Goal: Task Accomplishment & Management: Use online tool/utility

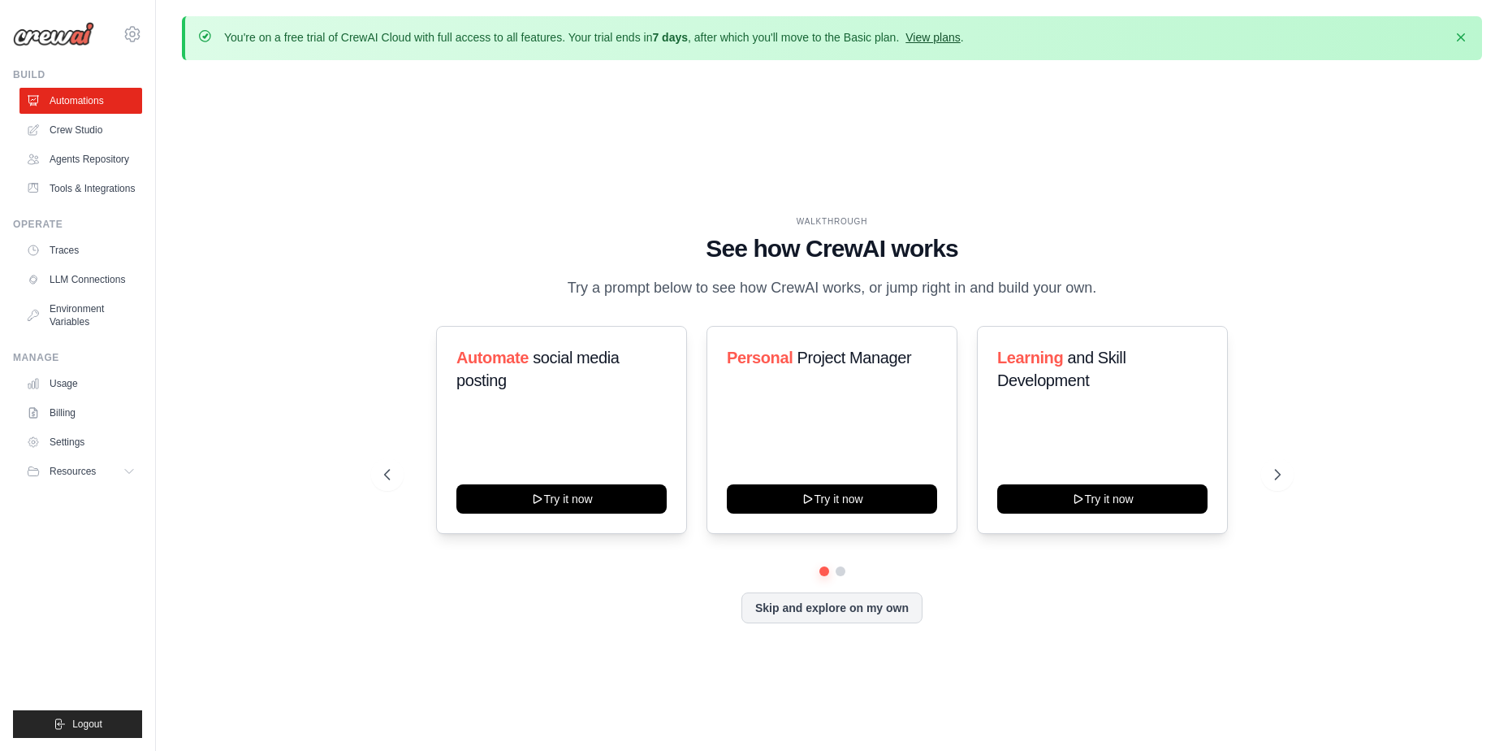
click at [940, 39] on link "View plans" at bounding box center [933, 37] width 54 height 13
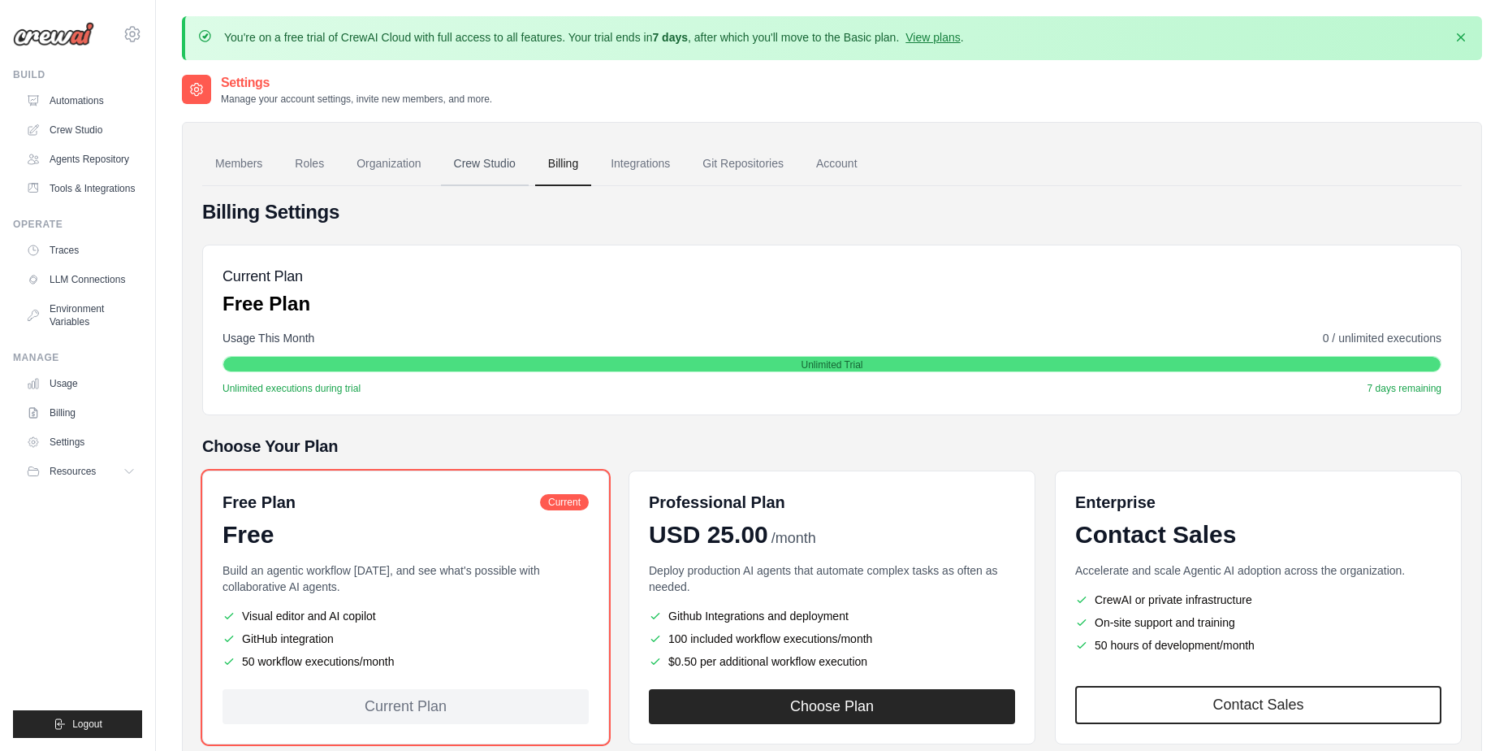
click at [496, 160] on link "Crew Studio" at bounding box center [485, 164] width 88 height 44
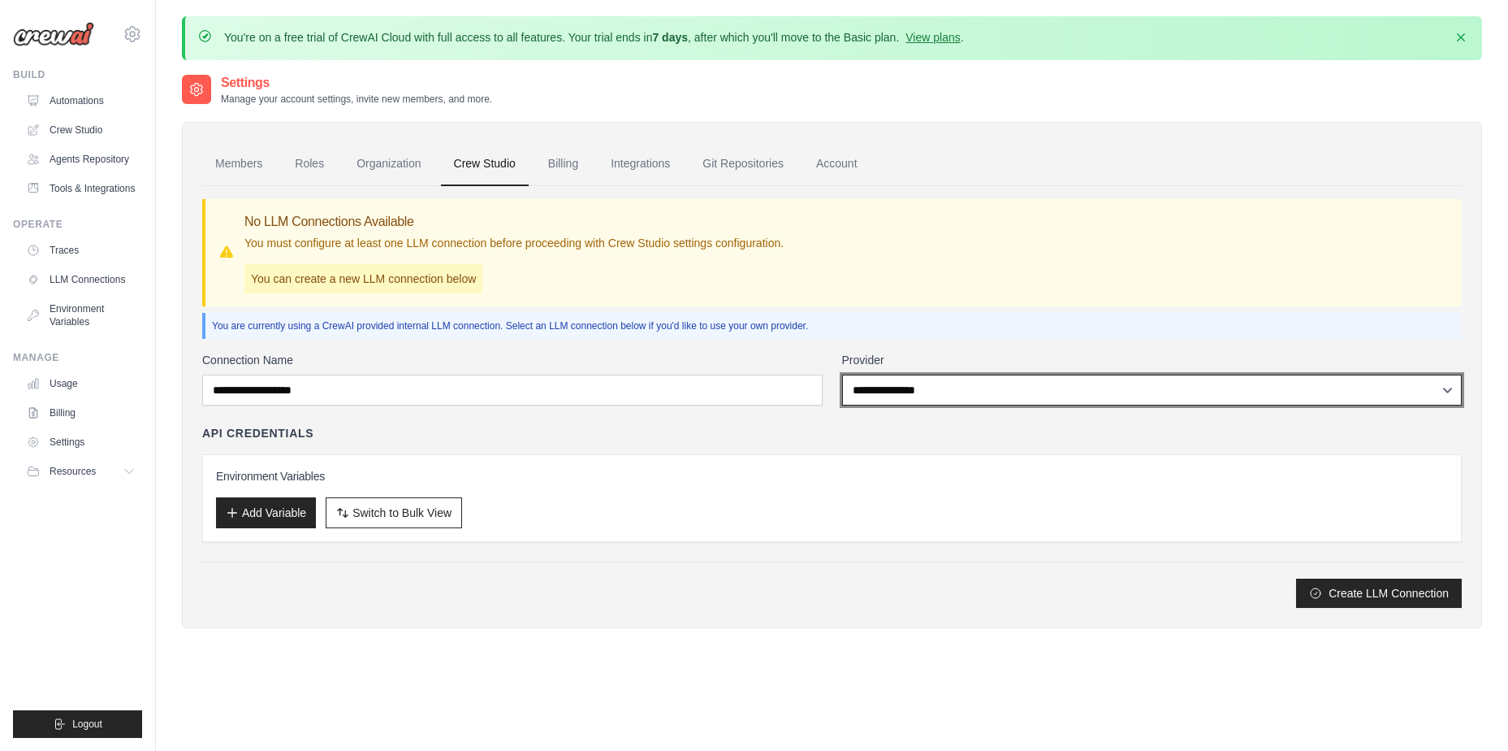
click at [978, 400] on select "**********" at bounding box center [1152, 389] width 621 height 31
click at [950, 390] on select "**********" at bounding box center [1152, 389] width 621 height 31
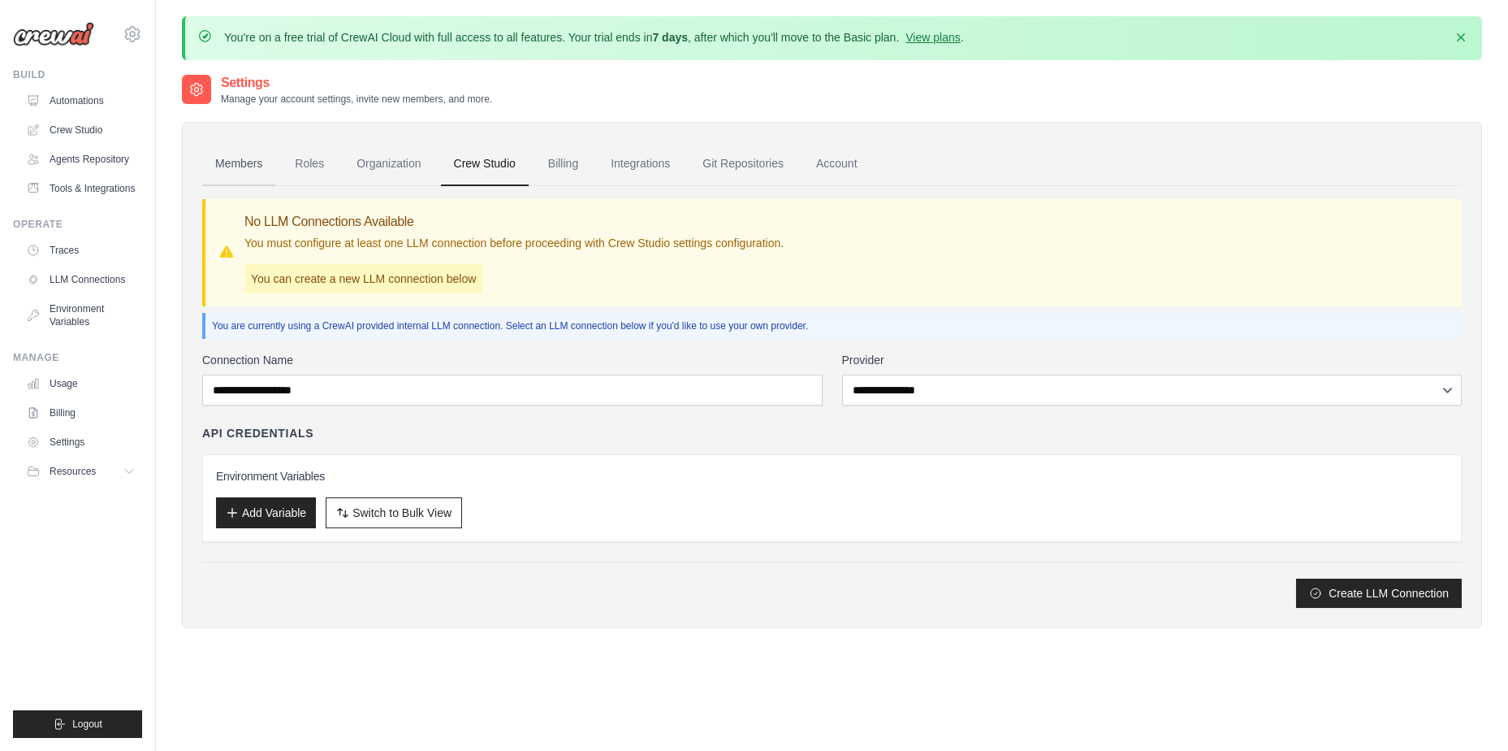
click at [253, 165] on link "Members" at bounding box center [238, 164] width 73 height 44
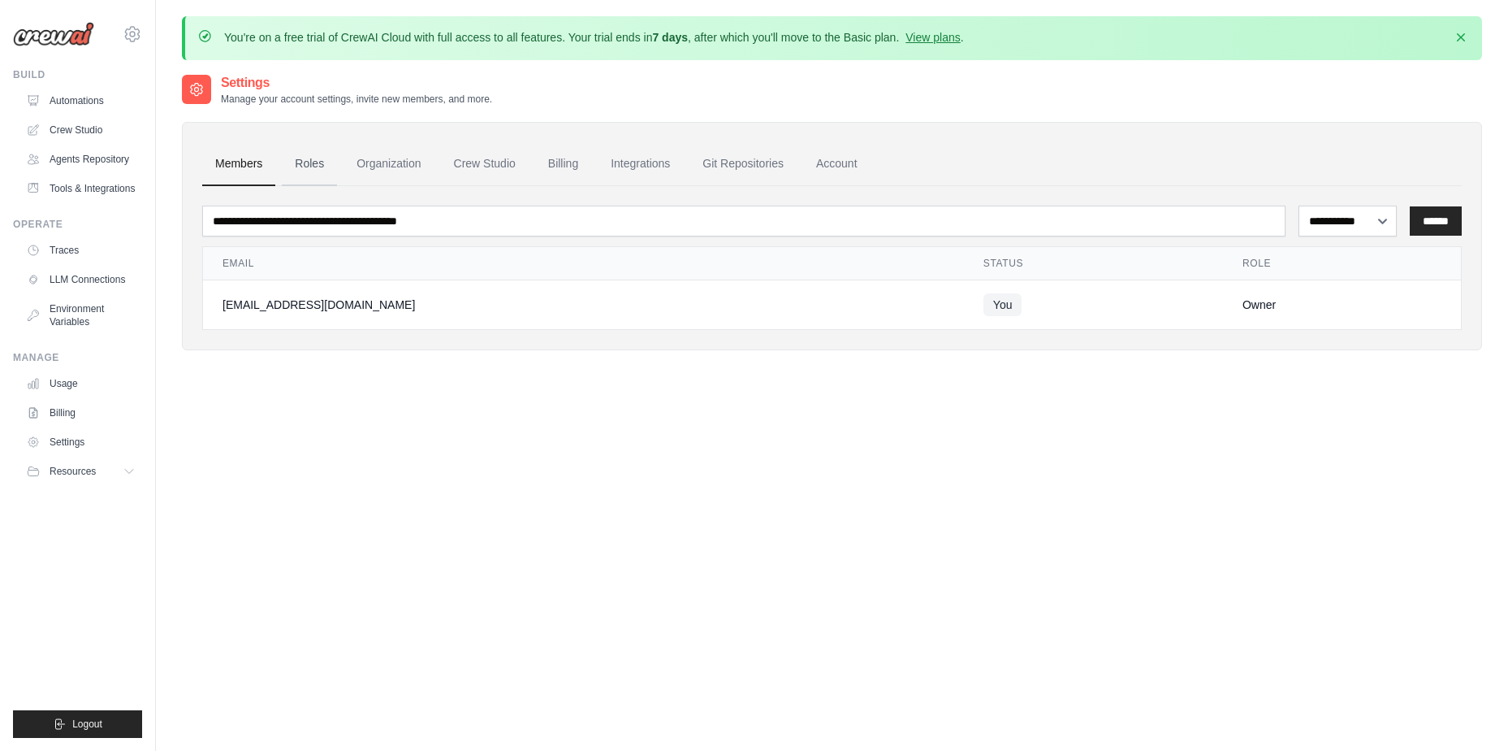
click at [319, 166] on link "Roles" at bounding box center [309, 164] width 55 height 44
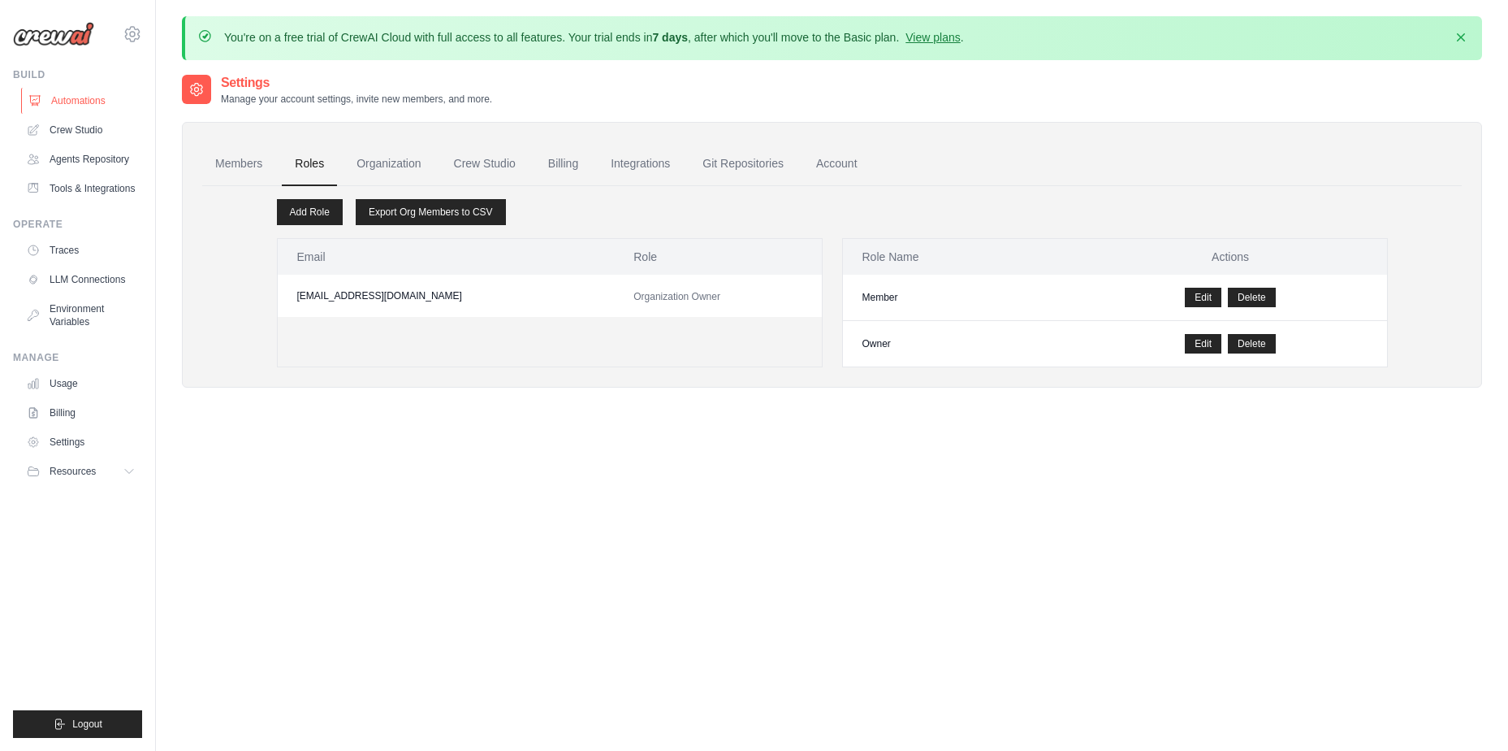
click at [93, 101] on link "Automations" at bounding box center [82, 101] width 123 height 26
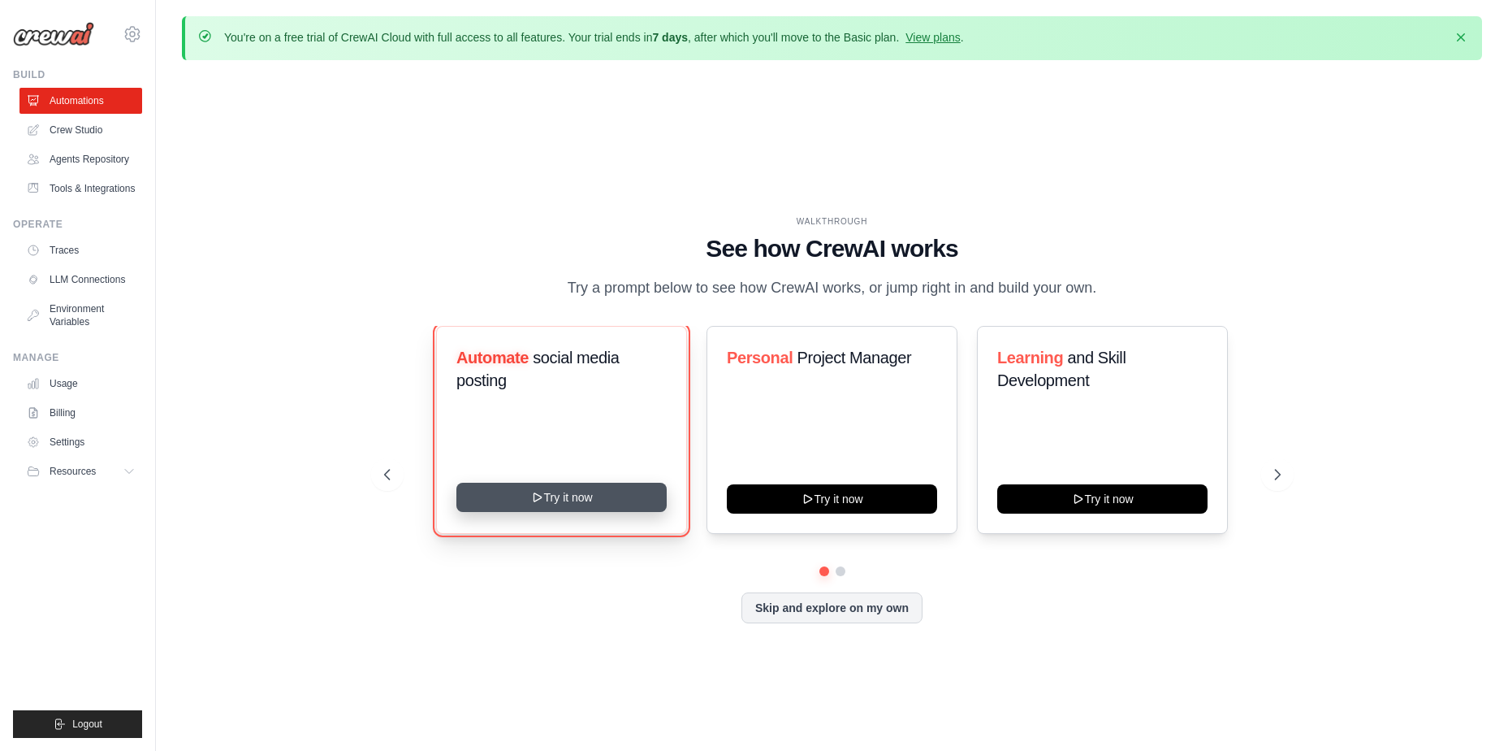
click at [592, 492] on button "Try it now" at bounding box center [561, 496] width 210 height 29
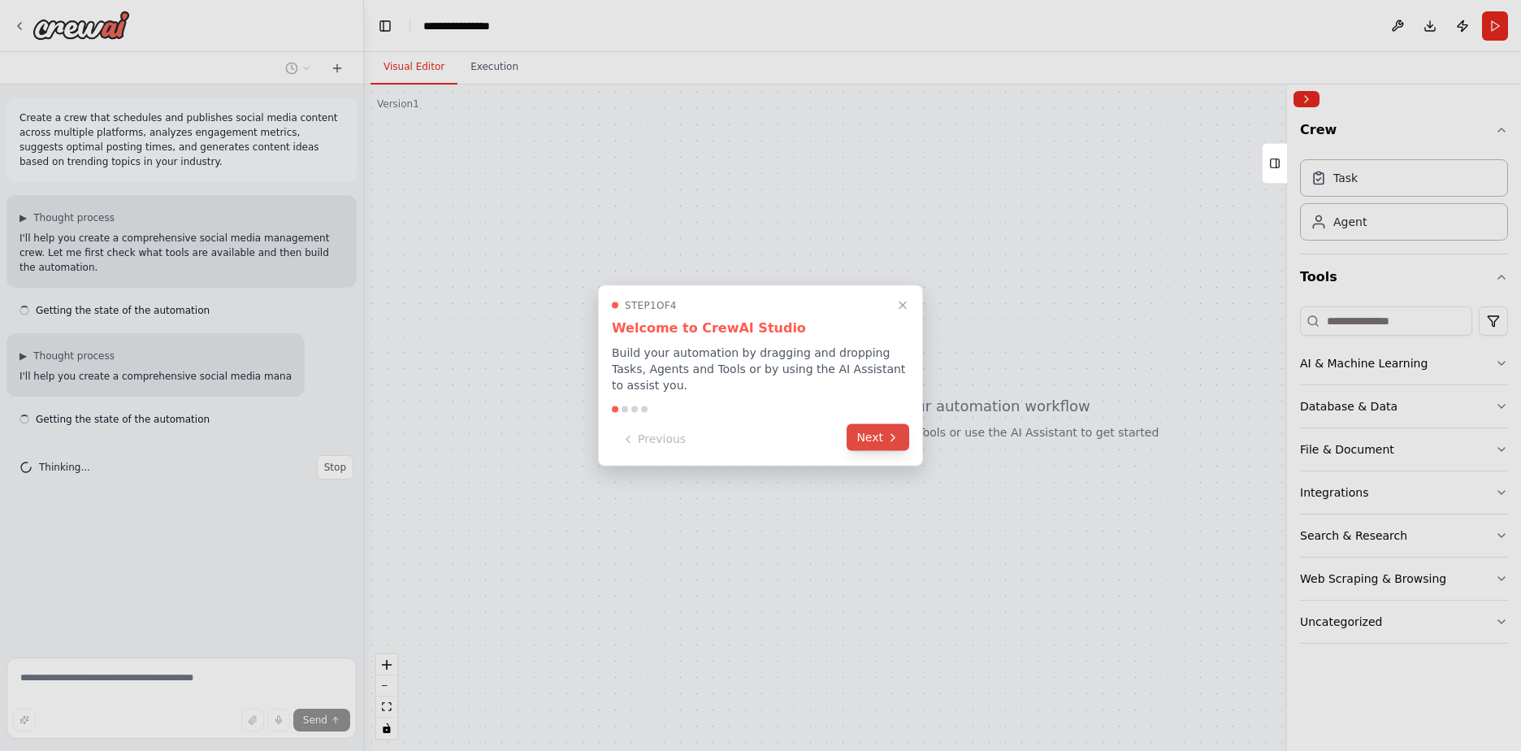
click at [886, 439] on button "Next" at bounding box center [877, 437] width 63 height 27
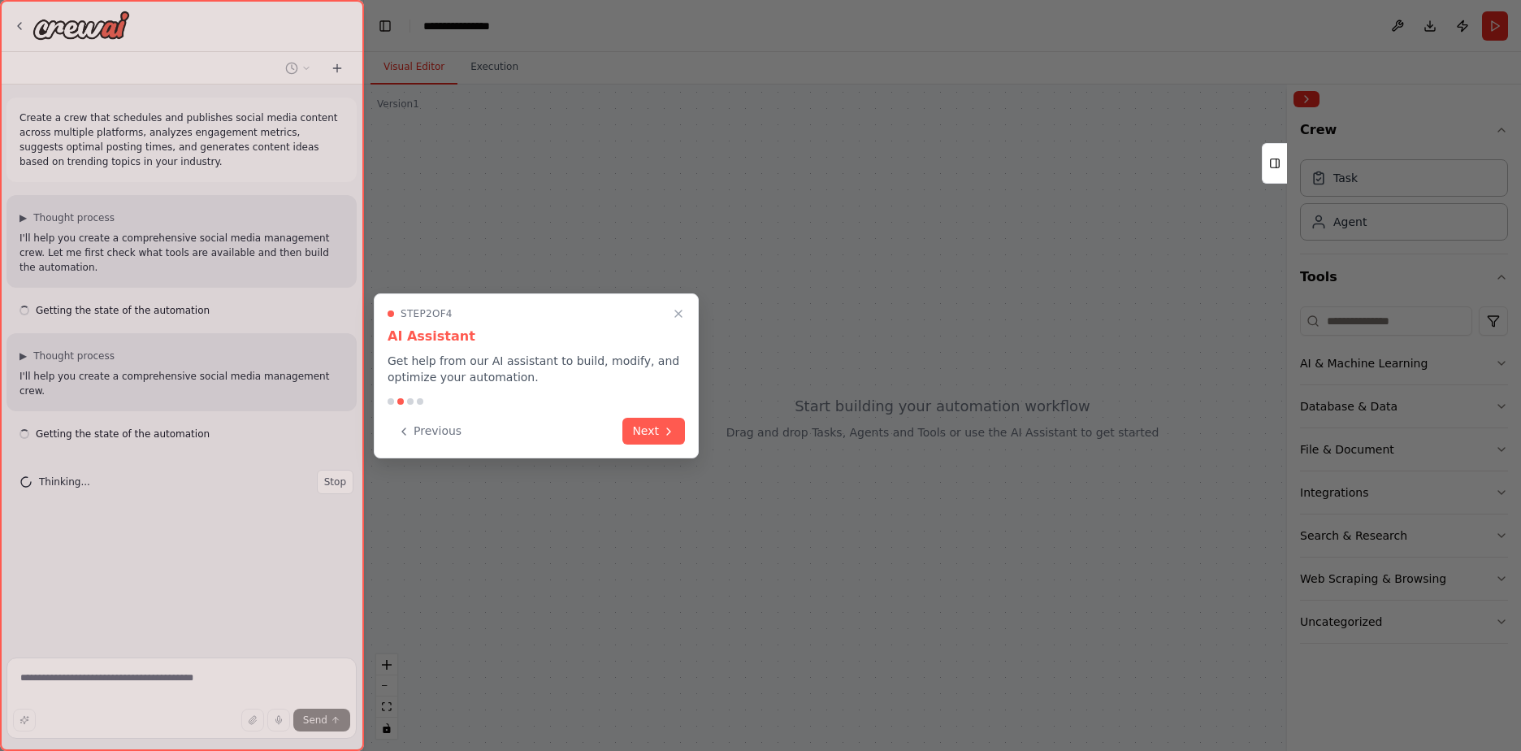
click at [886, 439] on div at bounding box center [760, 375] width 1521 height 751
click at [667, 435] on icon at bounding box center [668, 429] width 13 height 13
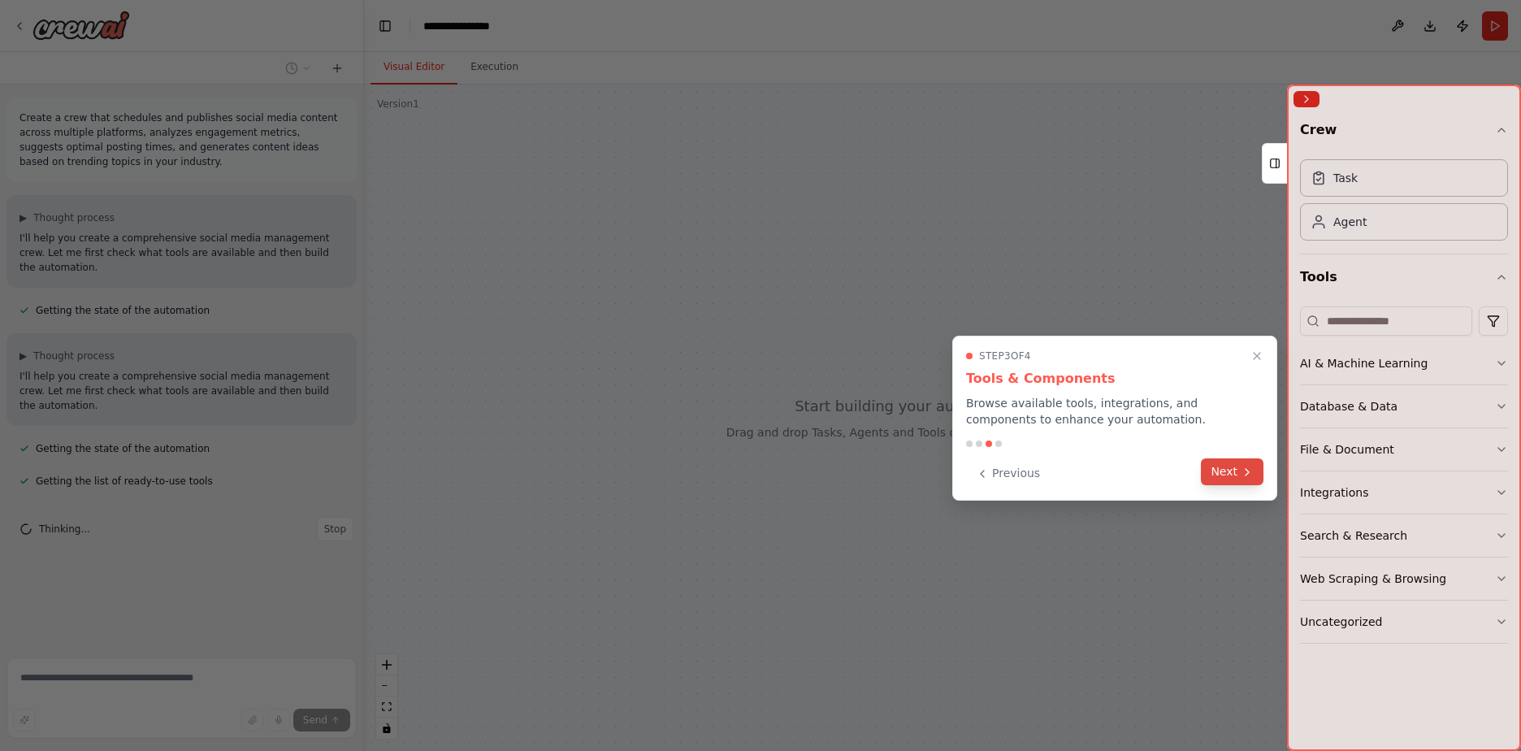
click at [1233, 469] on button "Next" at bounding box center [1232, 471] width 63 height 27
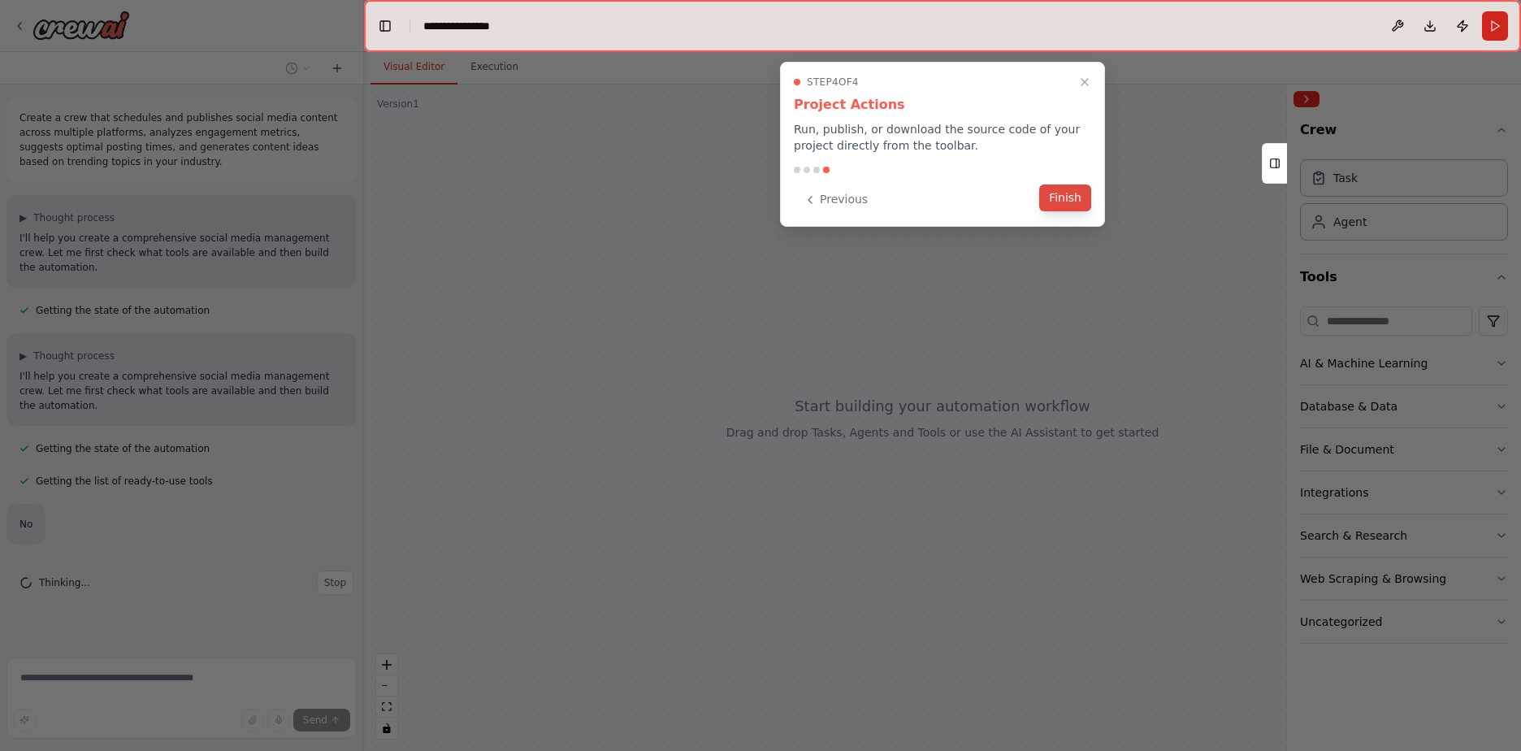
click at [1066, 201] on button "Finish" at bounding box center [1065, 197] width 52 height 27
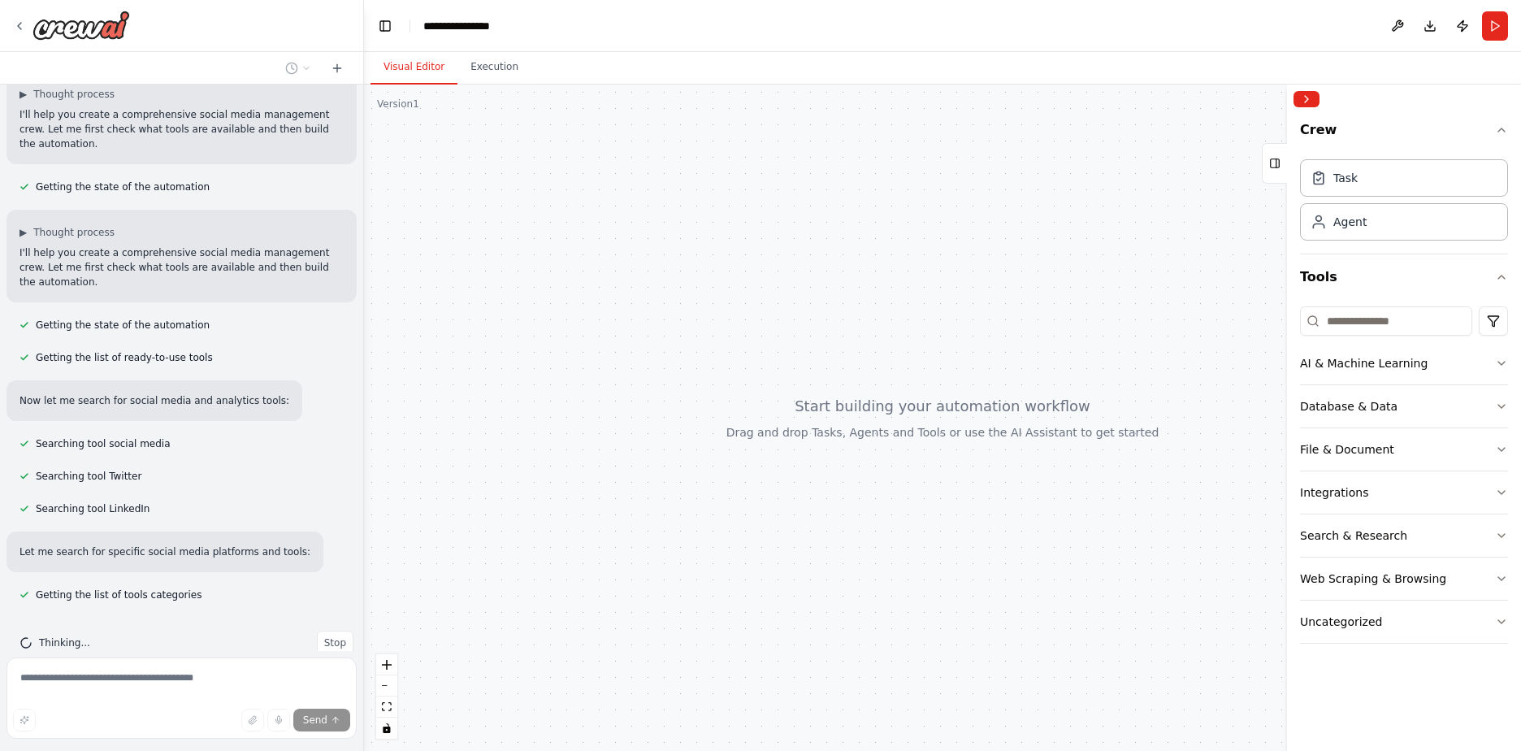
scroll to position [156, 0]
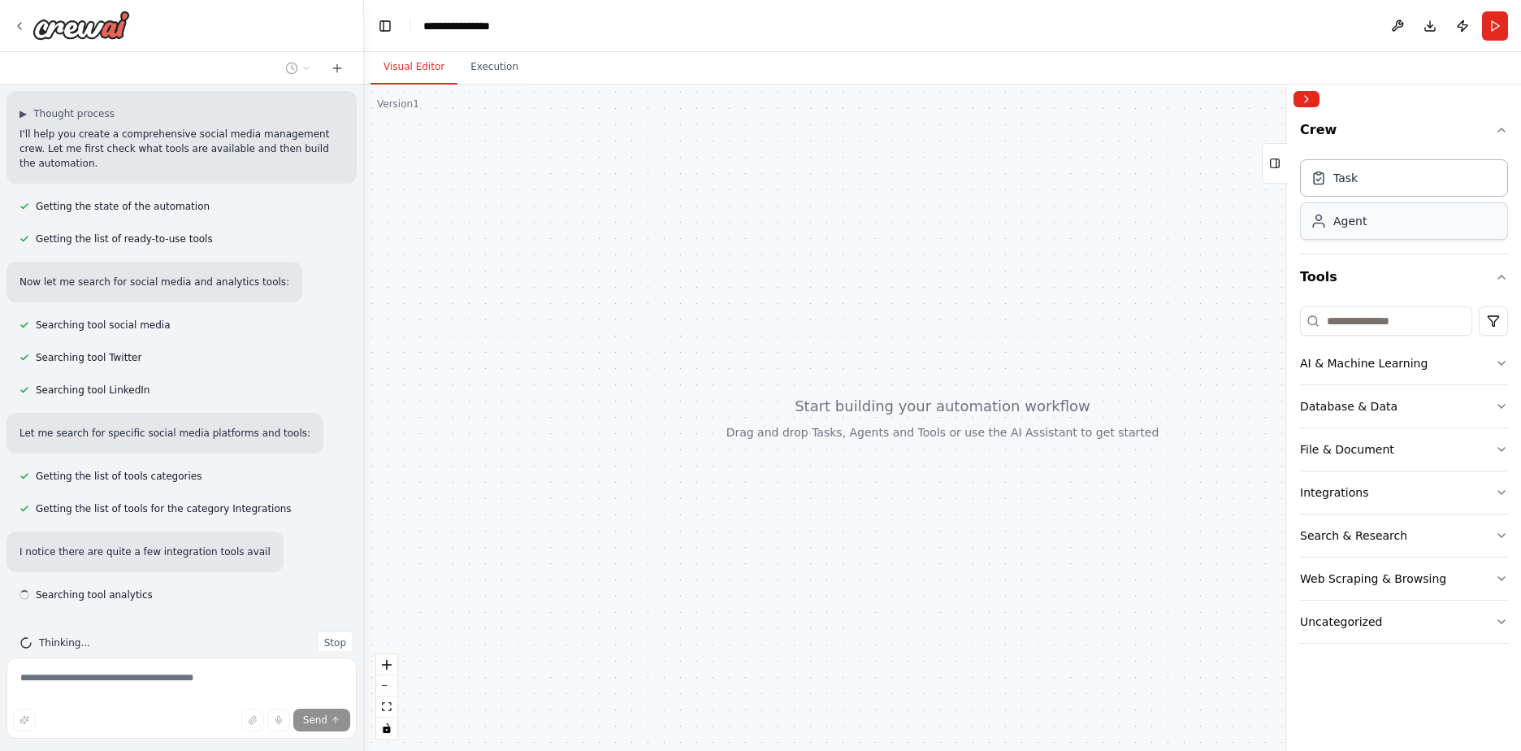
click at [1365, 236] on div "Agent" at bounding box center [1404, 220] width 208 height 37
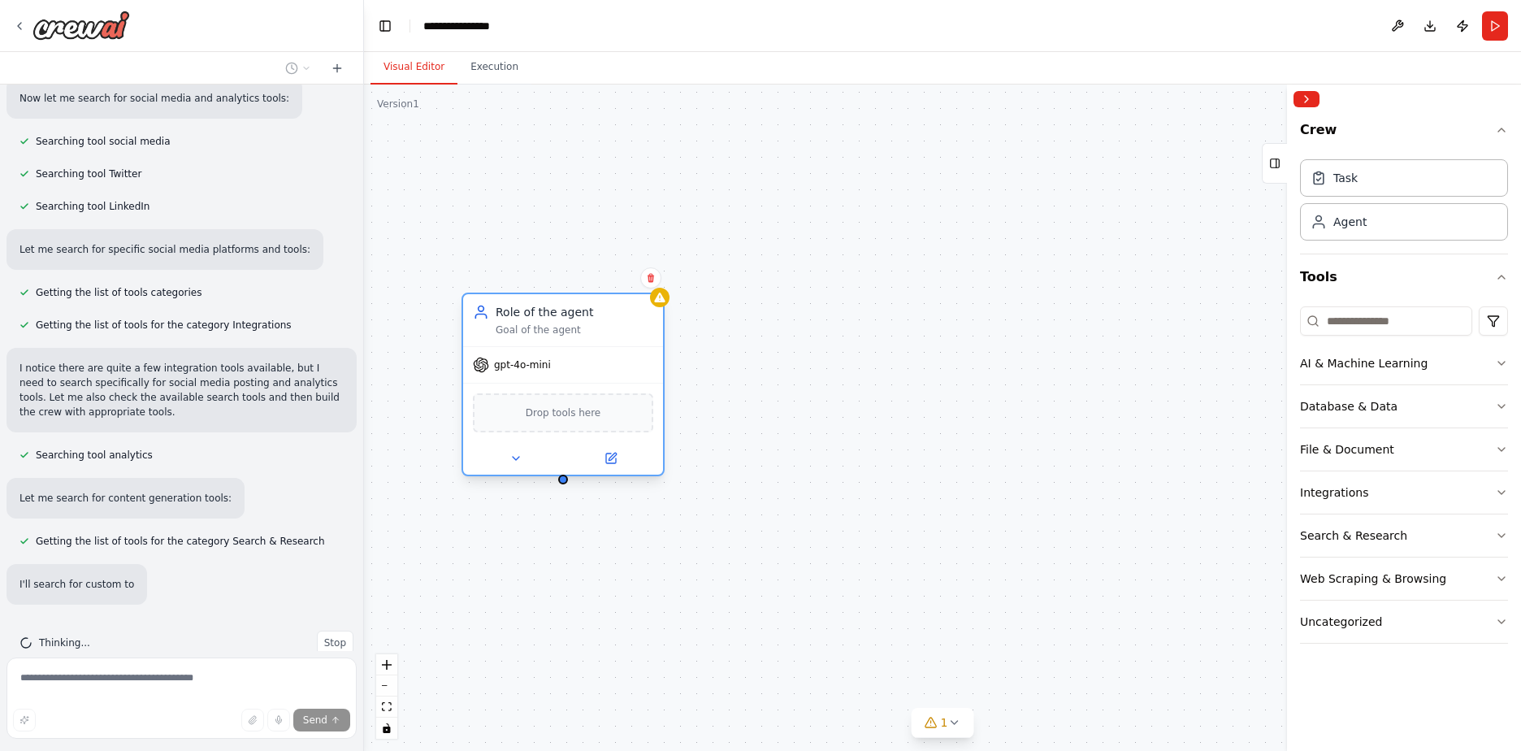
scroll to position [458, 0]
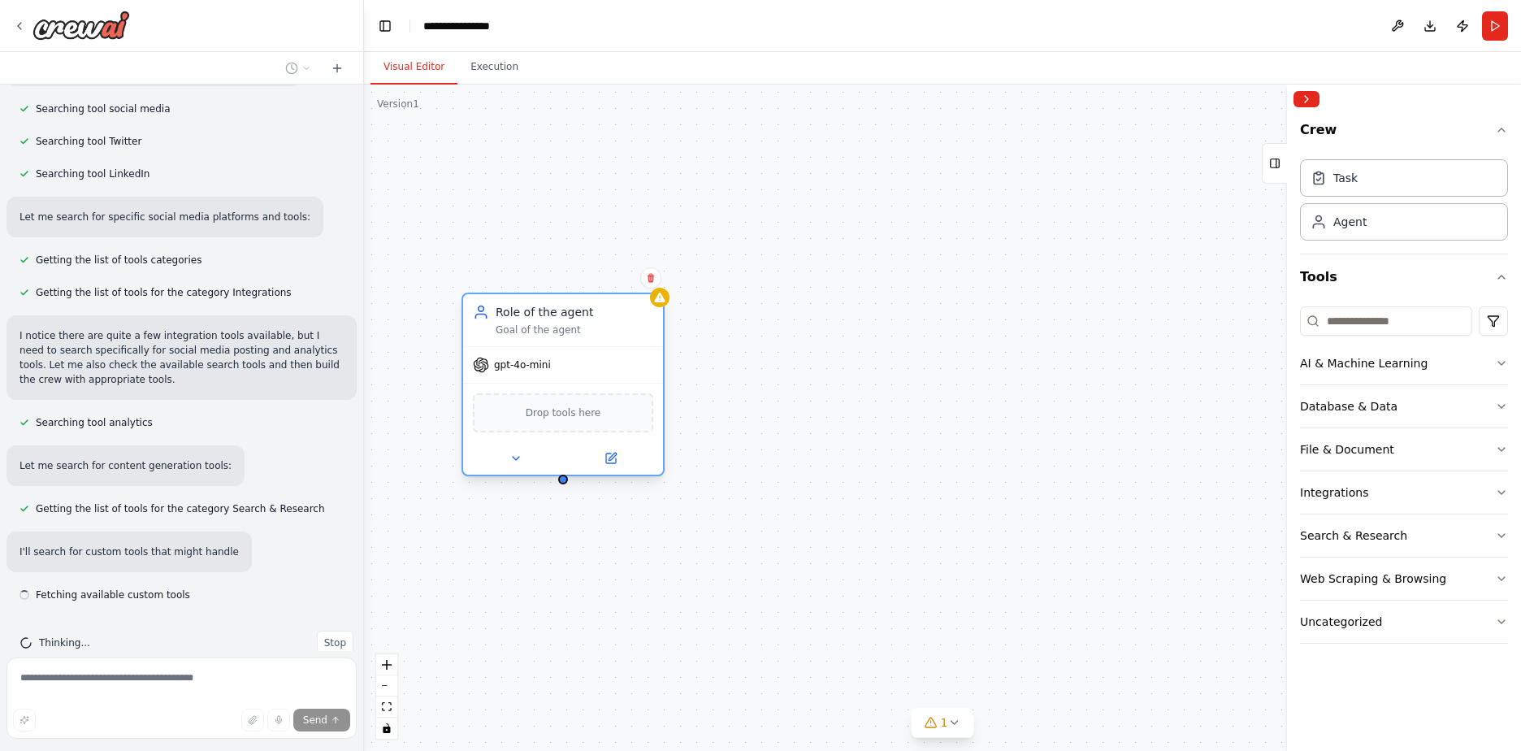
drag, startPoint x: 750, startPoint y: 422, endPoint x: 558, endPoint y: 381, distance: 196.0
click at [558, 381] on div "gpt-4o-mini Drop tools here" at bounding box center [563, 410] width 200 height 128
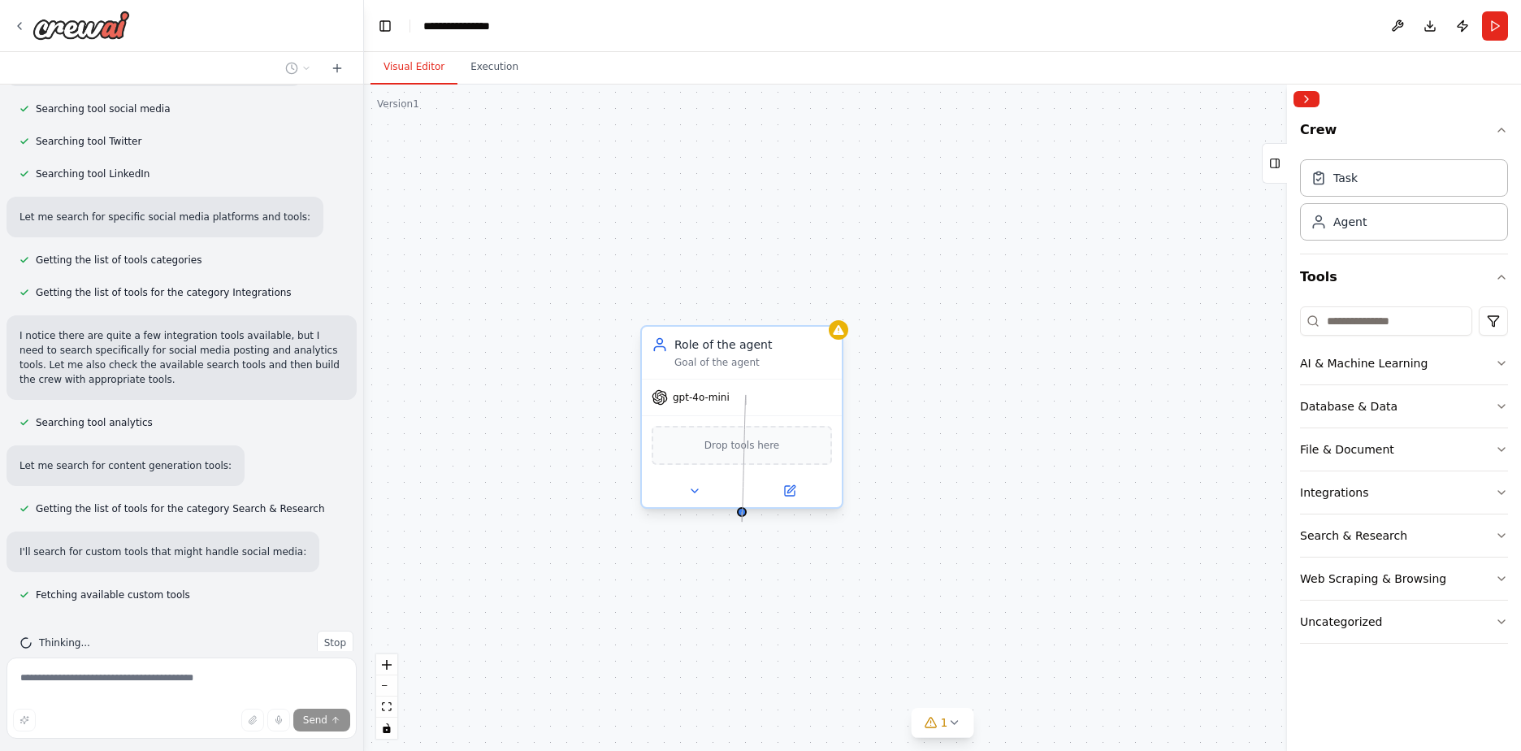
drag, startPoint x: 737, startPoint y: 509, endPoint x: 746, endPoint y: 405, distance: 105.2
click at [746, 405] on div "Role of the agent Goal of the agent gpt-4o-mini Drop tools here" at bounding box center [741, 417] width 203 height 184
click at [690, 494] on icon at bounding box center [694, 490] width 13 height 13
click at [731, 580] on div "**********" at bounding box center [803, 728] width 322 height 416
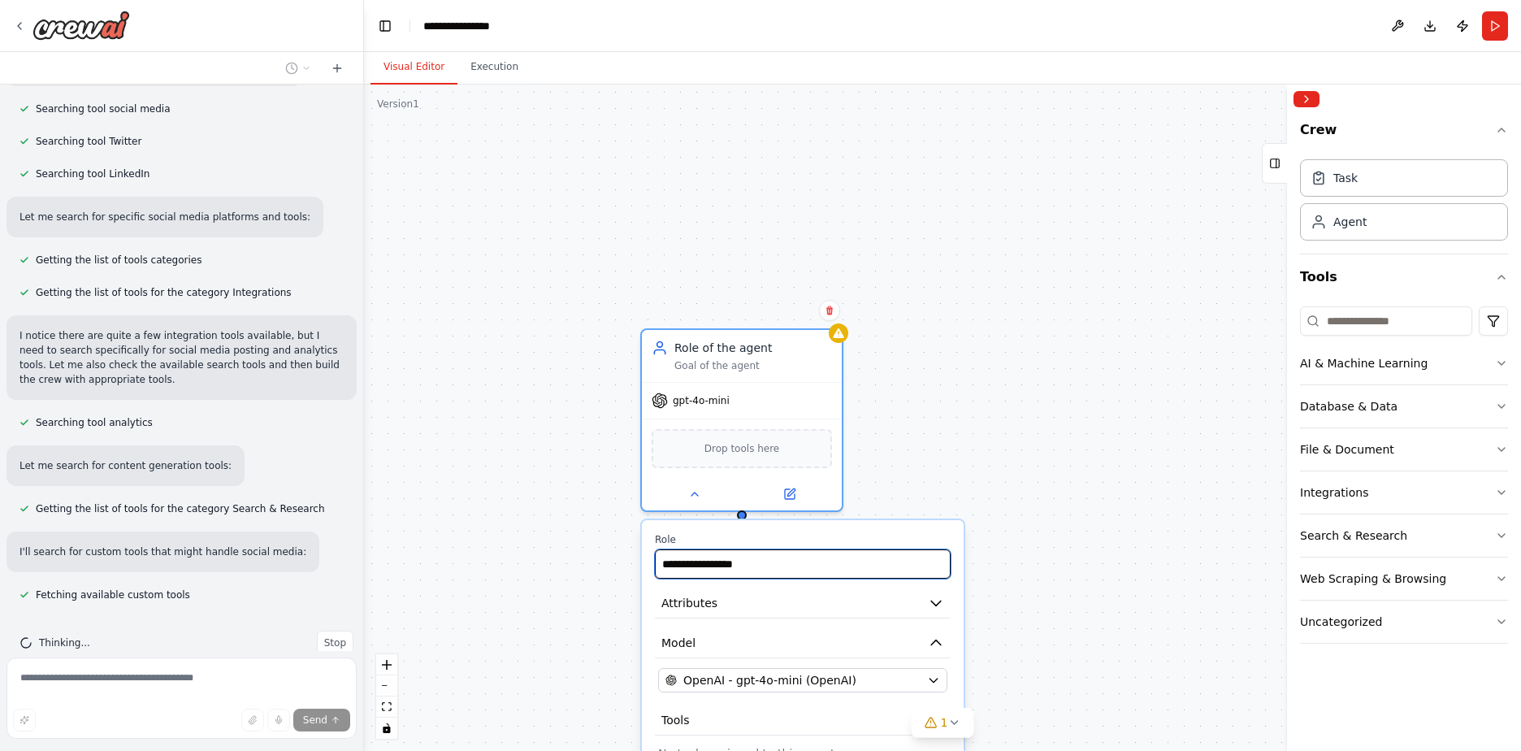
click at [759, 571] on input "**********" at bounding box center [803, 563] width 296 height 29
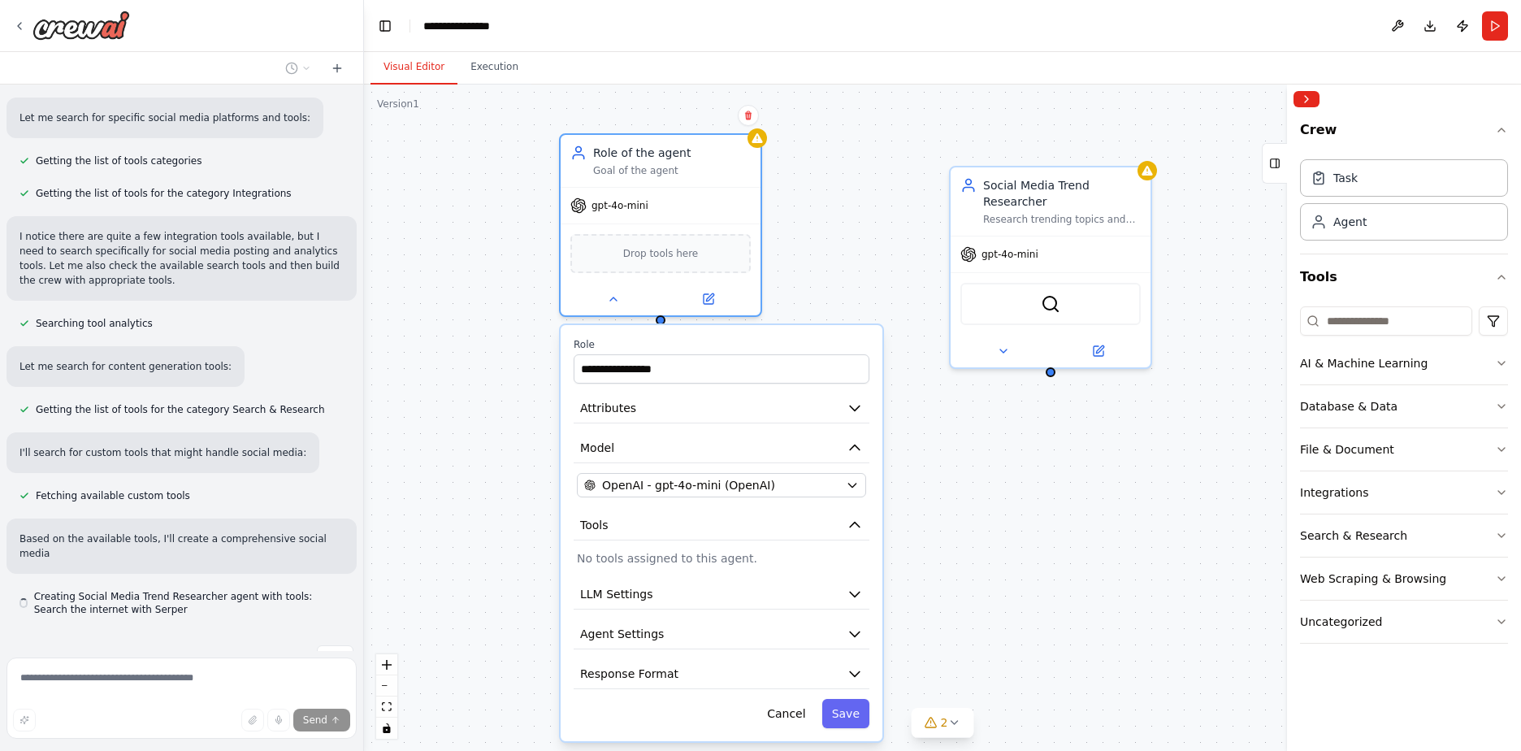
drag, startPoint x: 759, startPoint y: 571, endPoint x: 634, endPoint y: 542, distance: 129.3
click at [634, 542] on div "**********" at bounding box center [721, 533] width 322 height 416
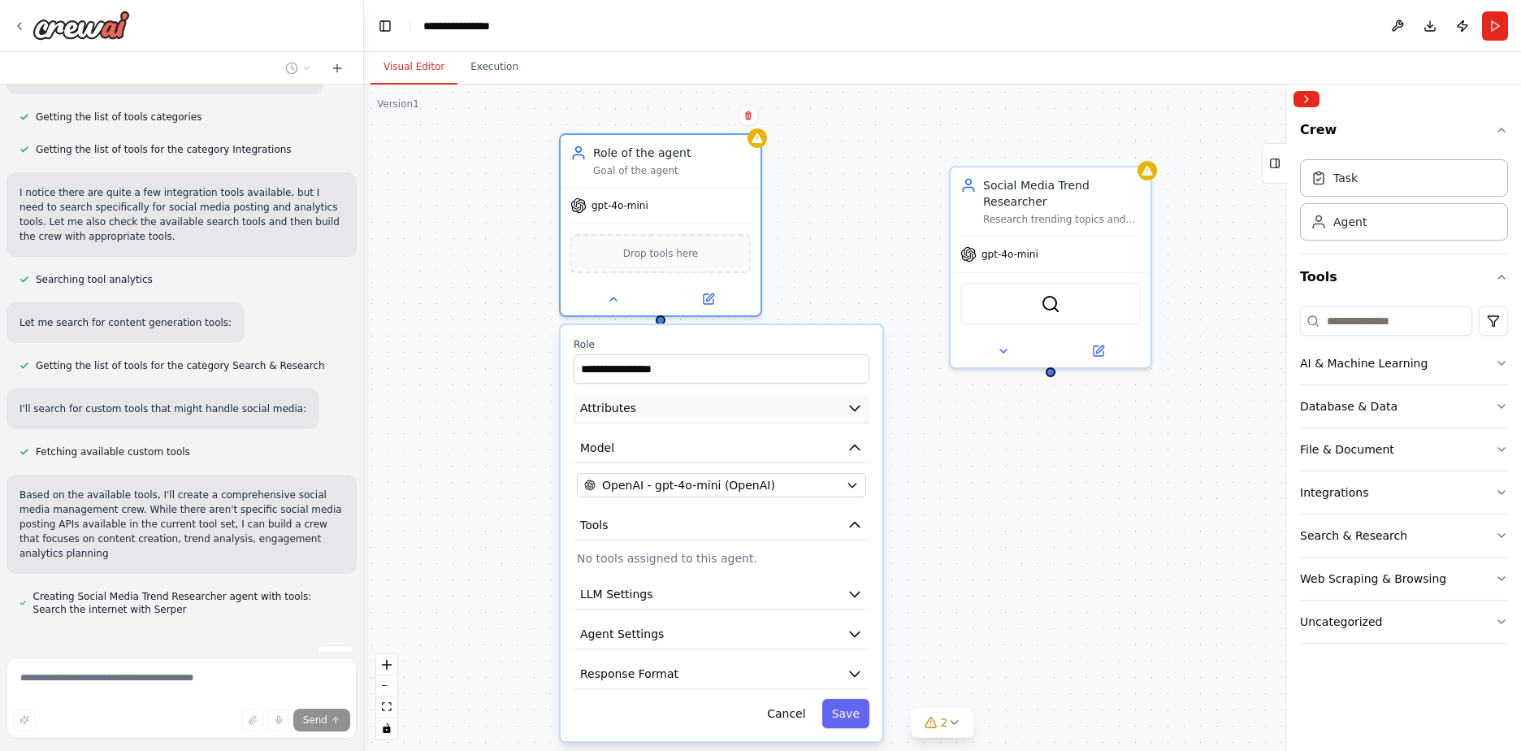
click at [773, 418] on button "Attributes" at bounding box center [721, 408] width 296 height 30
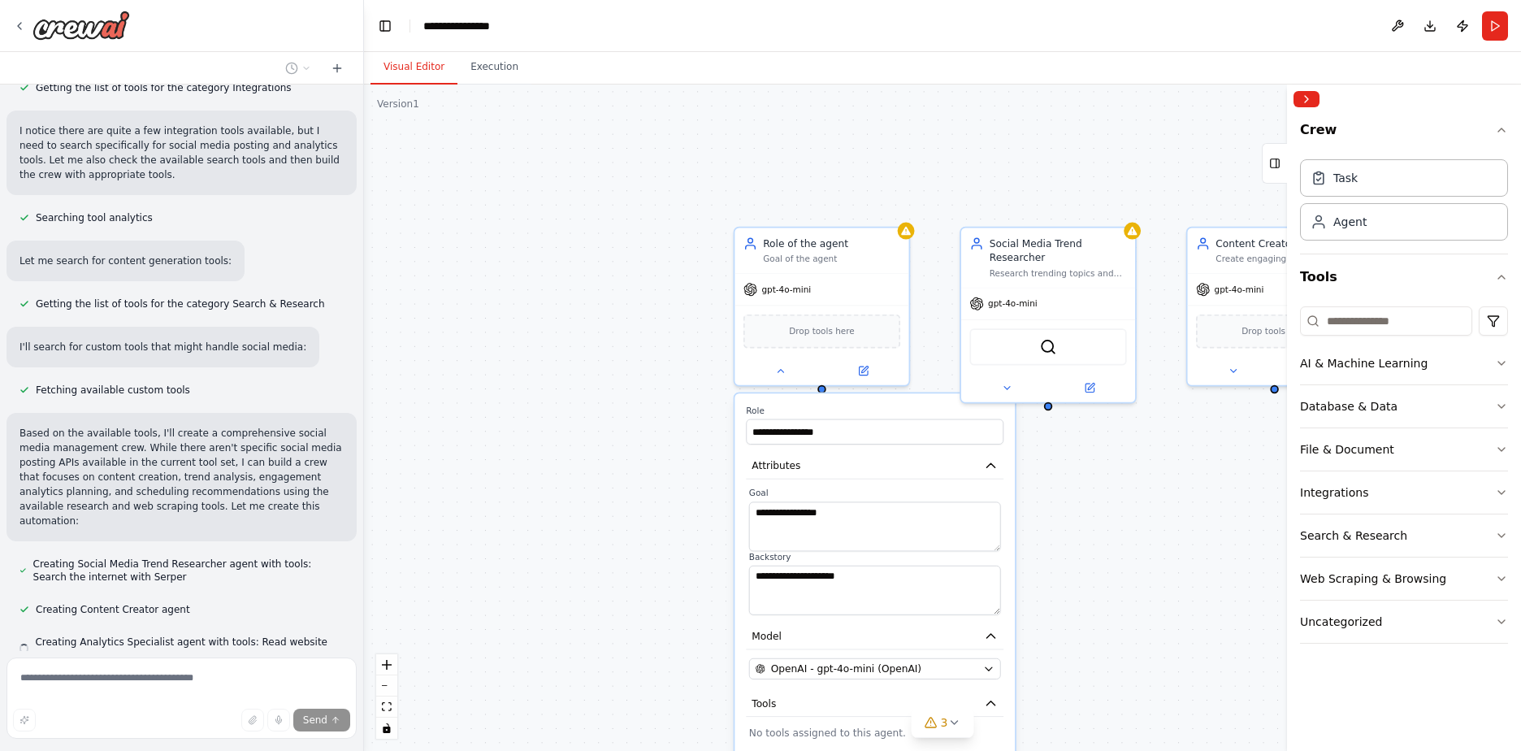
scroll to position [695, 0]
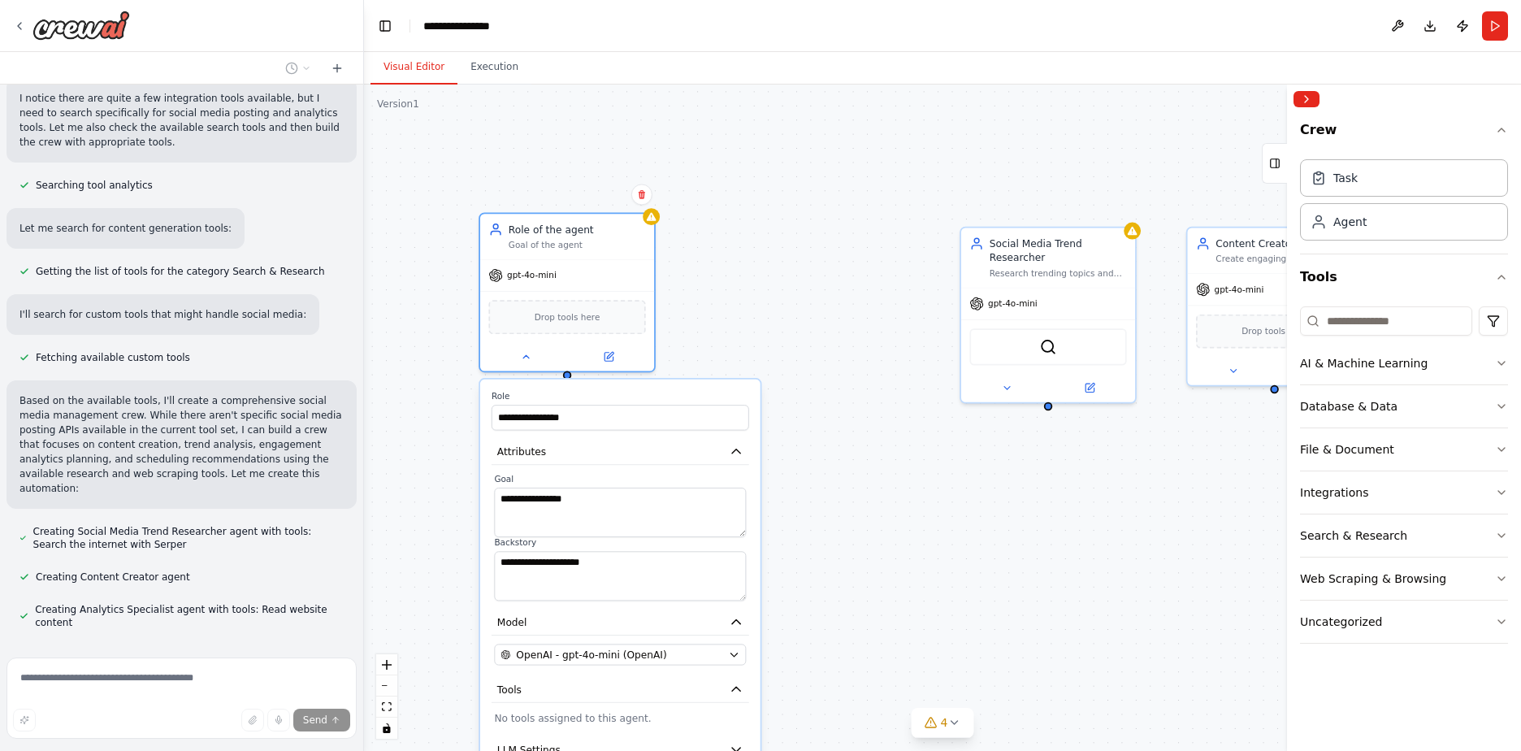
drag, startPoint x: 893, startPoint y: 400, endPoint x: 639, endPoint y: 392, distance: 254.4
click at [639, 392] on div "**********" at bounding box center [620, 628] width 280 height 498
click at [572, 379] on div "**********" at bounding box center [620, 628] width 280 height 498
click at [516, 359] on button at bounding box center [526, 353] width 80 height 17
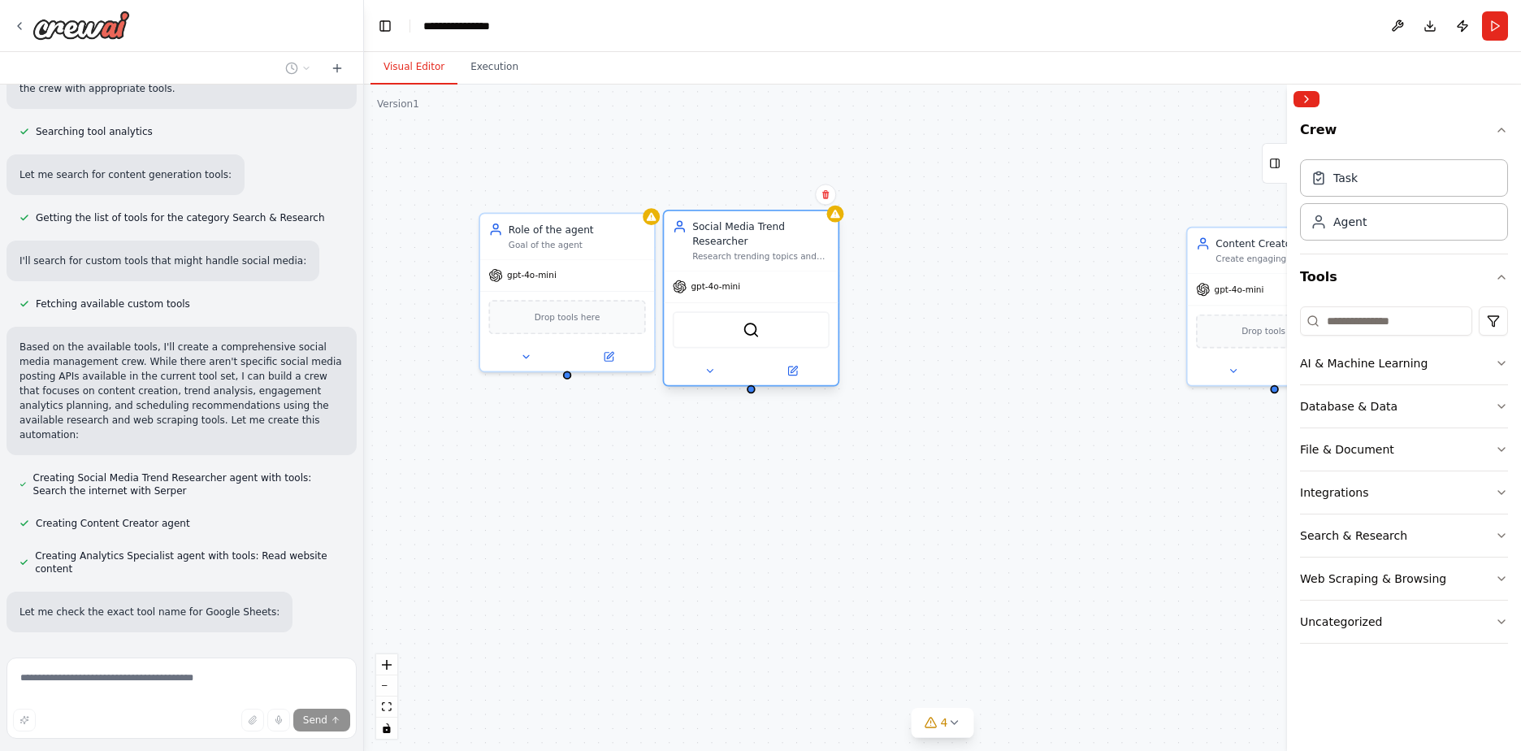
scroll to position [781, 0]
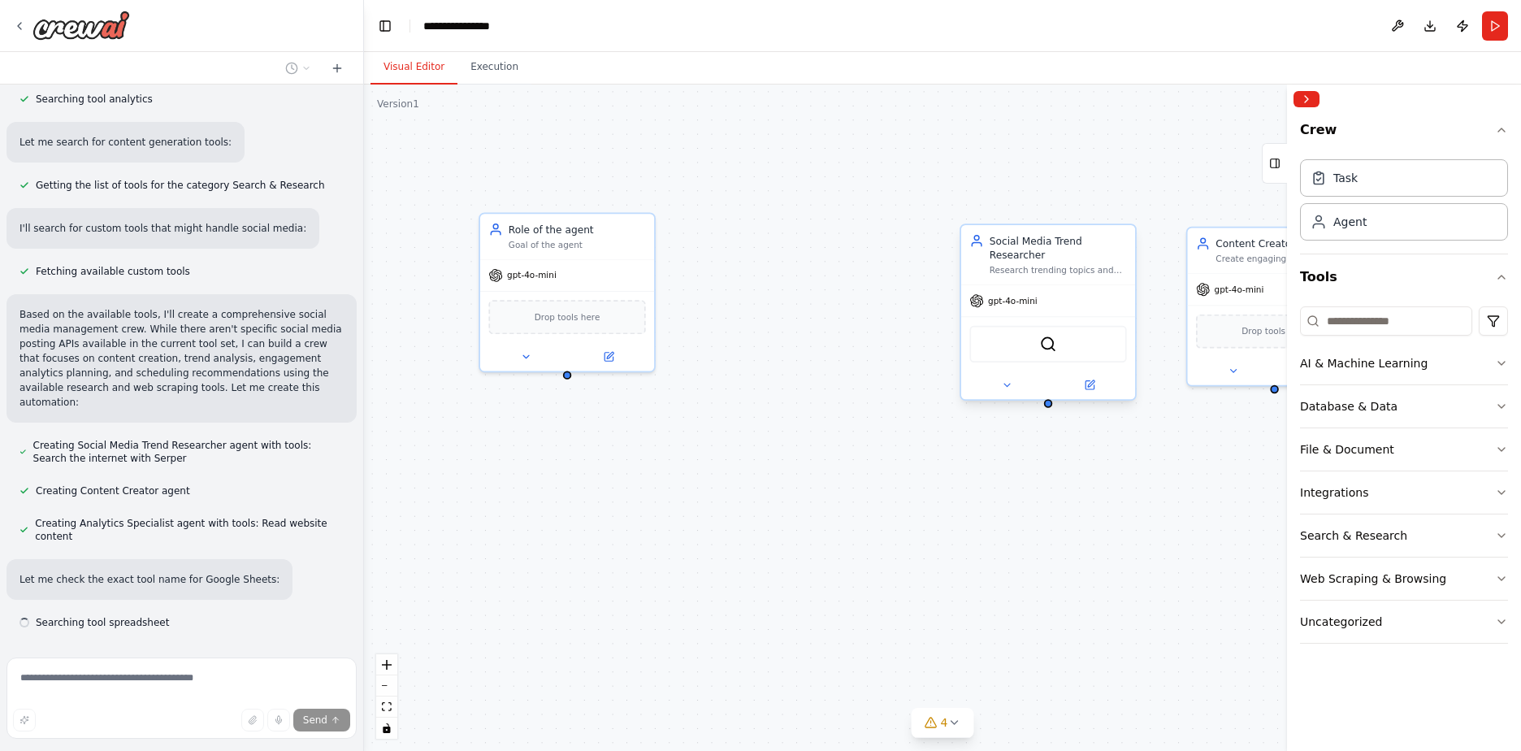
drag, startPoint x: 1059, startPoint y: 253, endPoint x: 759, endPoint y: 236, distance: 301.0
click at [759, 236] on div "Role of the agent Goal of the agent gpt-4o-mini Drop tools here Social Media Tr…" at bounding box center [942, 417] width 1157 height 666
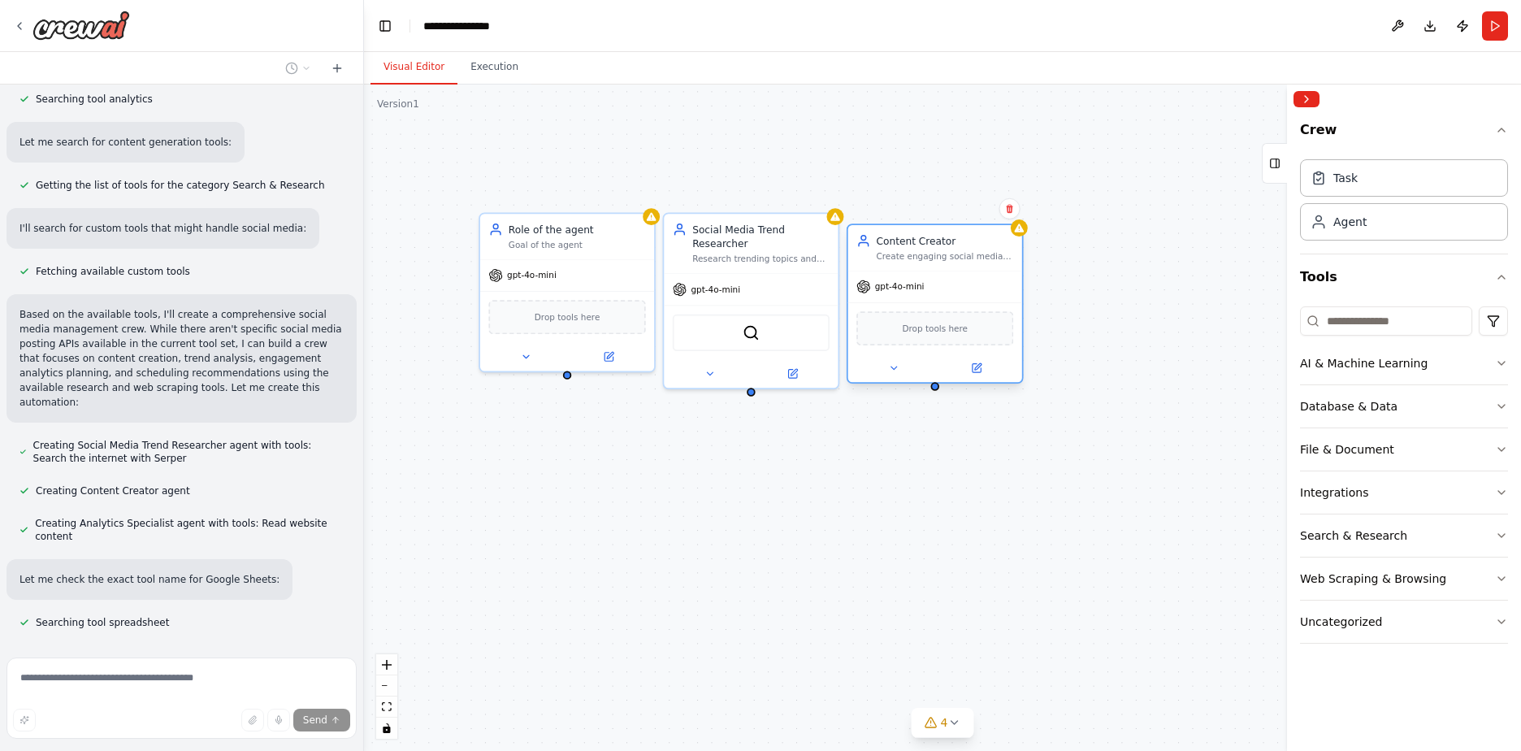
drag, startPoint x: 1244, startPoint y: 237, endPoint x: 900, endPoint y: 231, distance: 344.4
click at [900, 231] on div "Content Creator Create engaging social media content including posts, captions,…" at bounding box center [935, 247] width 174 height 45
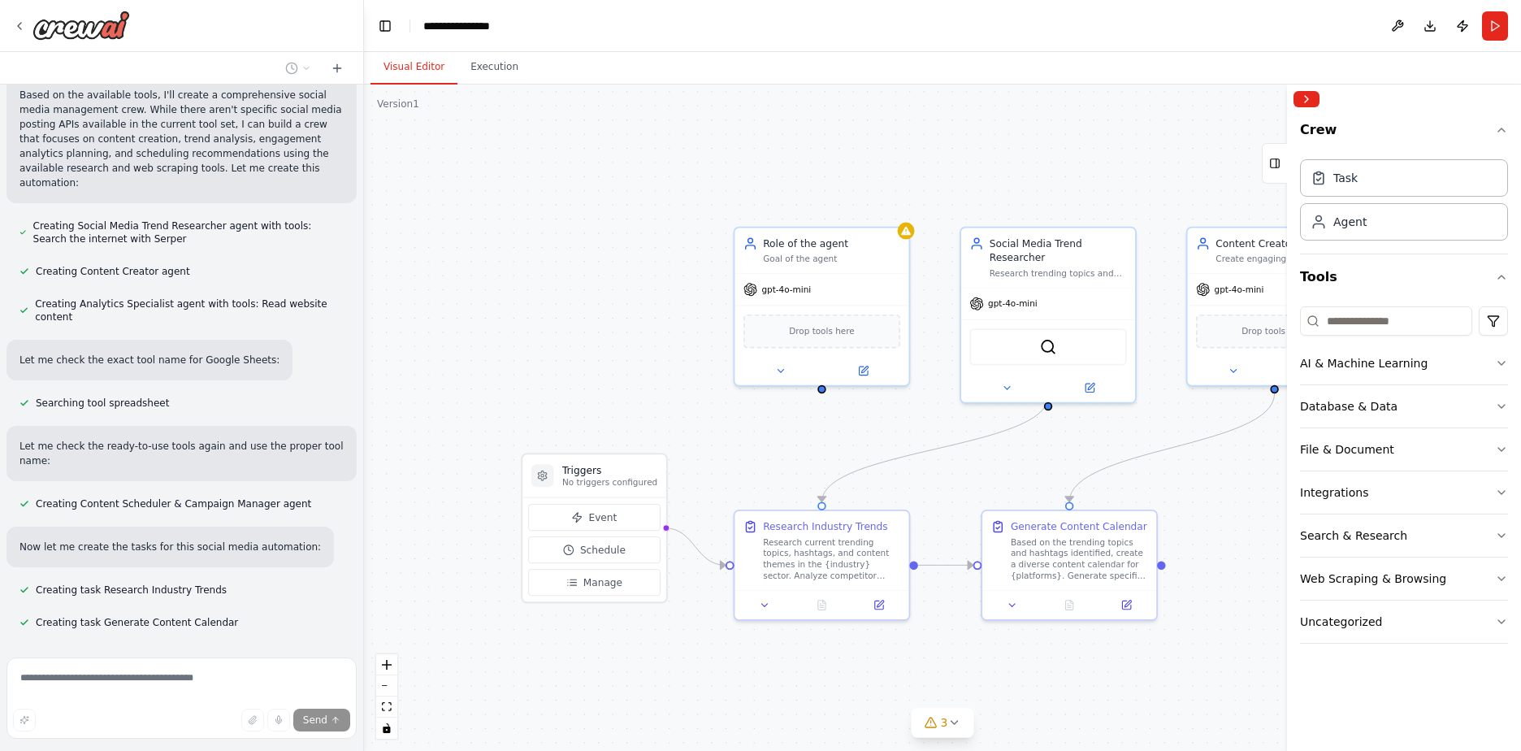
scroll to position [1033, 0]
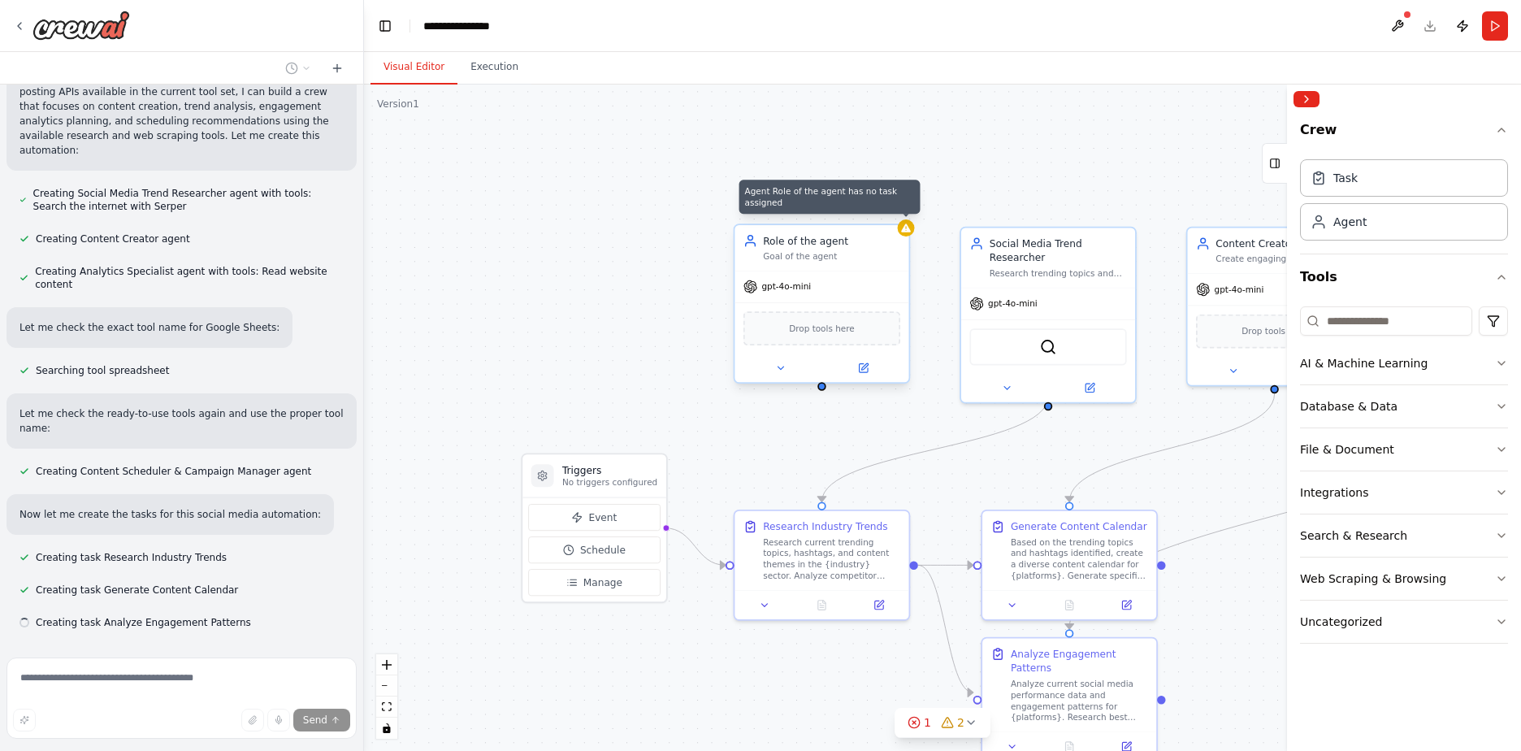
click at [904, 230] on icon at bounding box center [906, 227] width 10 height 8
click at [897, 213] on icon at bounding box center [896, 208] width 6 height 9
click at [851, 208] on button "Confirm" at bounding box center [850, 208] width 58 height 19
click at [854, 203] on button "Confirm" at bounding box center [849, 208] width 58 height 19
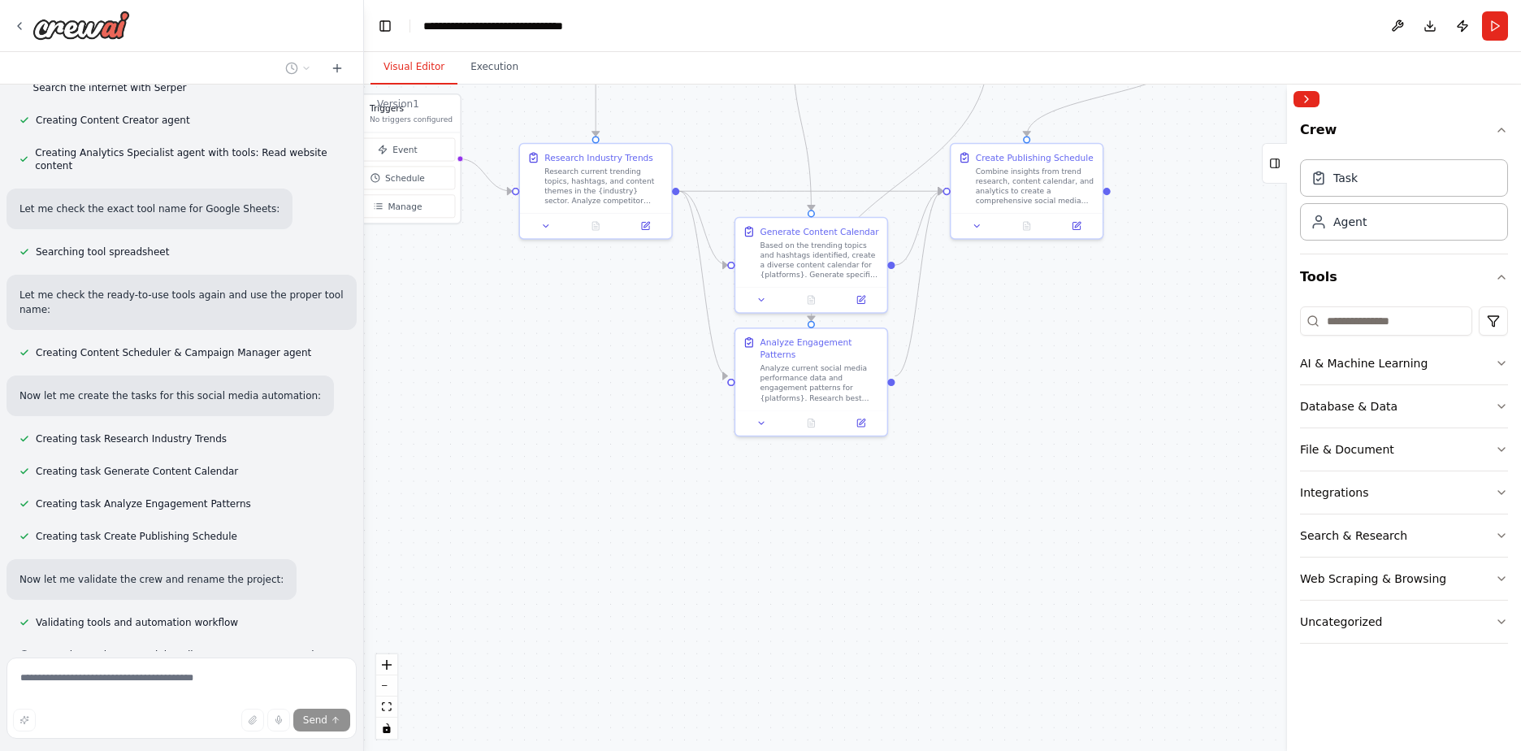
scroll to position [1184, 0]
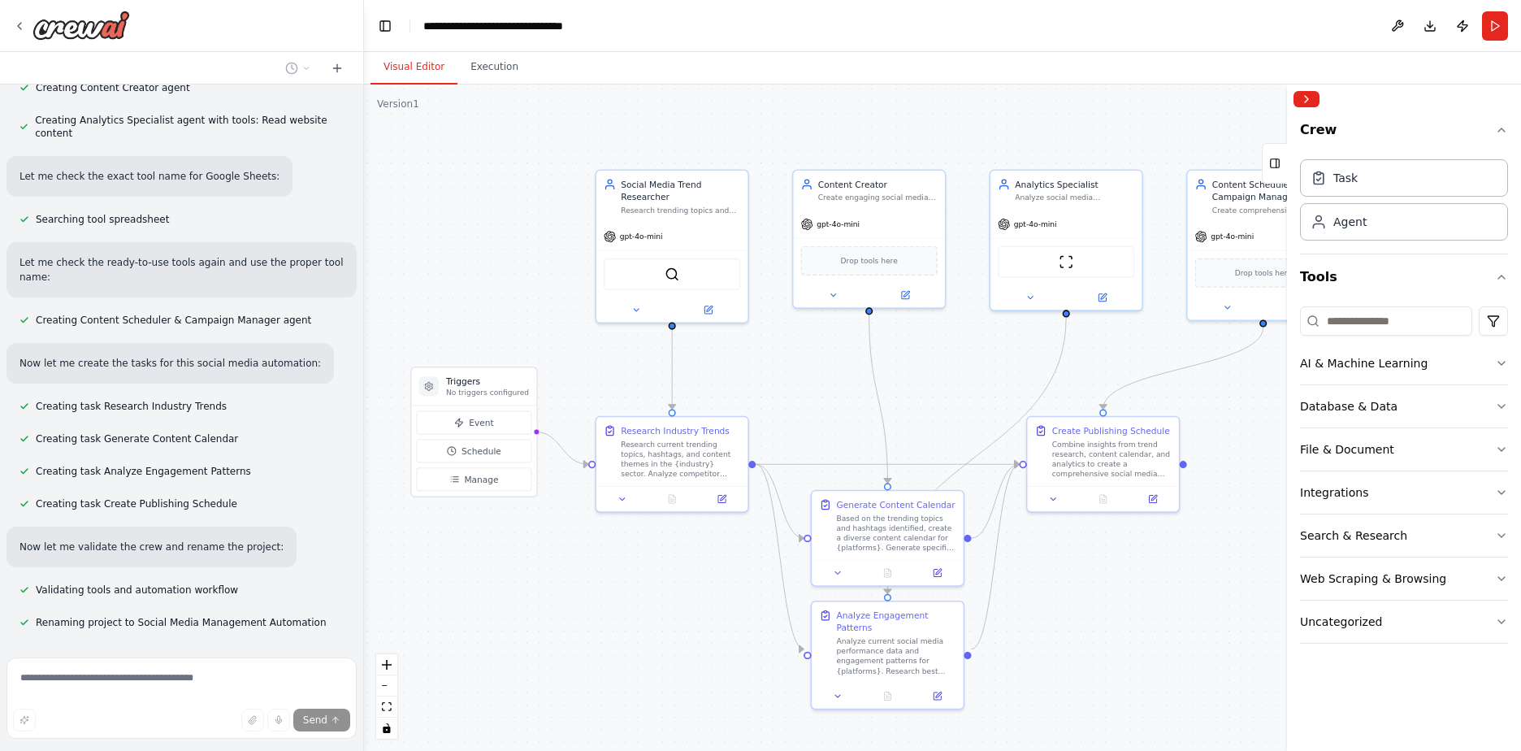
drag, startPoint x: 547, startPoint y: 729, endPoint x: 443, endPoint y: 612, distance: 156.5
click at [370, 638] on div ".deletable-edge-delete-btn { width: 20px; height: 20px; border: 0px solid #ffff…" at bounding box center [942, 417] width 1157 height 666
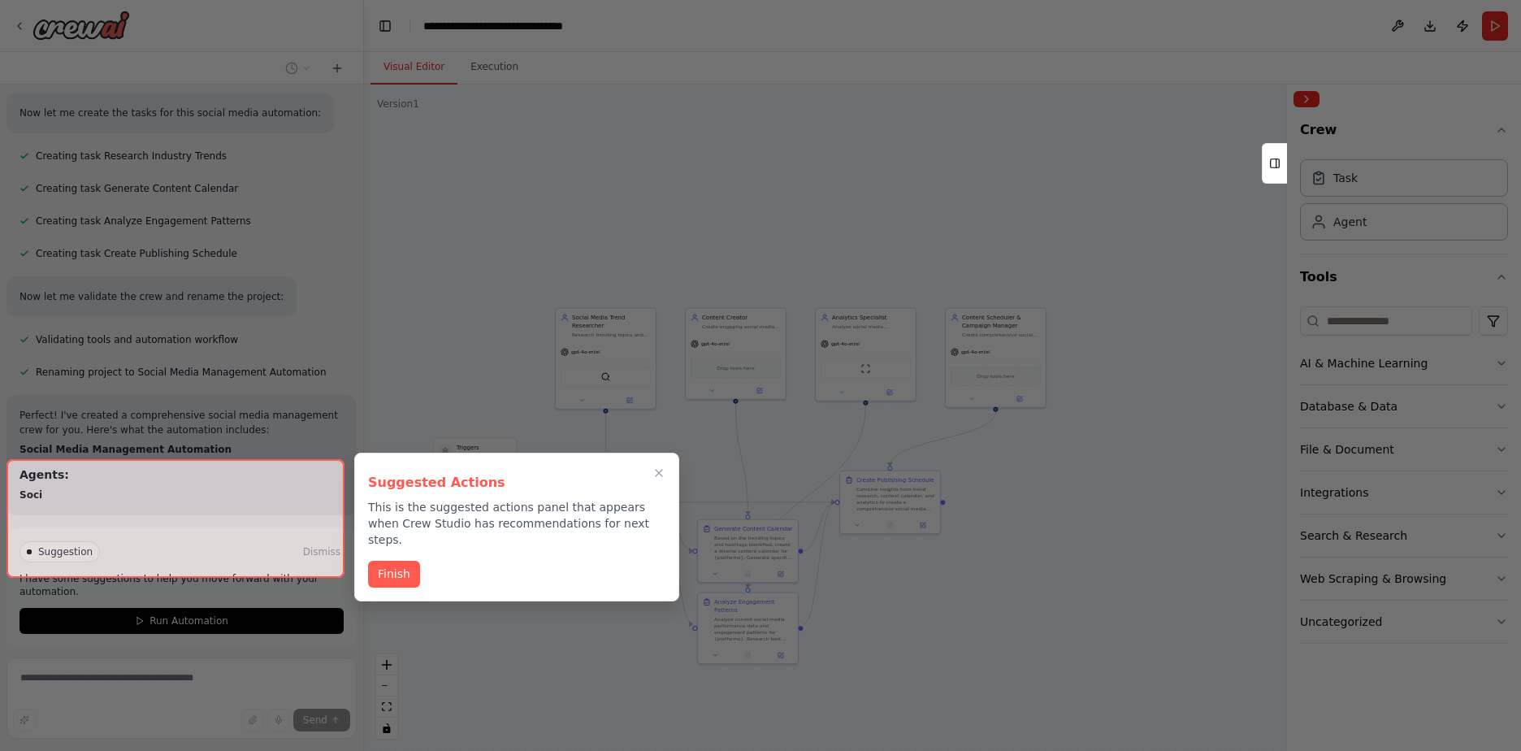
scroll to position [1449, 0]
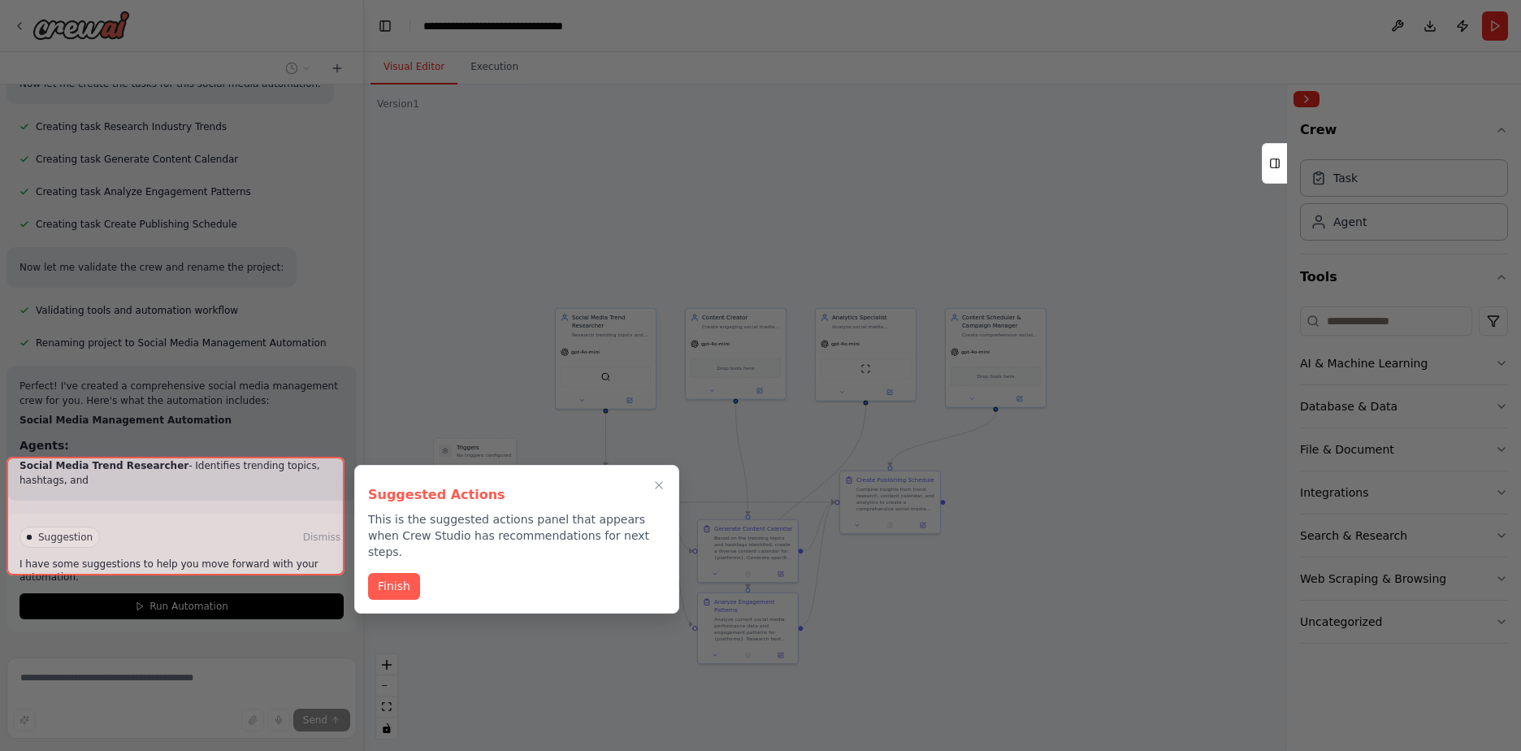
click at [276, 553] on div at bounding box center [175, 515] width 338 height 119
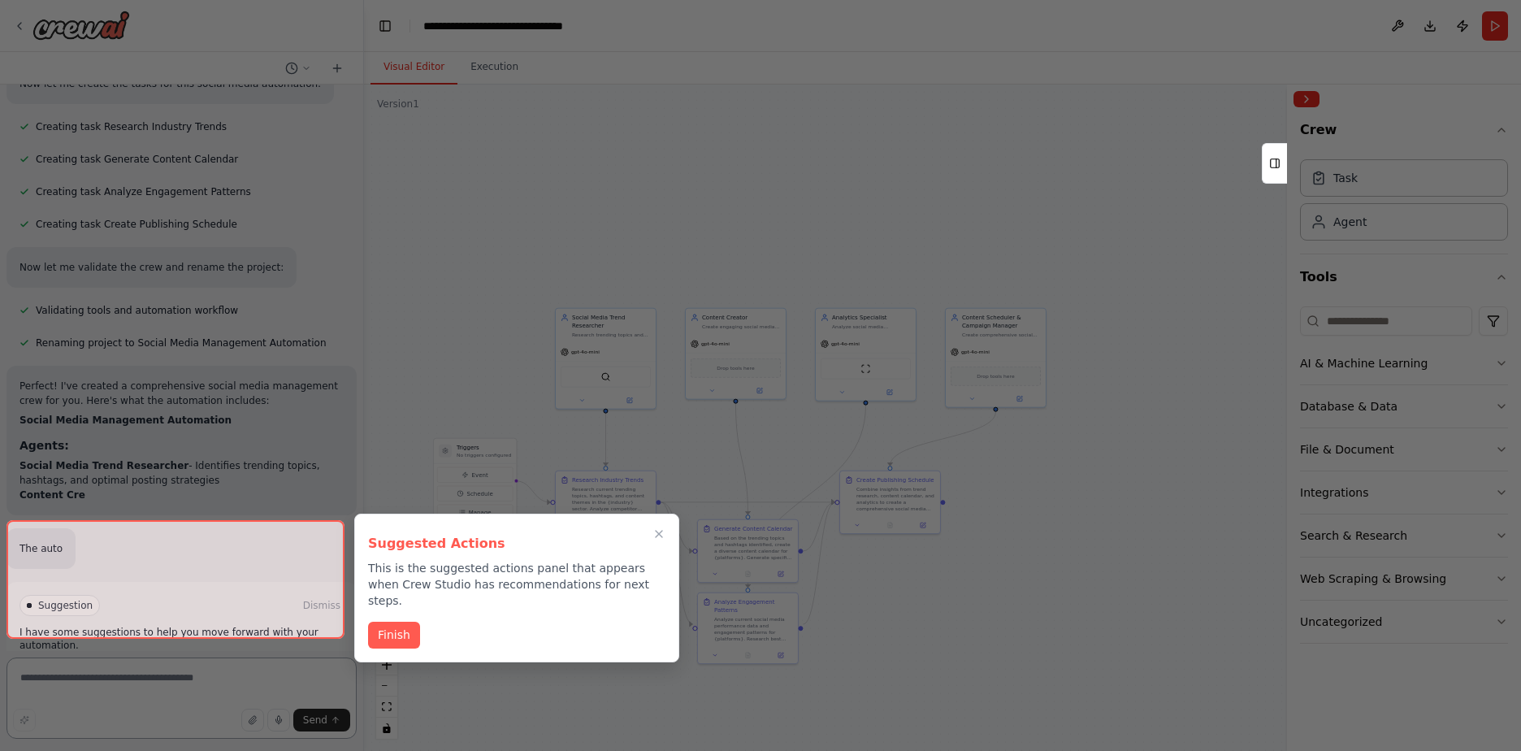
scroll to position [1469, 0]
click at [398, 621] on button "Finish" at bounding box center [394, 634] width 52 height 27
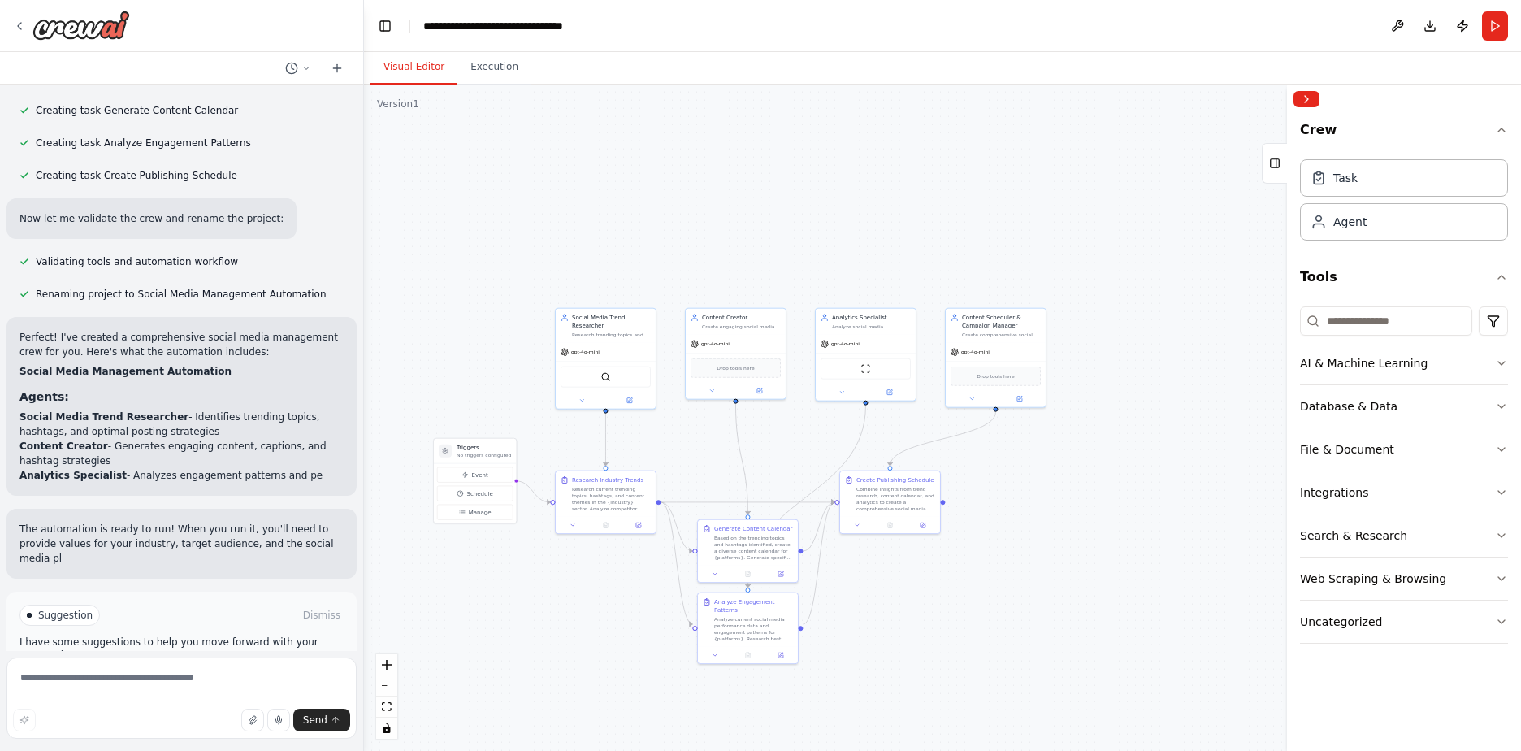
click at [219, 677] on span "Run Automation" at bounding box center [188, 683] width 79 height 13
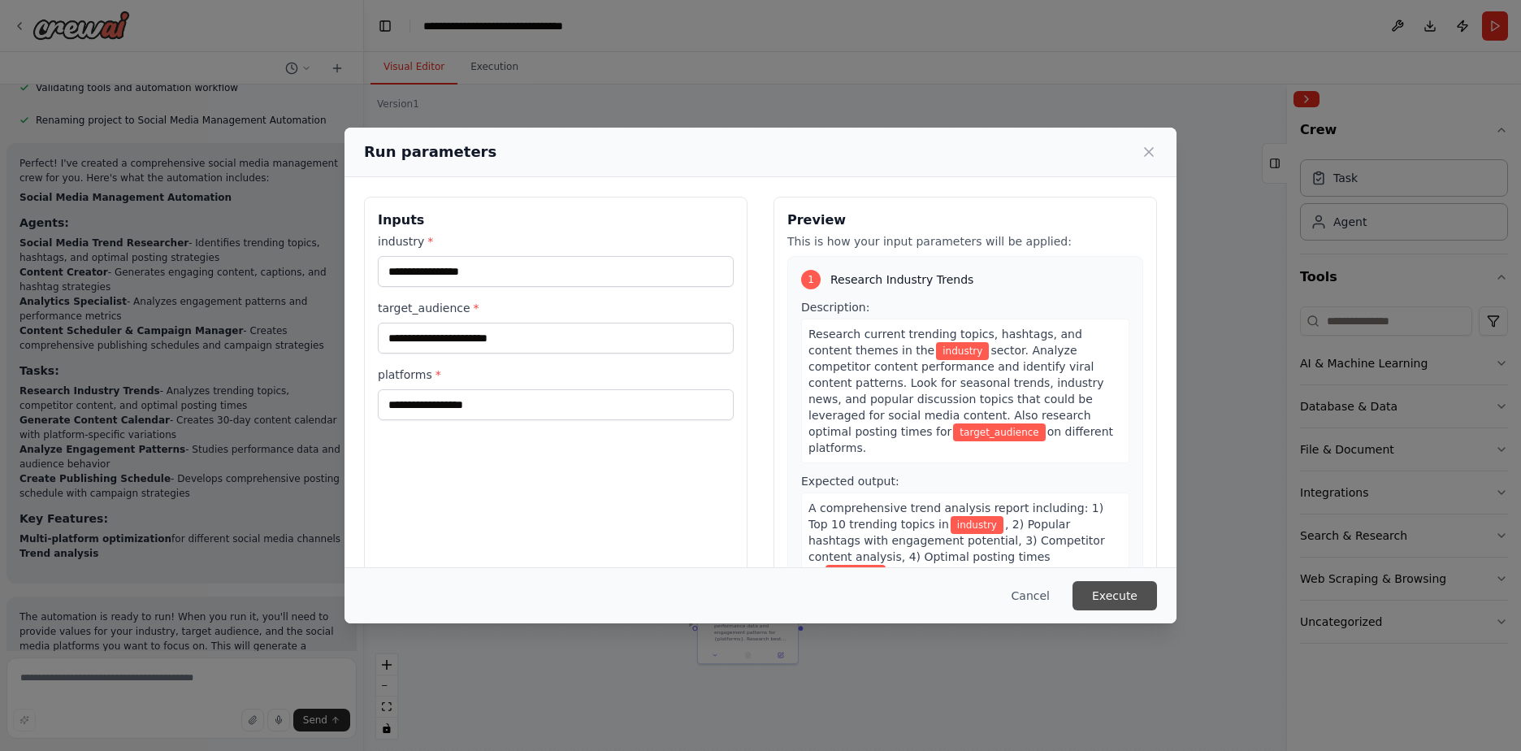
click at [1122, 586] on button "Execute" at bounding box center [1114, 595] width 84 height 29
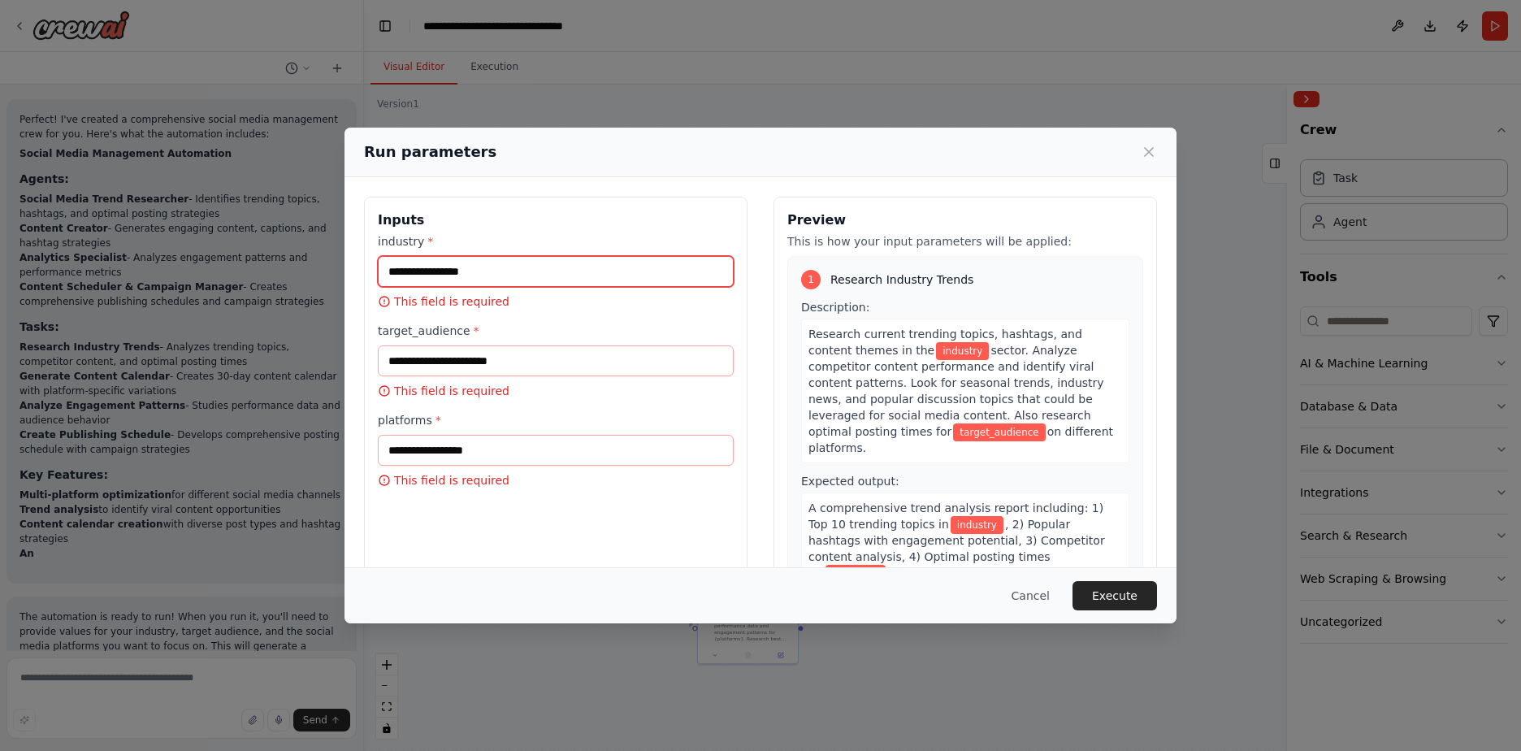
click at [449, 275] on input "industry *" at bounding box center [556, 271] width 356 height 31
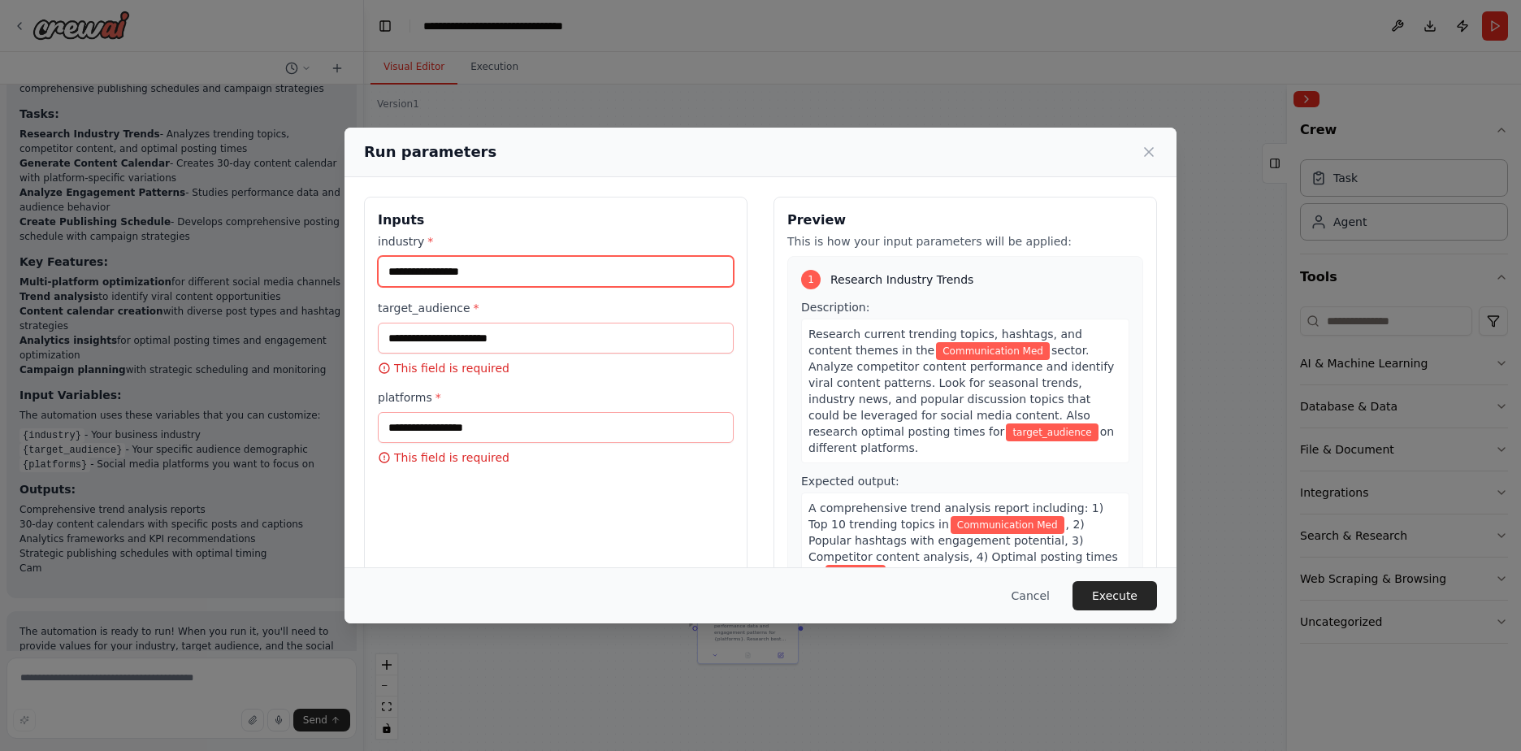
scroll to position [1958, 0]
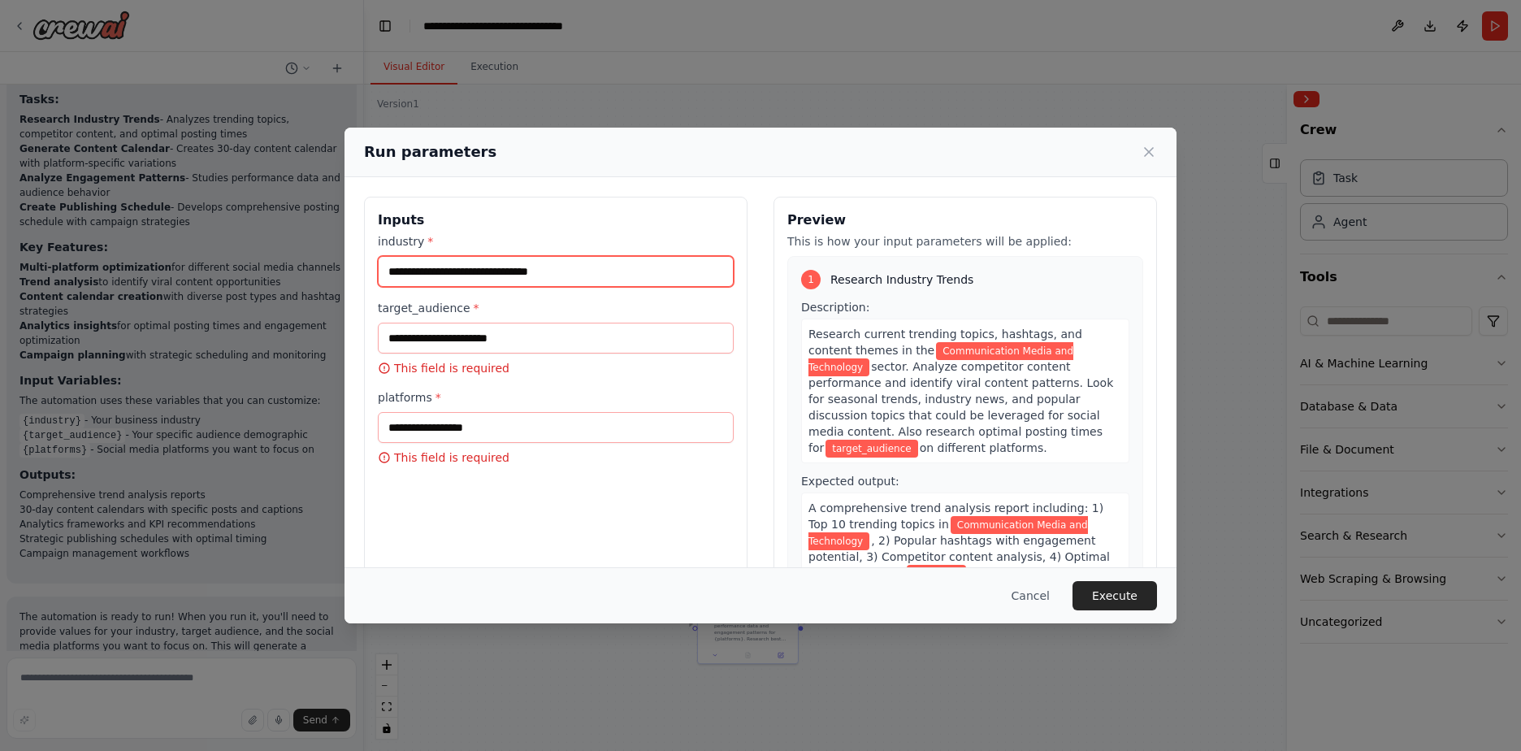
type input "**********"
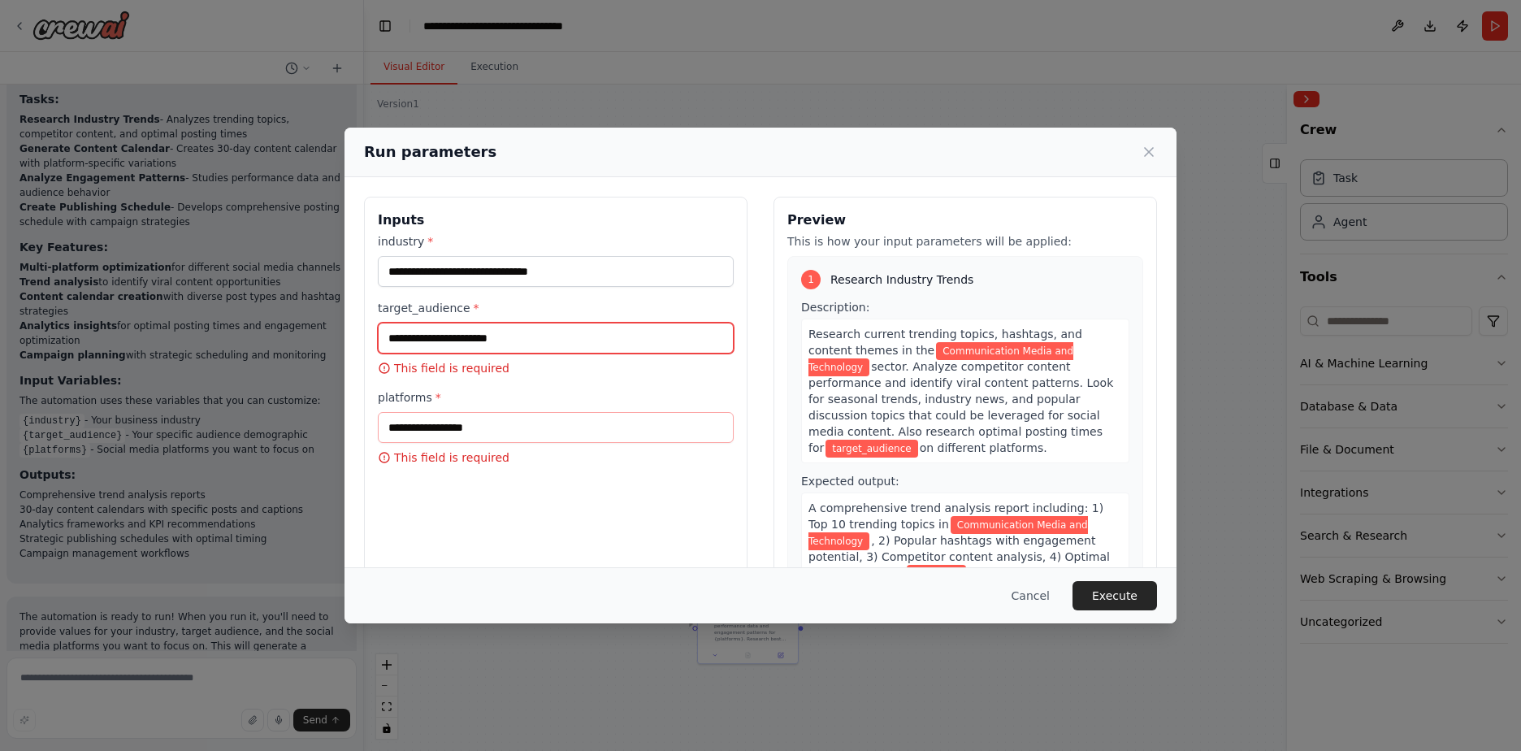
click at [456, 346] on input "target_audience *" at bounding box center [556, 337] width 356 height 31
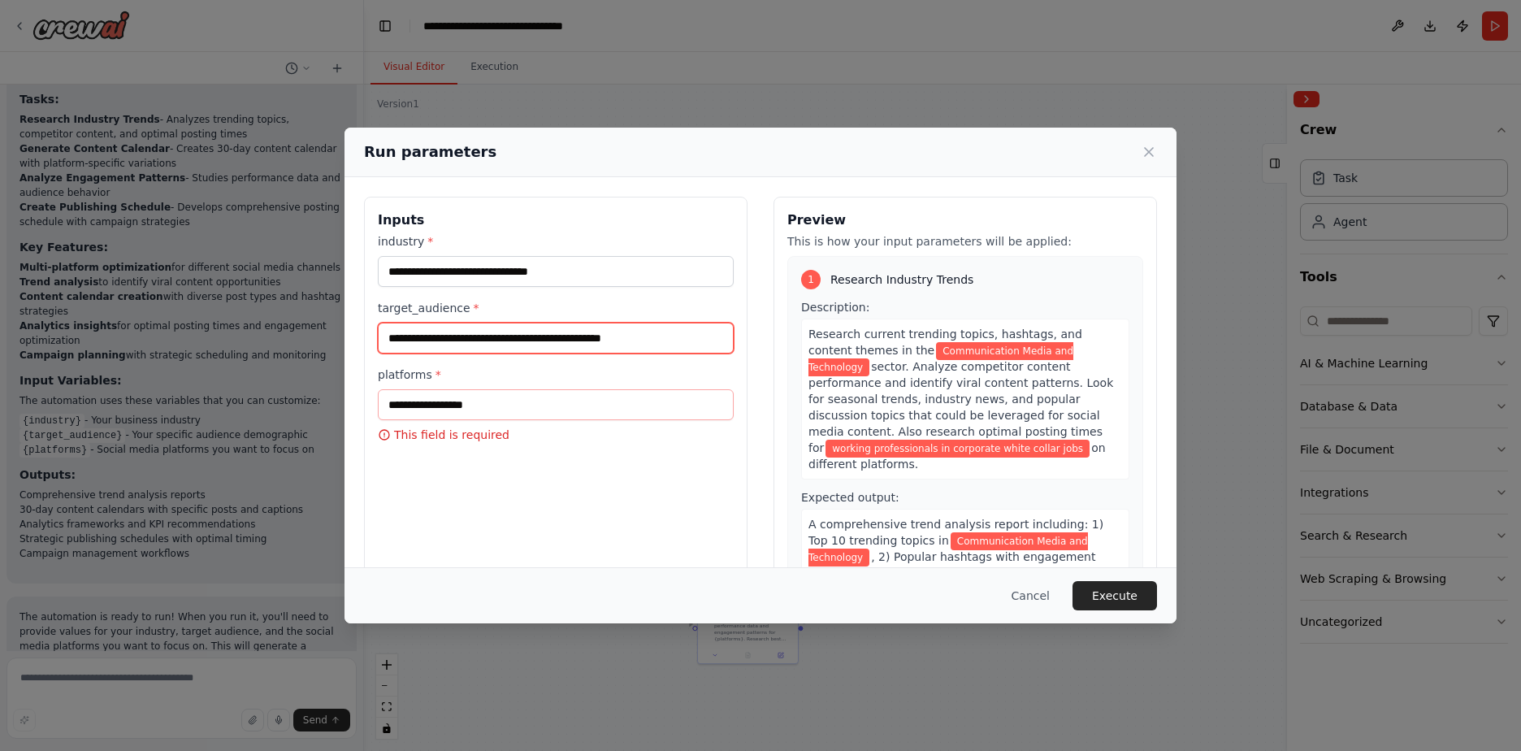
type input "**********"
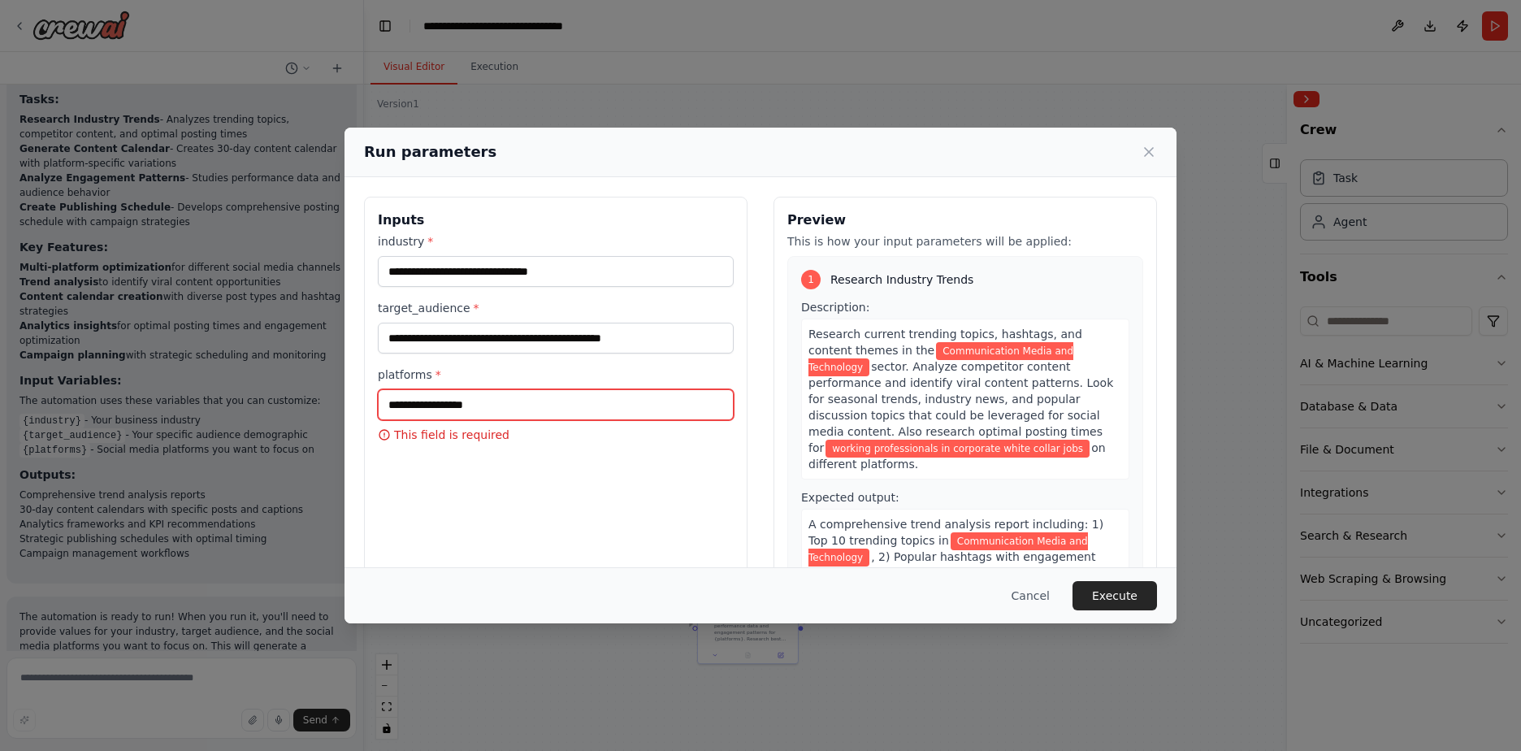
click at [456, 405] on input "platforms *" at bounding box center [556, 404] width 356 height 31
type input "**********"
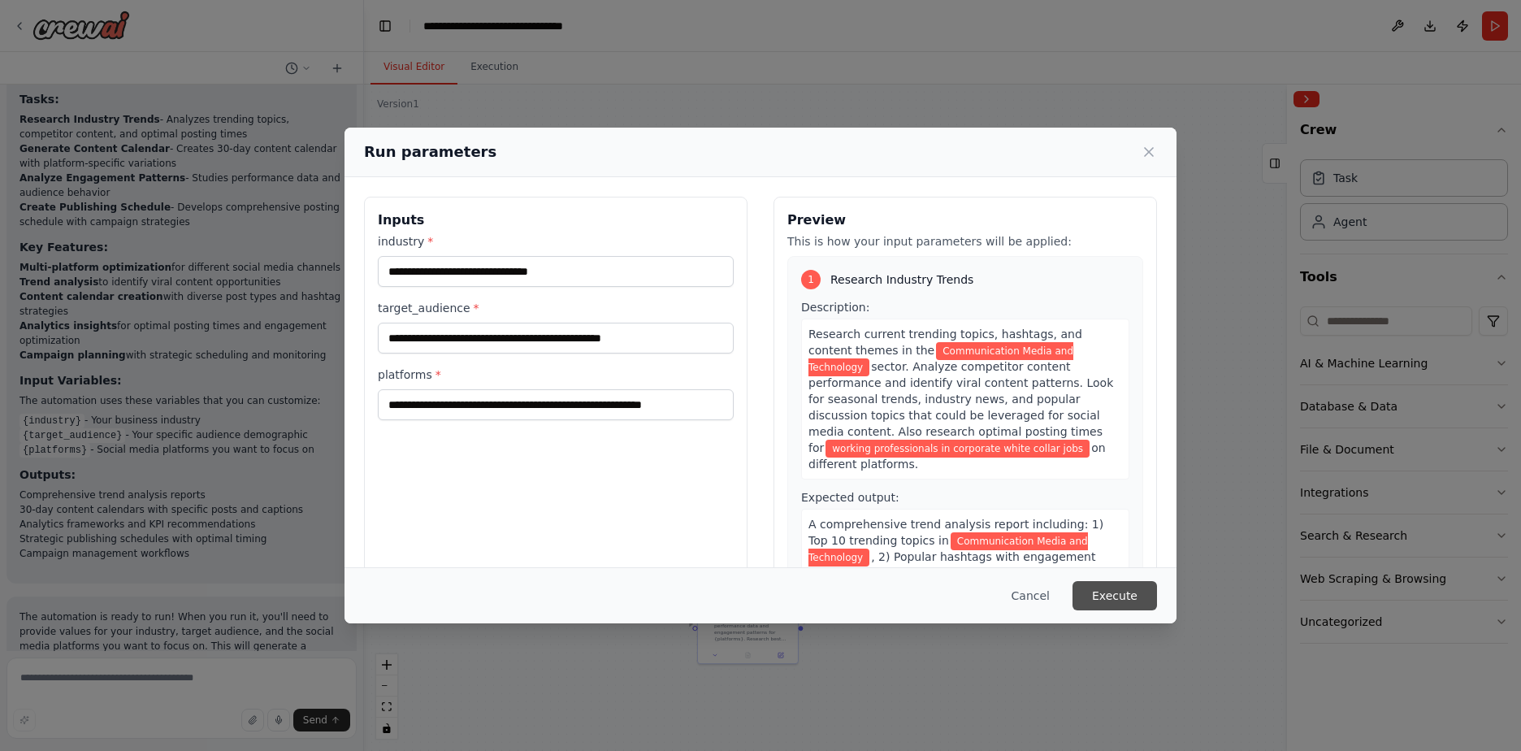
click at [1116, 590] on button "Execute" at bounding box center [1114, 595] width 84 height 29
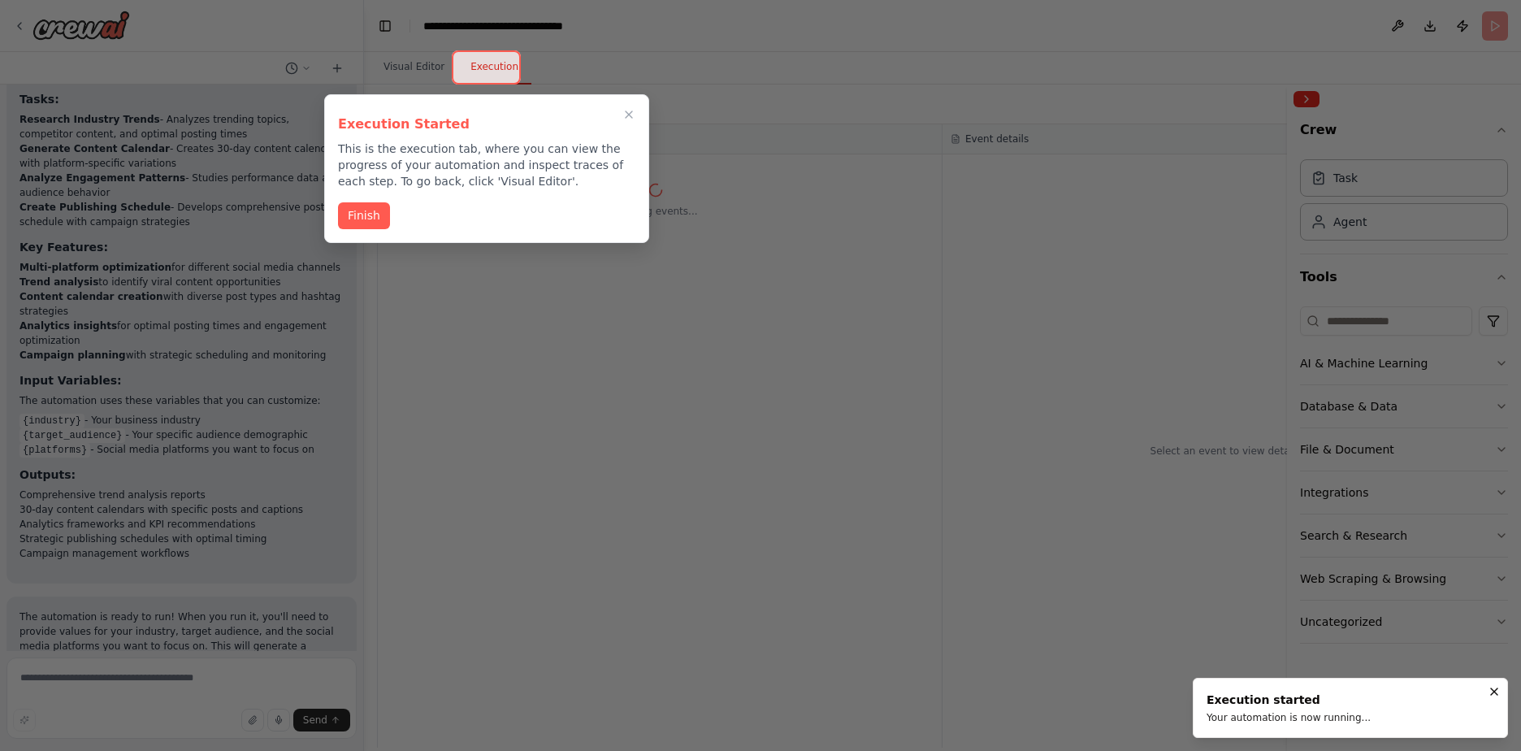
click at [377, 217] on button "Finish" at bounding box center [364, 215] width 52 height 27
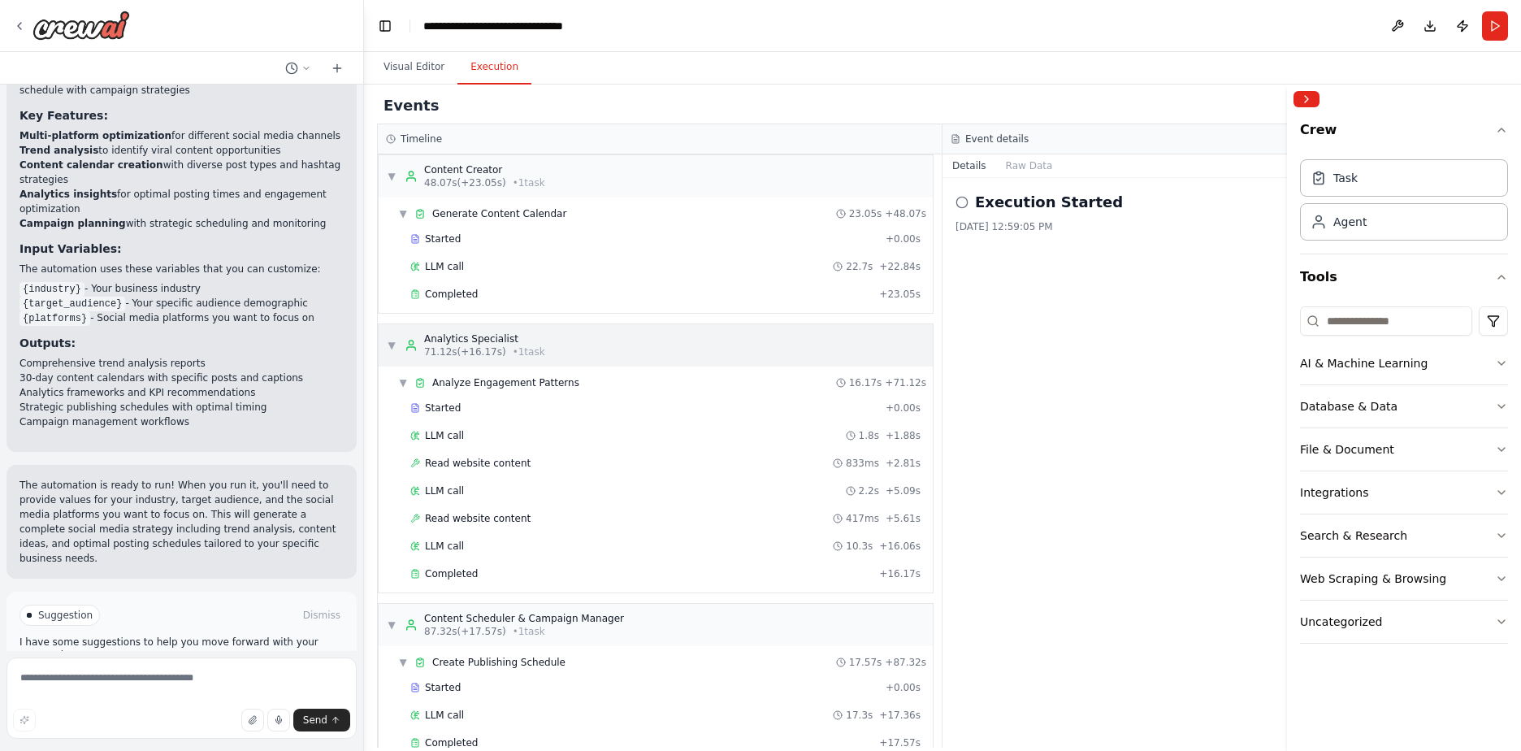
scroll to position [486, 0]
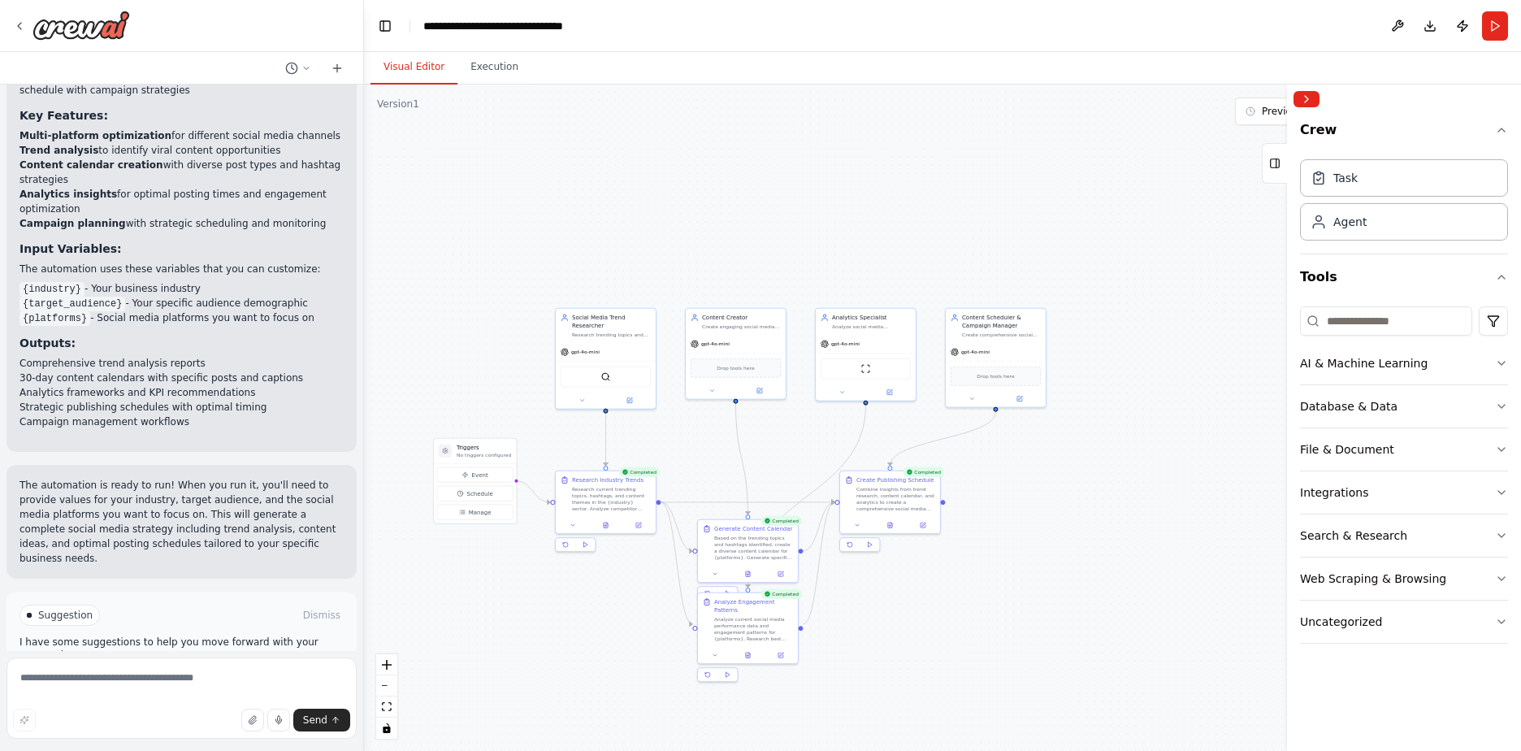
click at [414, 63] on button "Visual Editor" at bounding box center [413, 67] width 87 height 34
click at [491, 65] on button "Execution" at bounding box center [494, 67] width 74 height 34
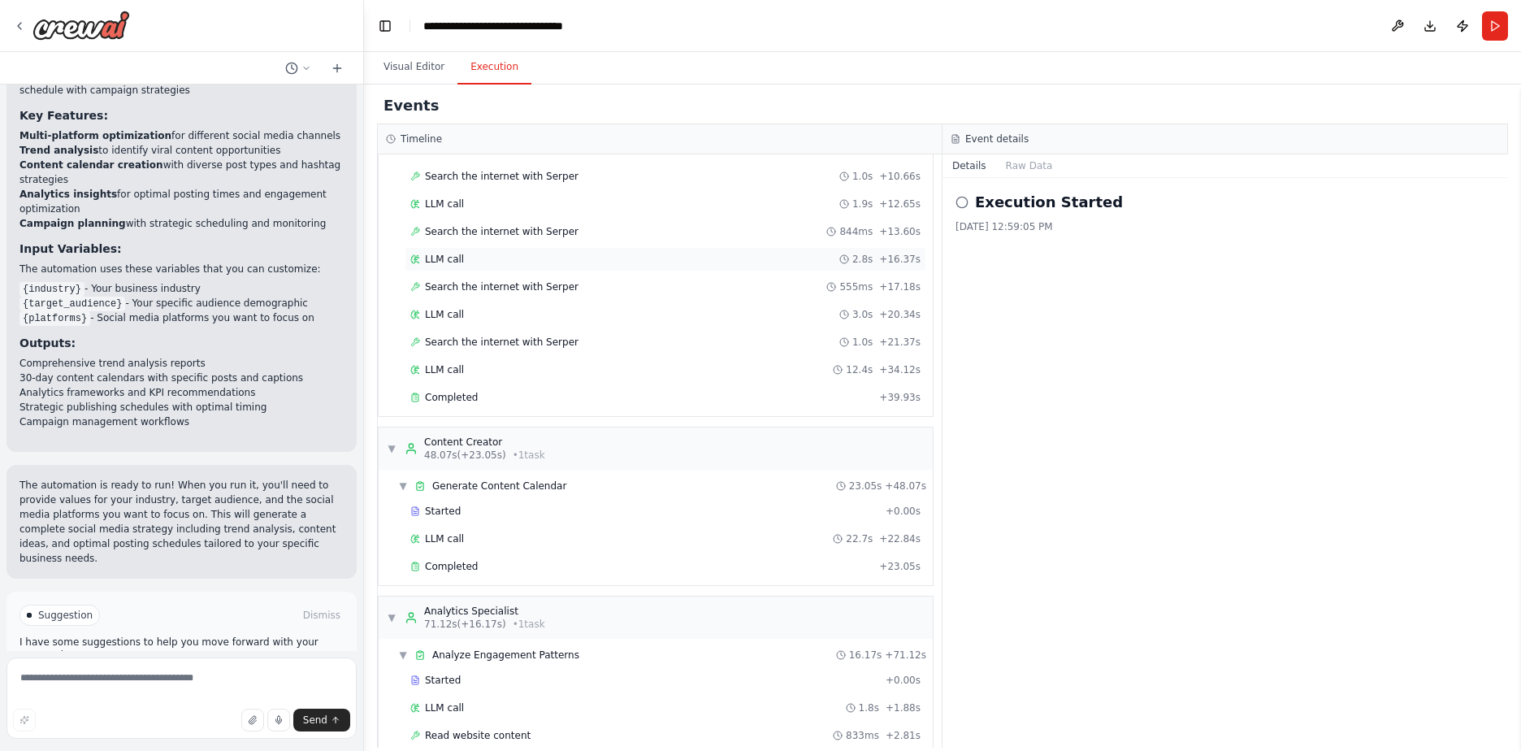
scroll to position [0, 0]
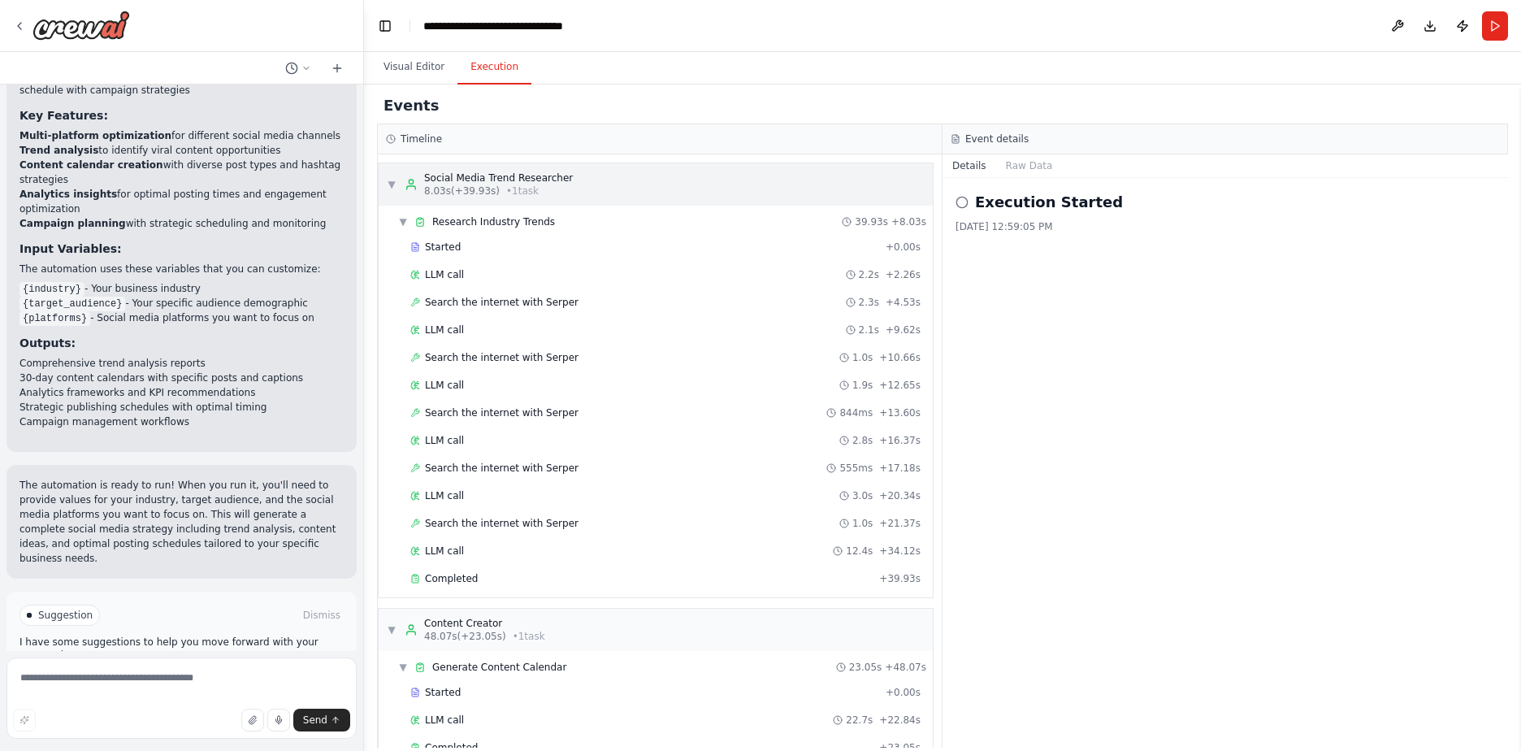
click at [531, 172] on div "Social Media Trend Researcher" at bounding box center [498, 177] width 149 height 13
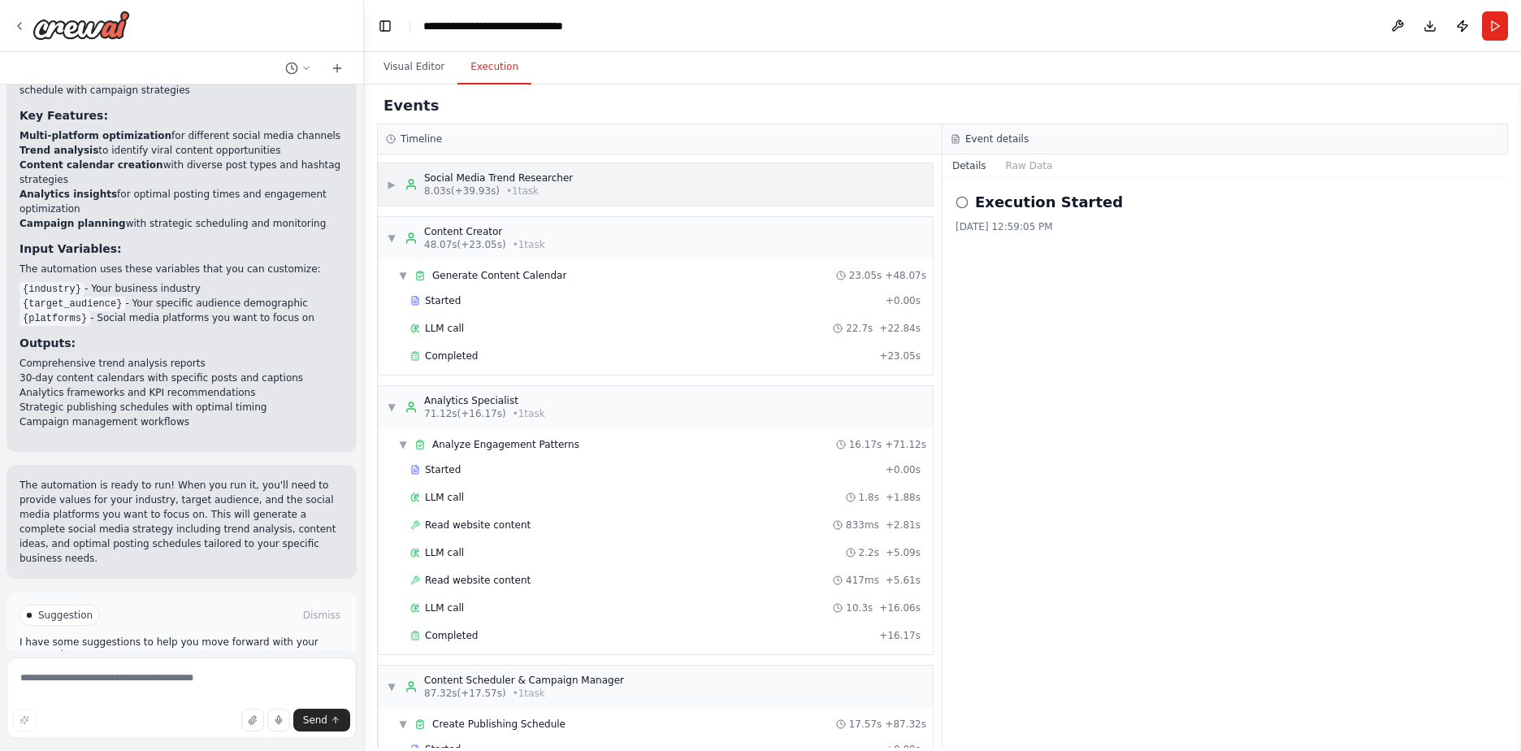
click at [531, 180] on div "Social Media Trend Researcher" at bounding box center [498, 177] width 149 height 13
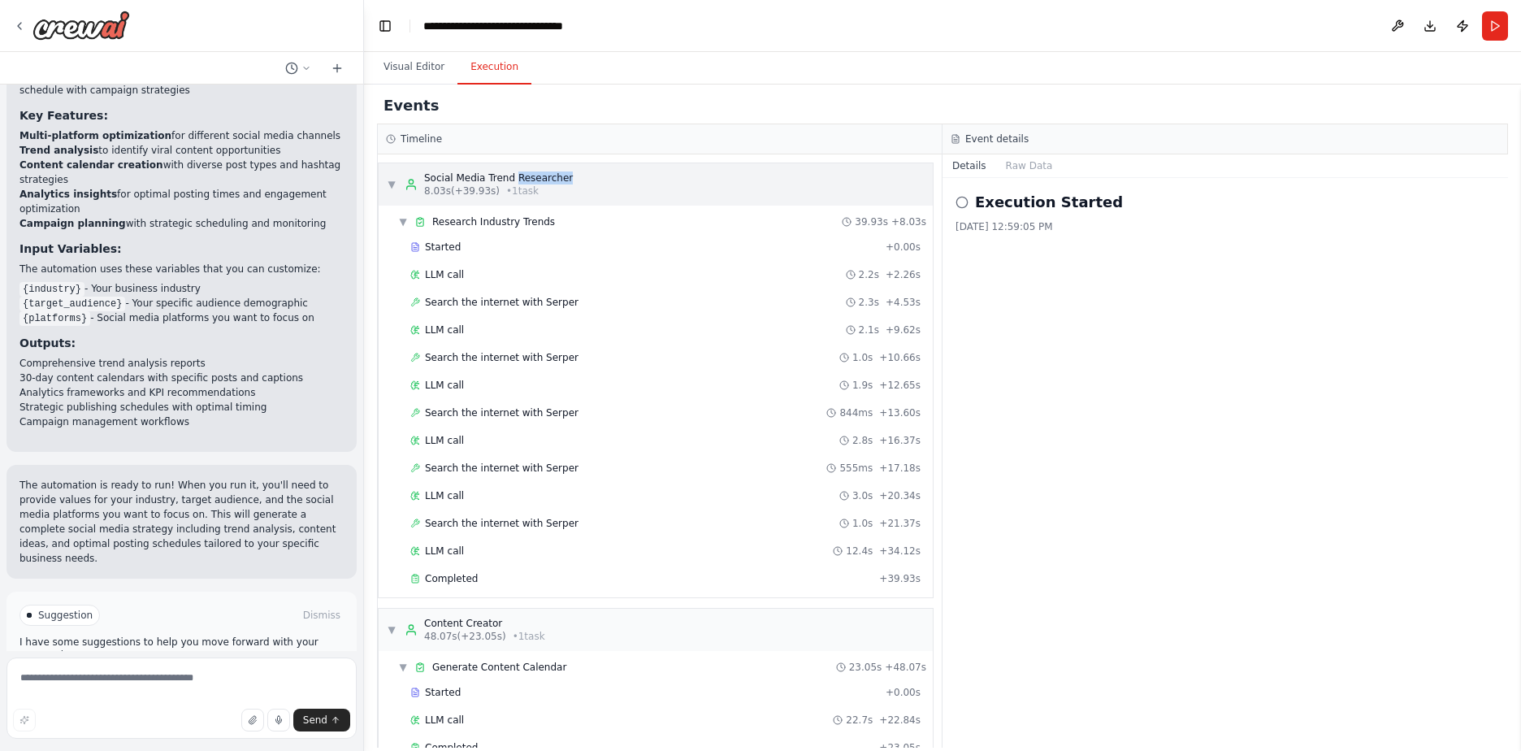
click at [531, 180] on div "Social Media Trend Researcher" at bounding box center [498, 177] width 149 height 13
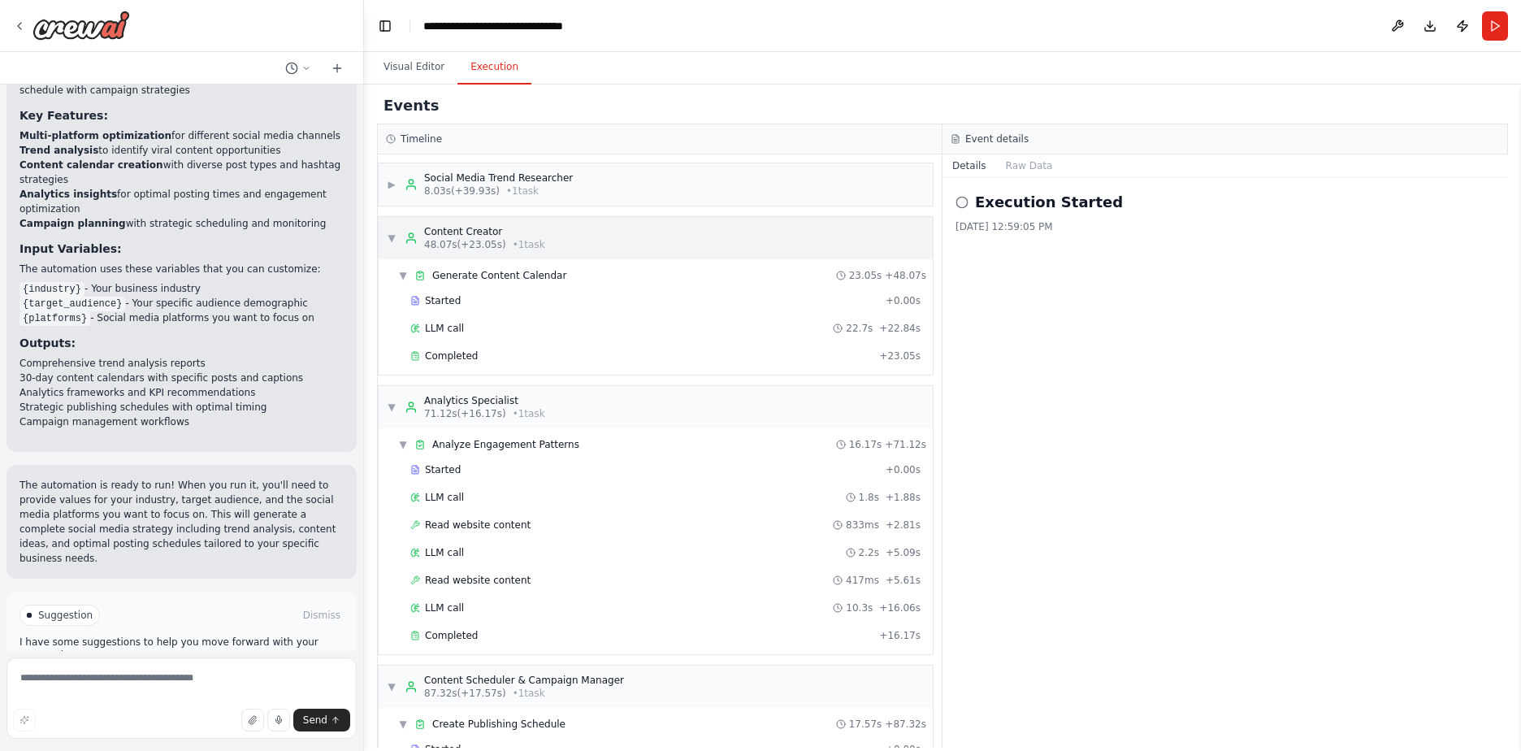
drag, startPoint x: 531, startPoint y: 180, endPoint x: 517, endPoint y: 225, distance: 46.8
click at [517, 225] on div "Content Creator" at bounding box center [484, 231] width 121 height 13
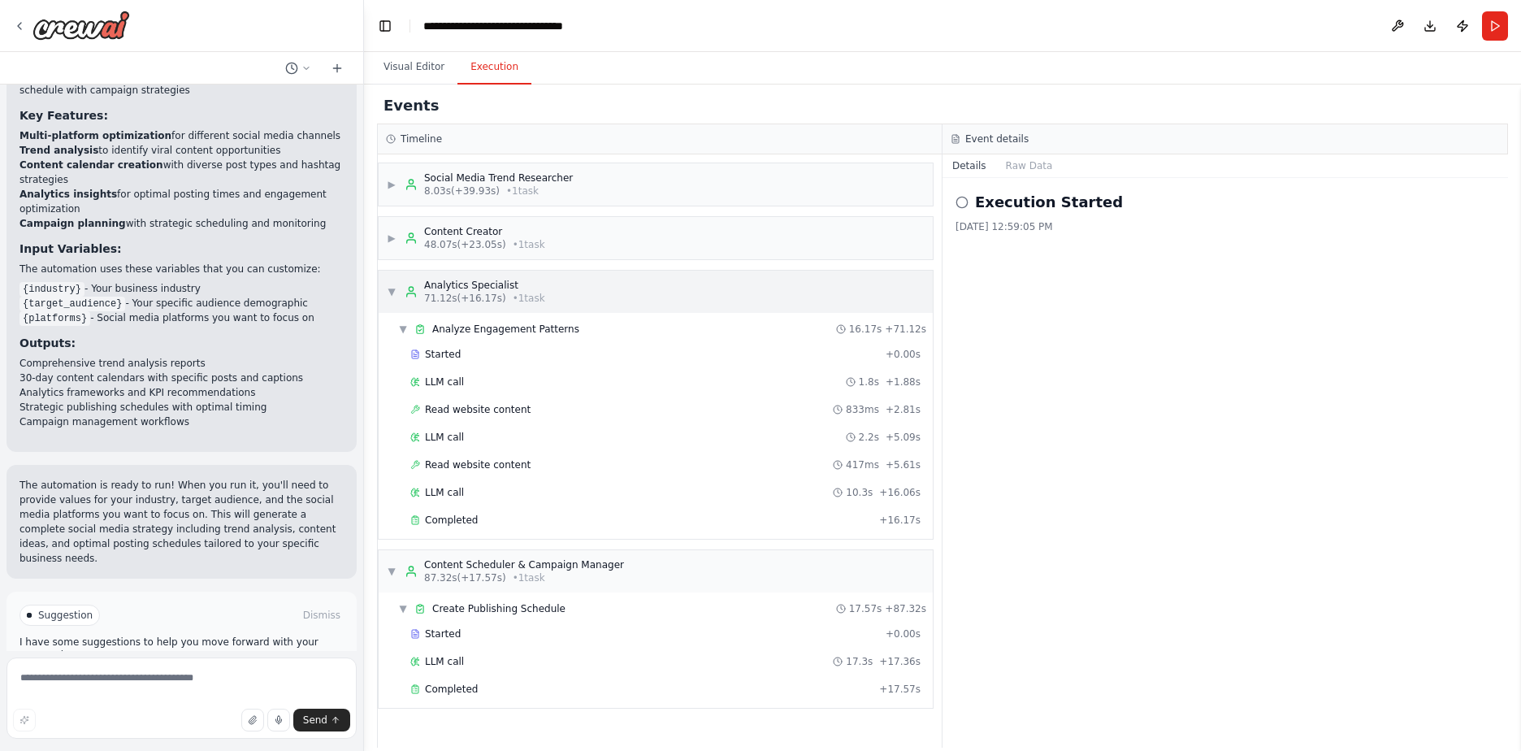
click at [534, 292] on div "▼ Analytics Specialist 71.12s (+16.17s) • 1 task" at bounding box center [656, 291] width 554 height 42
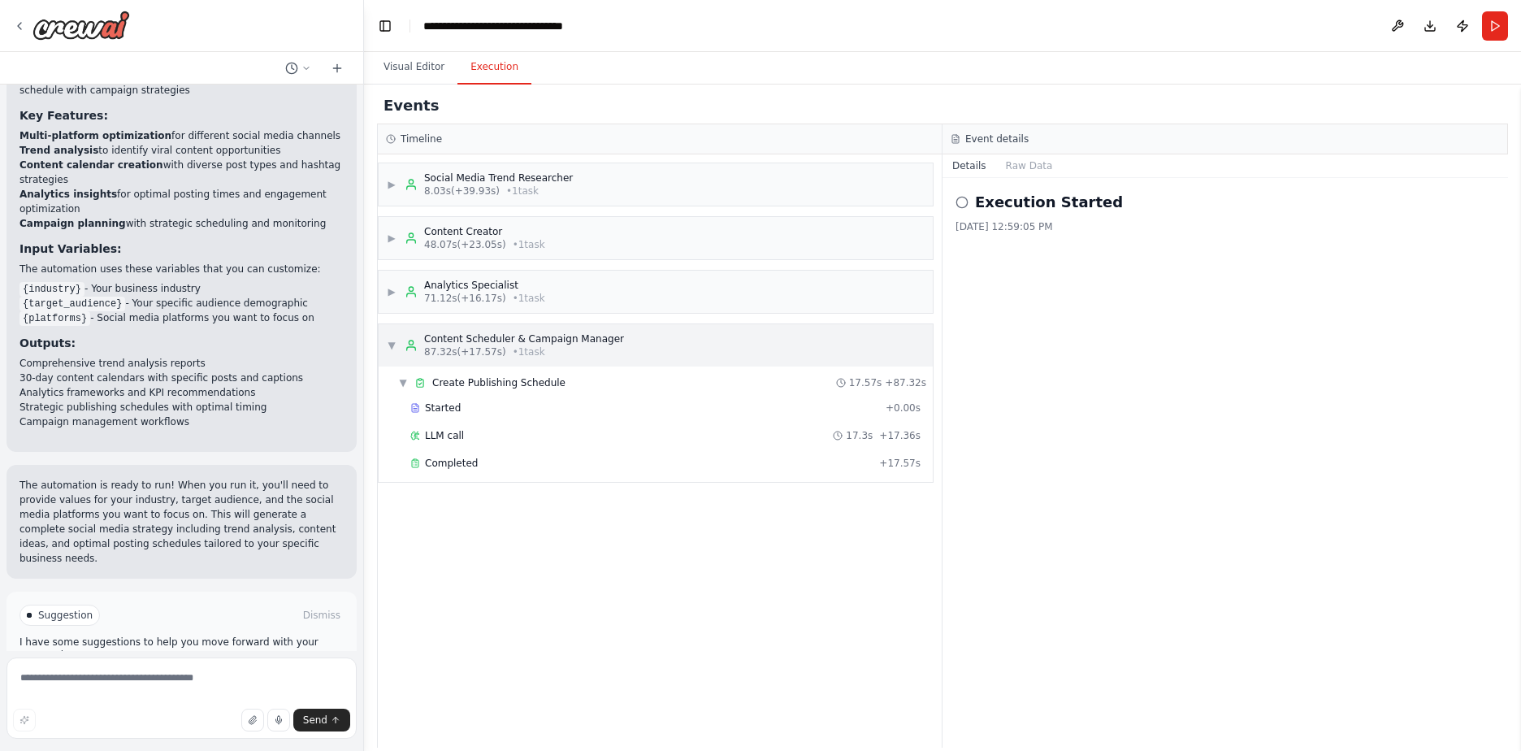
drag, startPoint x: 534, startPoint y: 292, endPoint x: 530, endPoint y: 360, distance: 68.4
click at [531, 358] on div "▼ Content Scheduler & Campaign Manager 87.32s (+17.57s) • 1 task" at bounding box center [656, 345] width 554 height 42
click at [1102, 300] on div "Execution Started 10/15/2025, 12:59:05 PM" at bounding box center [1224, 462] width 565 height 569
click at [964, 205] on icon at bounding box center [961, 202] width 13 height 13
click at [1009, 163] on button "Raw Data" at bounding box center [1029, 165] width 67 height 23
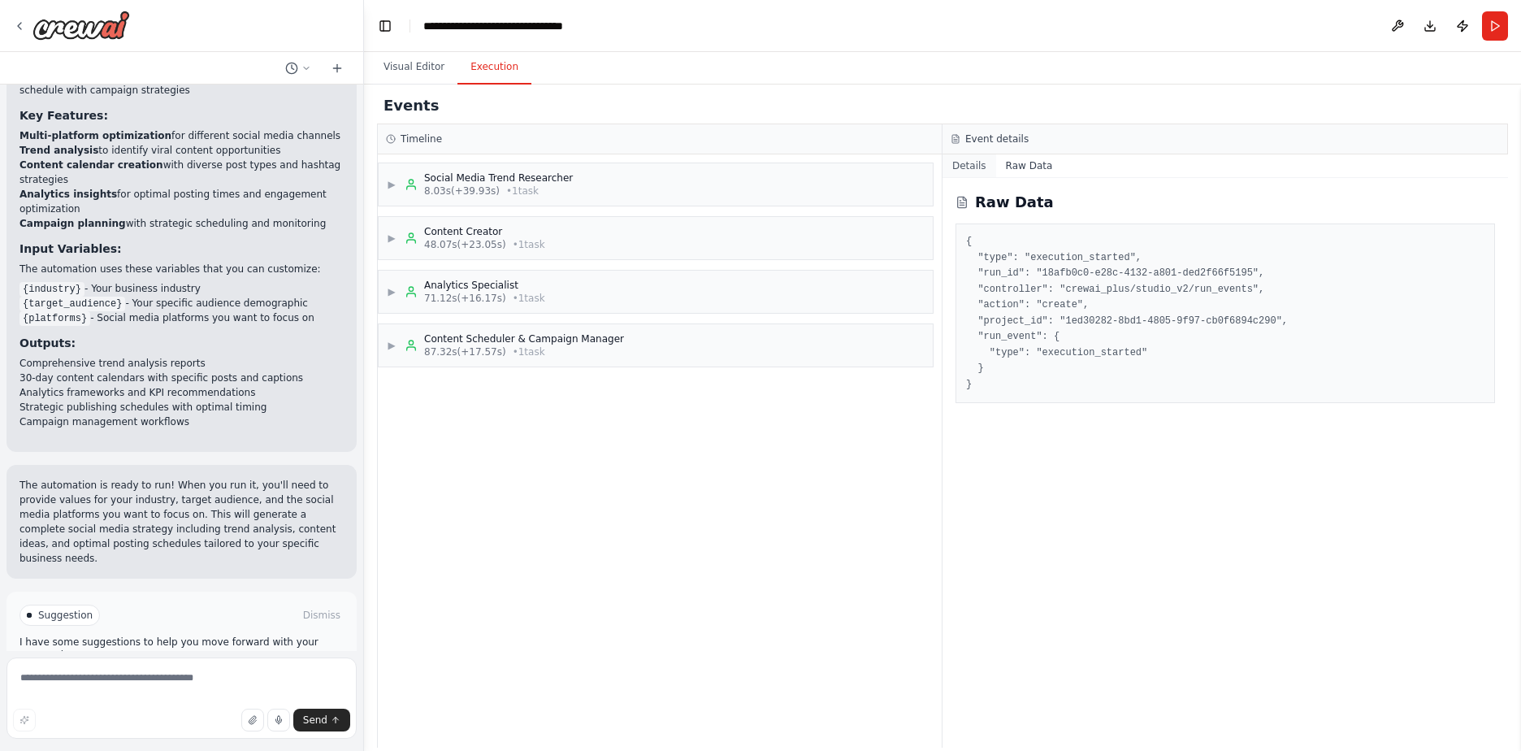
click at [957, 170] on button "Details" at bounding box center [969, 165] width 54 height 23
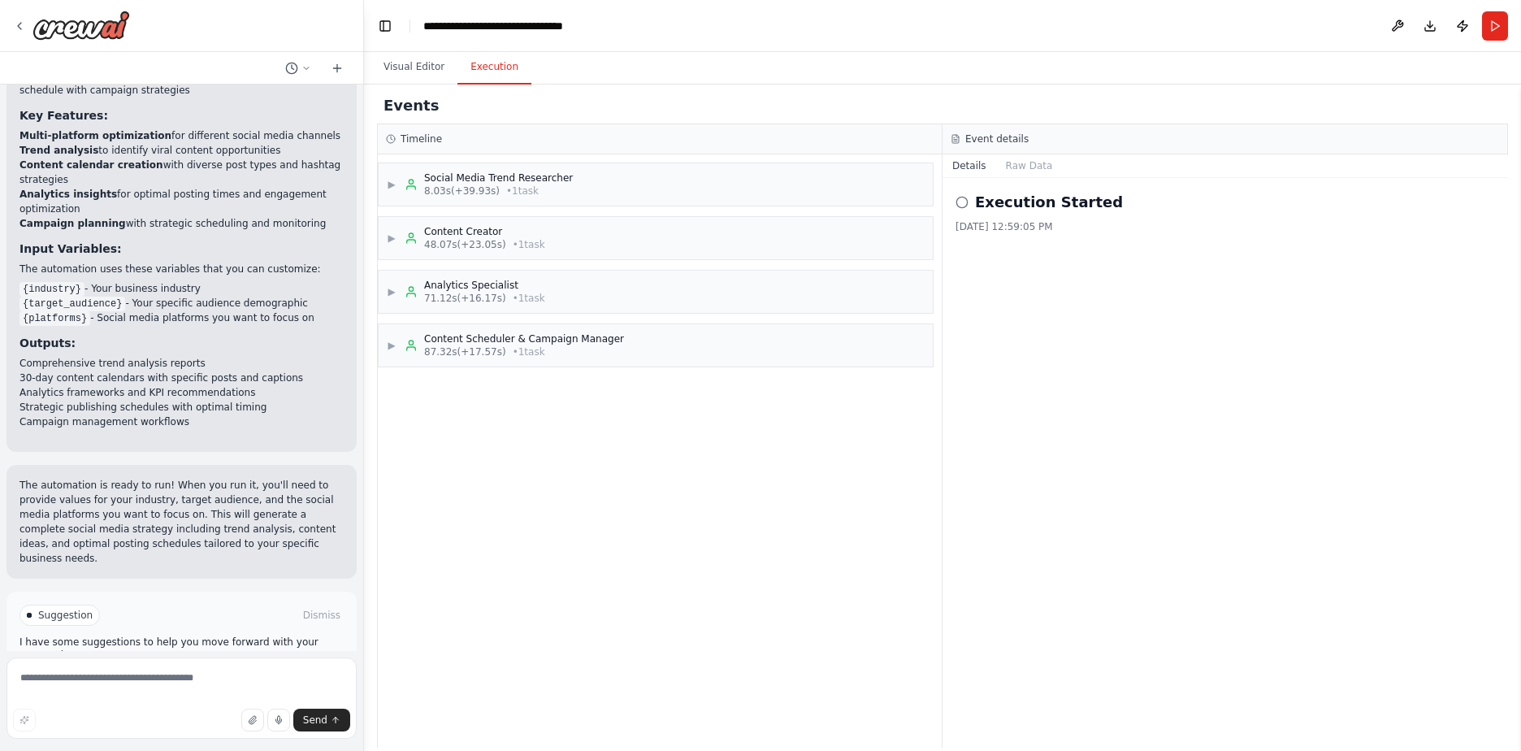
drag, startPoint x: 1019, startPoint y: 327, endPoint x: 949, endPoint y: 330, distance: 69.9
click at [1019, 327] on div "Execution Started 10/15/2025, 12:59:05 PM" at bounding box center [1224, 462] width 565 height 569
click at [551, 359] on div "▶ Content Scheduler & Campaign Manager 87.32s (+17.57s) • 1 task" at bounding box center [656, 345] width 554 height 42
click at [474, 406] on div "Started" at bounding box center [644, 407] width 469 height 13
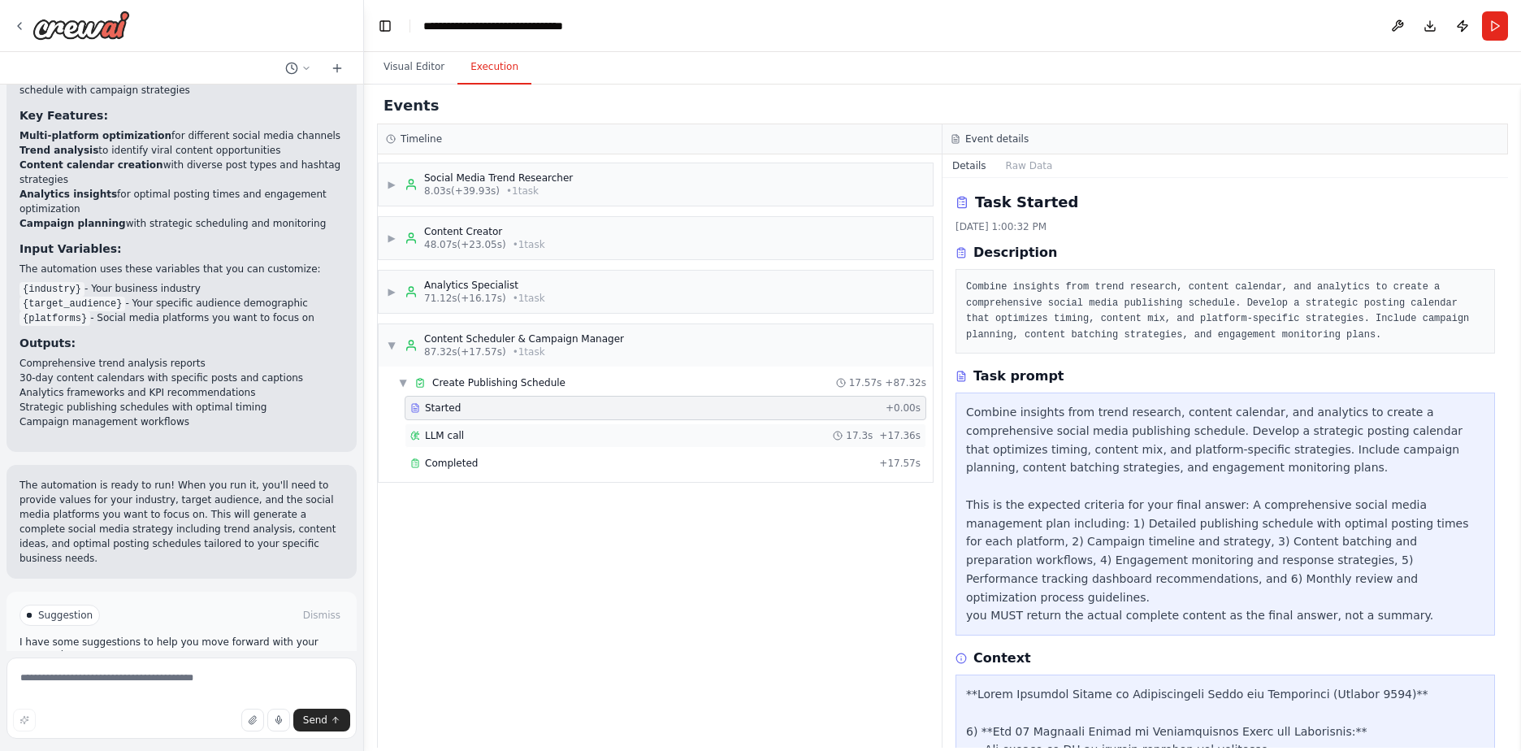
click at [477, 433] on div "LLM call 17.3s + 17.36s" at bounding box center [665, 435] width 510 height 13
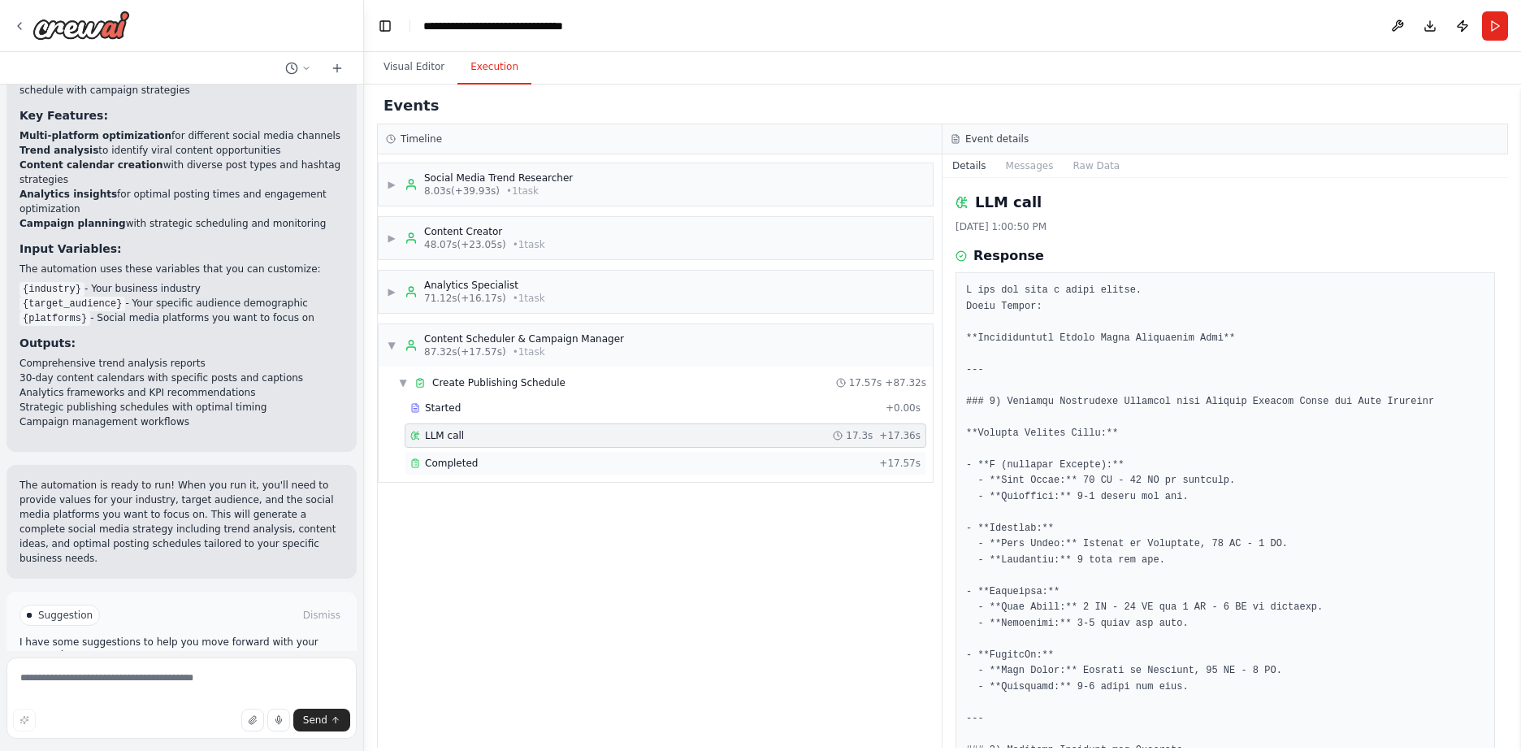
click at [524, 460] on div "Completed" at bounding box center [641, 462] width 462 height 13
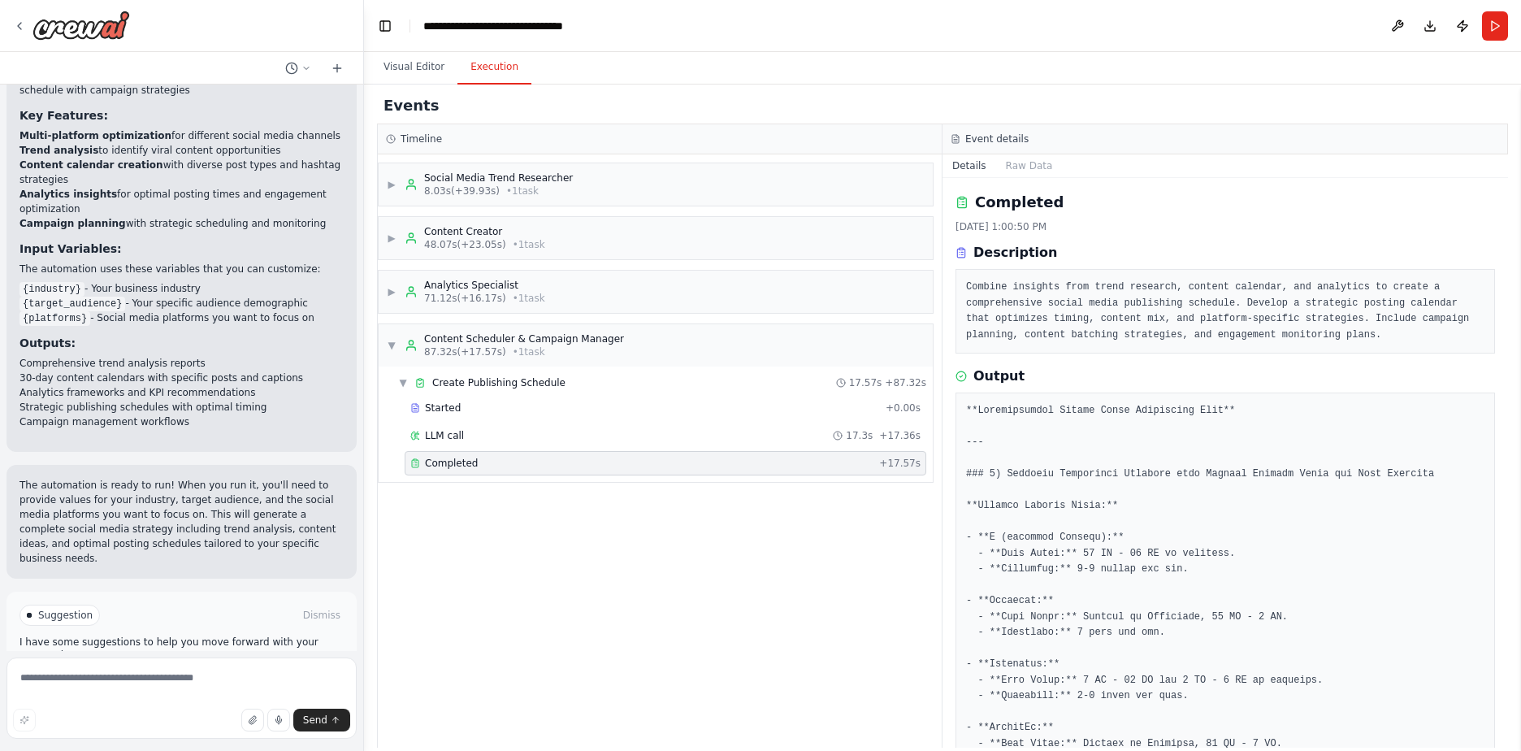
click at [577, 587] on div "▶ Social Media Trend Researcher 8.03s (+39.93s) • 1 task ▶ Content Creator 48.0…" at bounding box center [660, 450] width 564 height 593
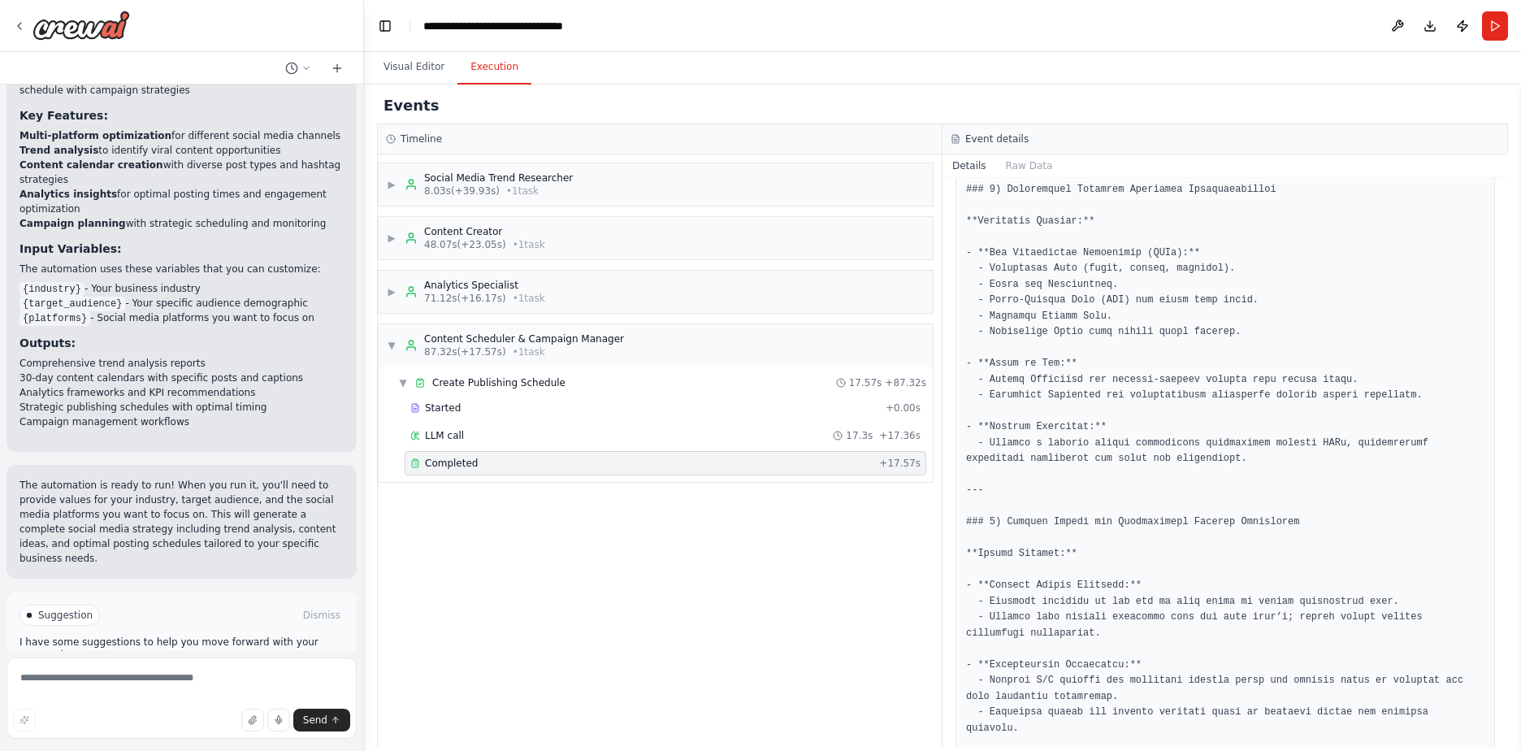
scroll to position [1815, 0]
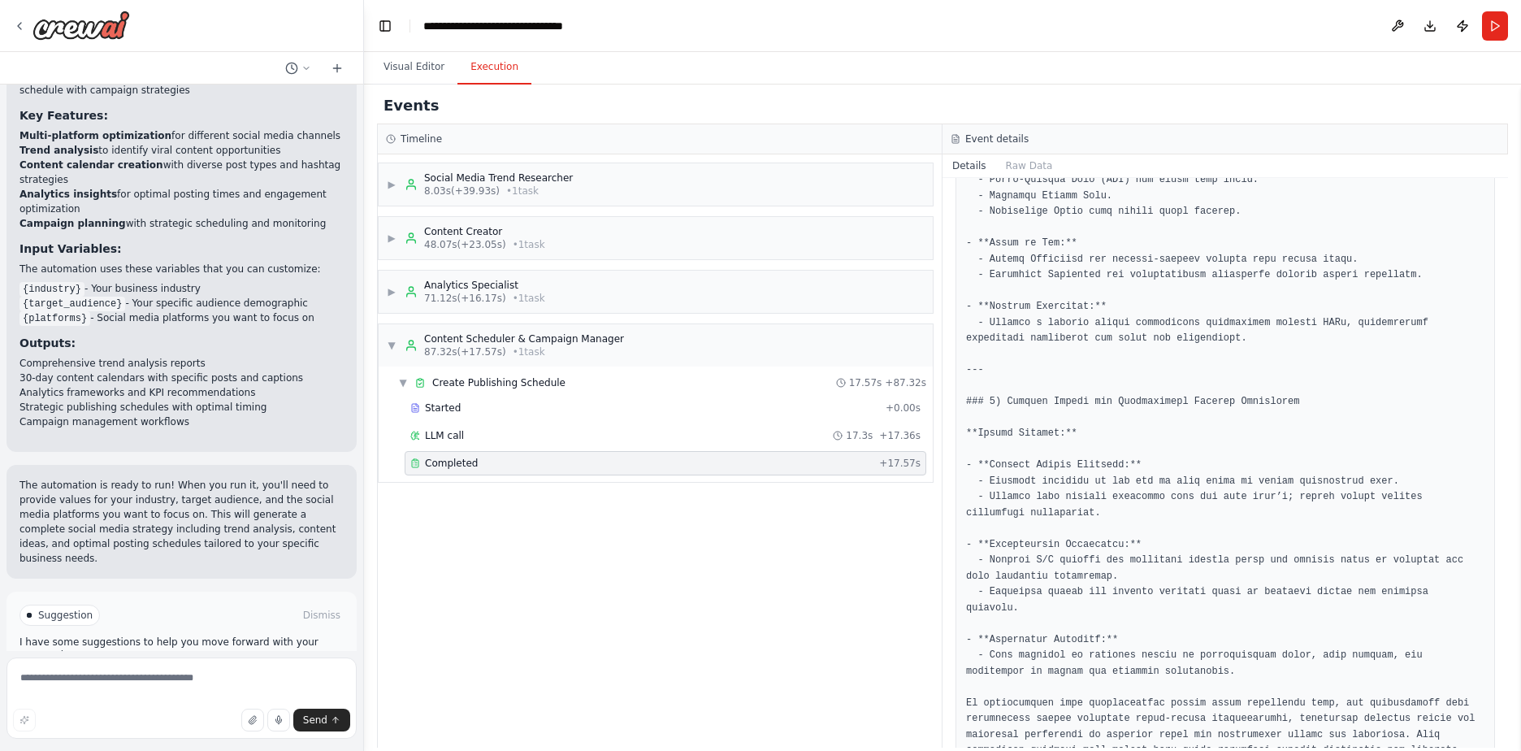
click at [486, 622] on div "▶ Social Media Trend Researcher 8.03s (+39.93s) • 1 task ▶ Content Creator 48.0…" at bounding box center [660, 450] width 564 height 593
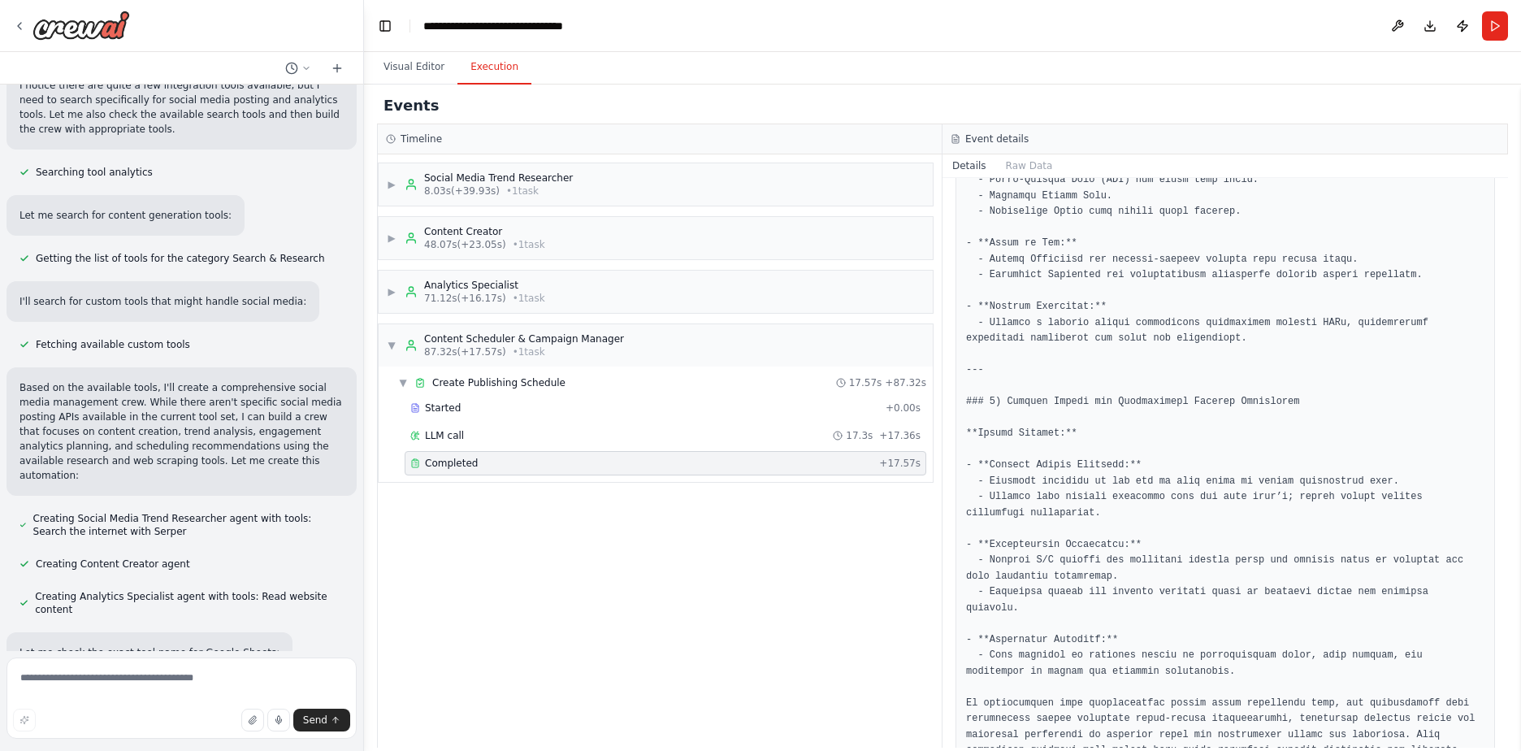
scroll to position [58, 0]
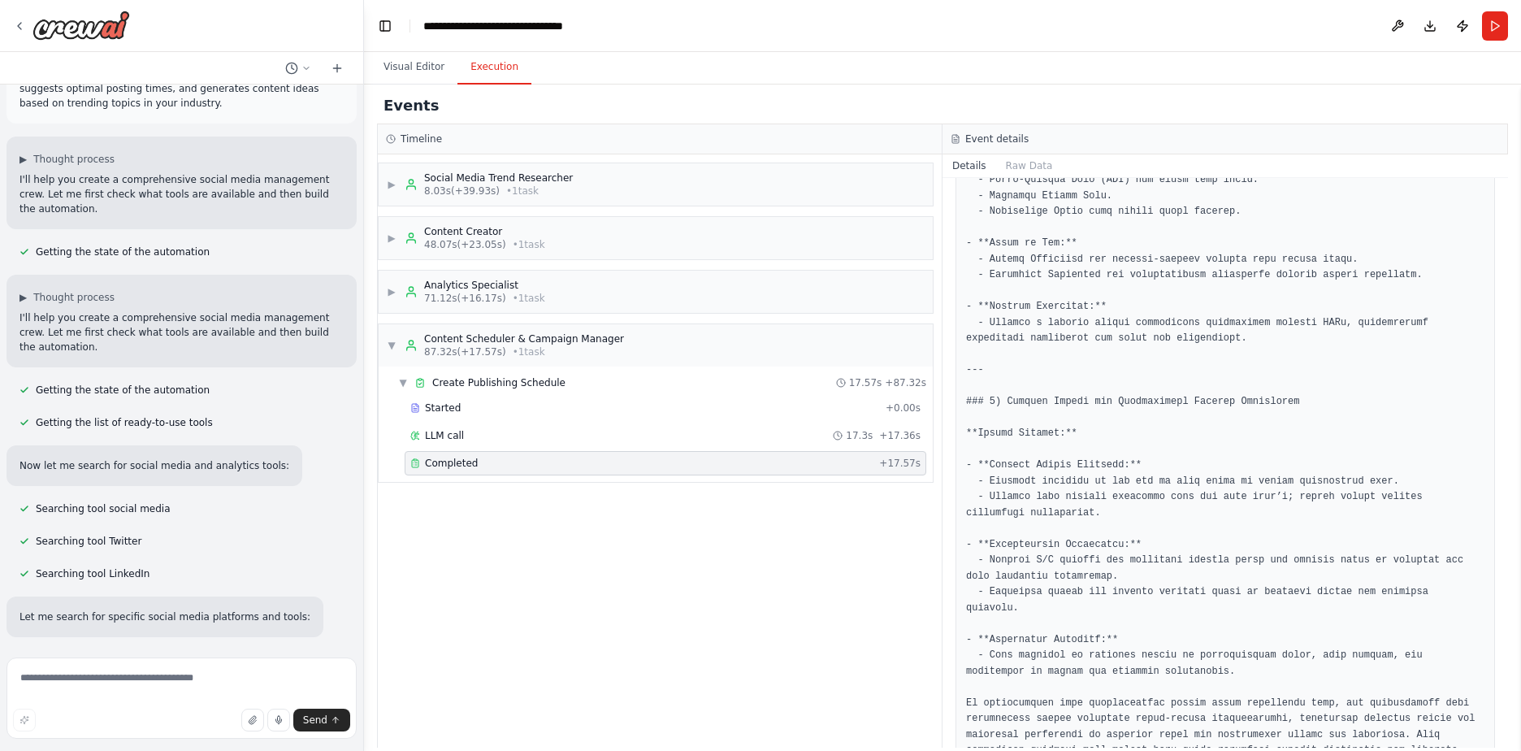
click at [1492, 28] on button "Run" at bounding box center [1495, 25] width 26 height 29
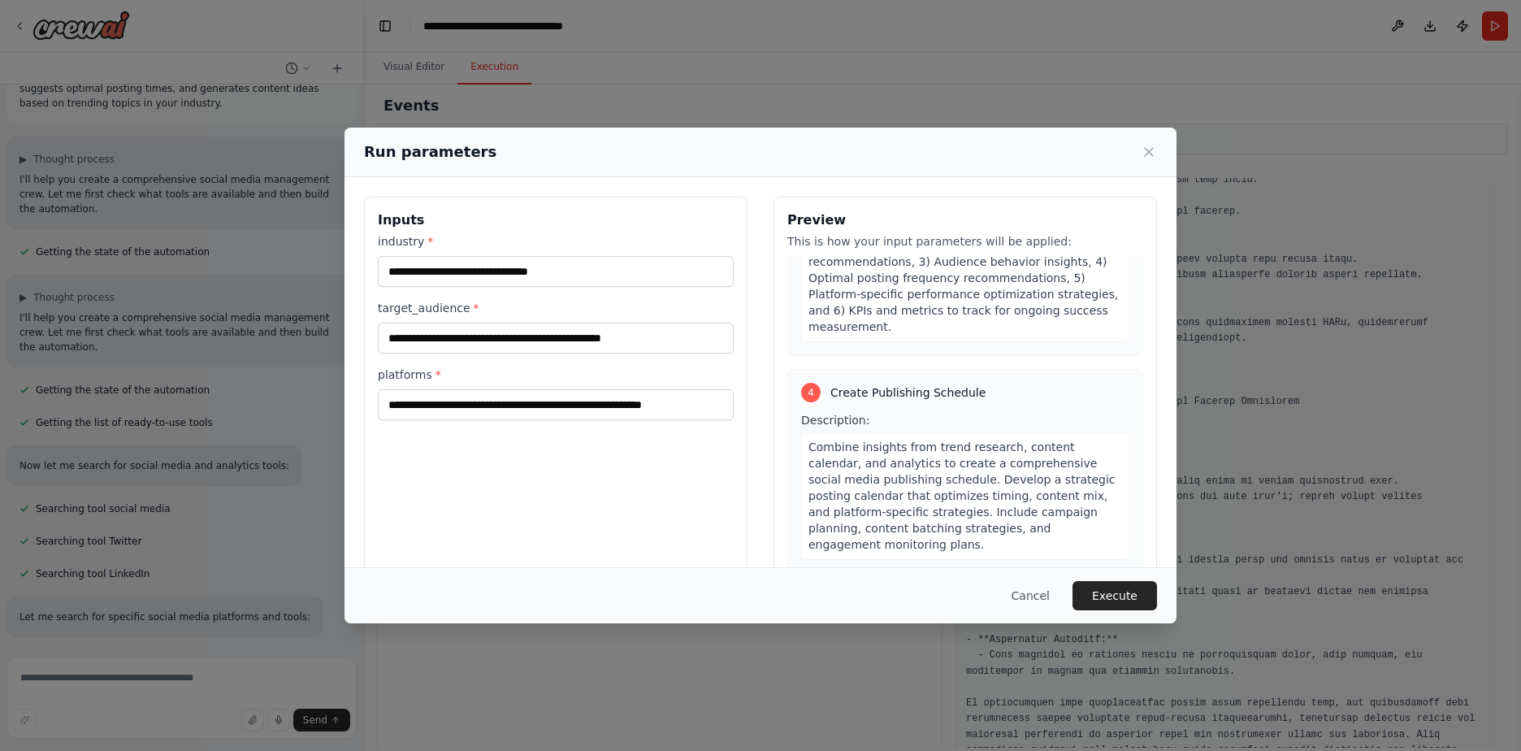
scroll to position [1176, 0]
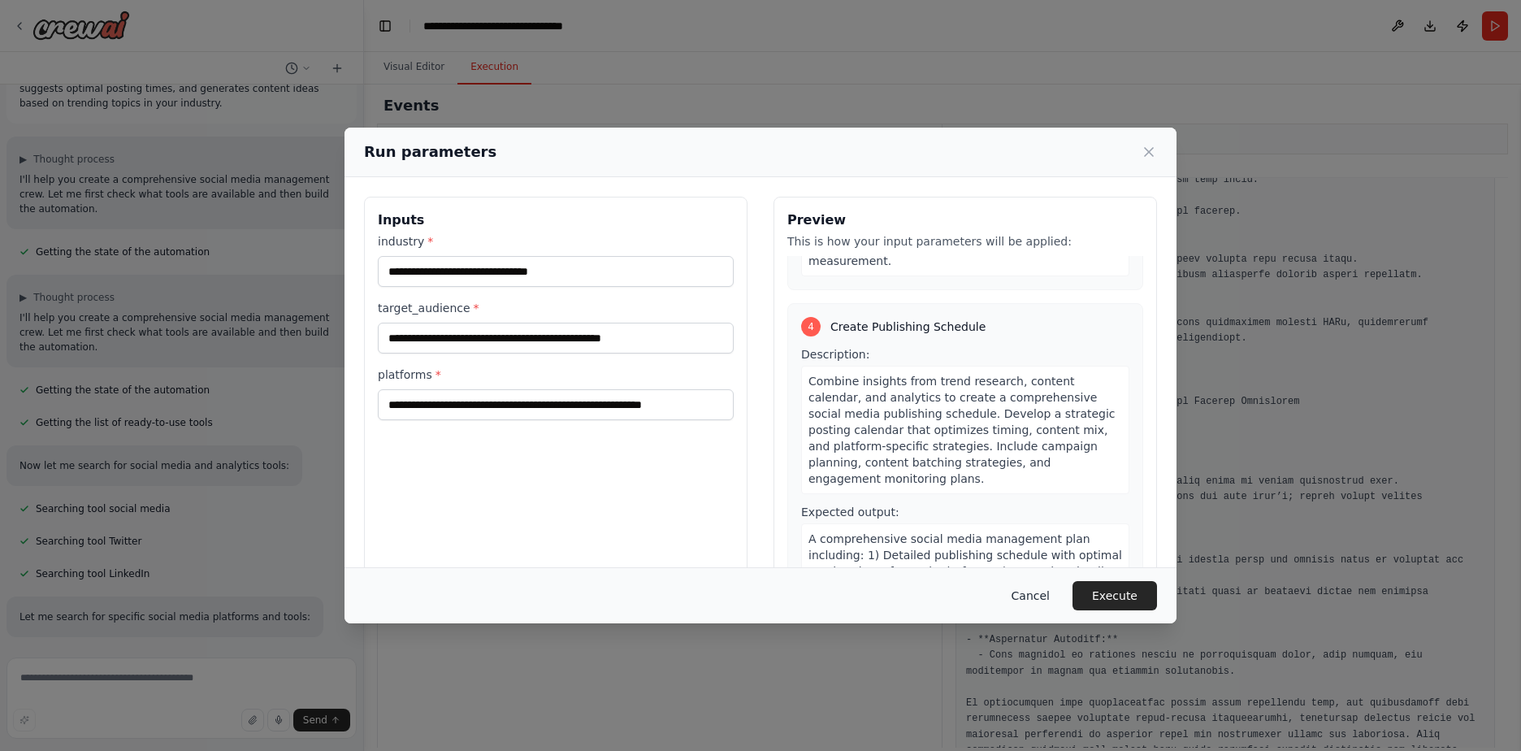
click at [1046, 596] on button "Cancel" at bounding box center [1030, 595] width 64 height 29
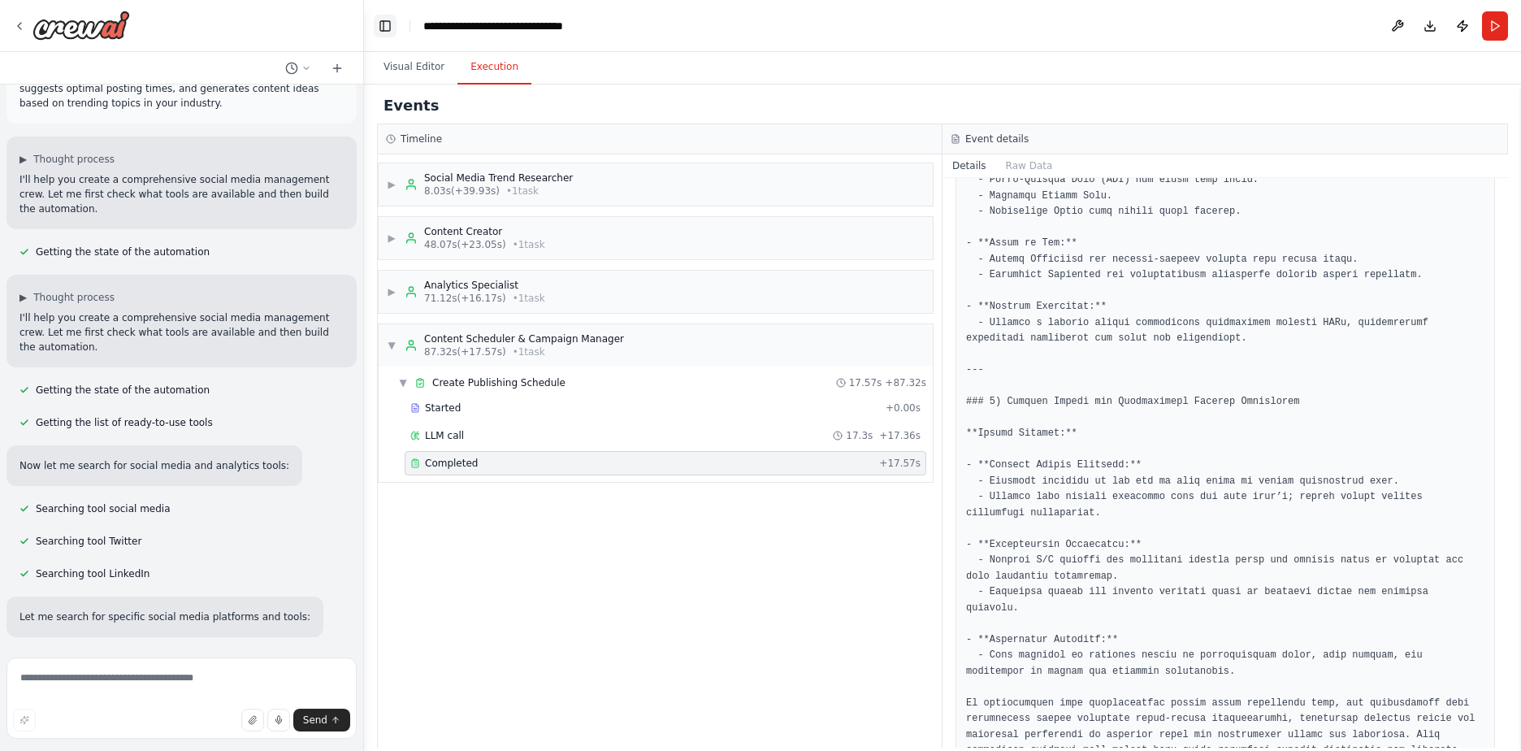
click at [384, 22] on button "Toggle Left Sidebar" at bounding box center [385, 26] width 23 height 23
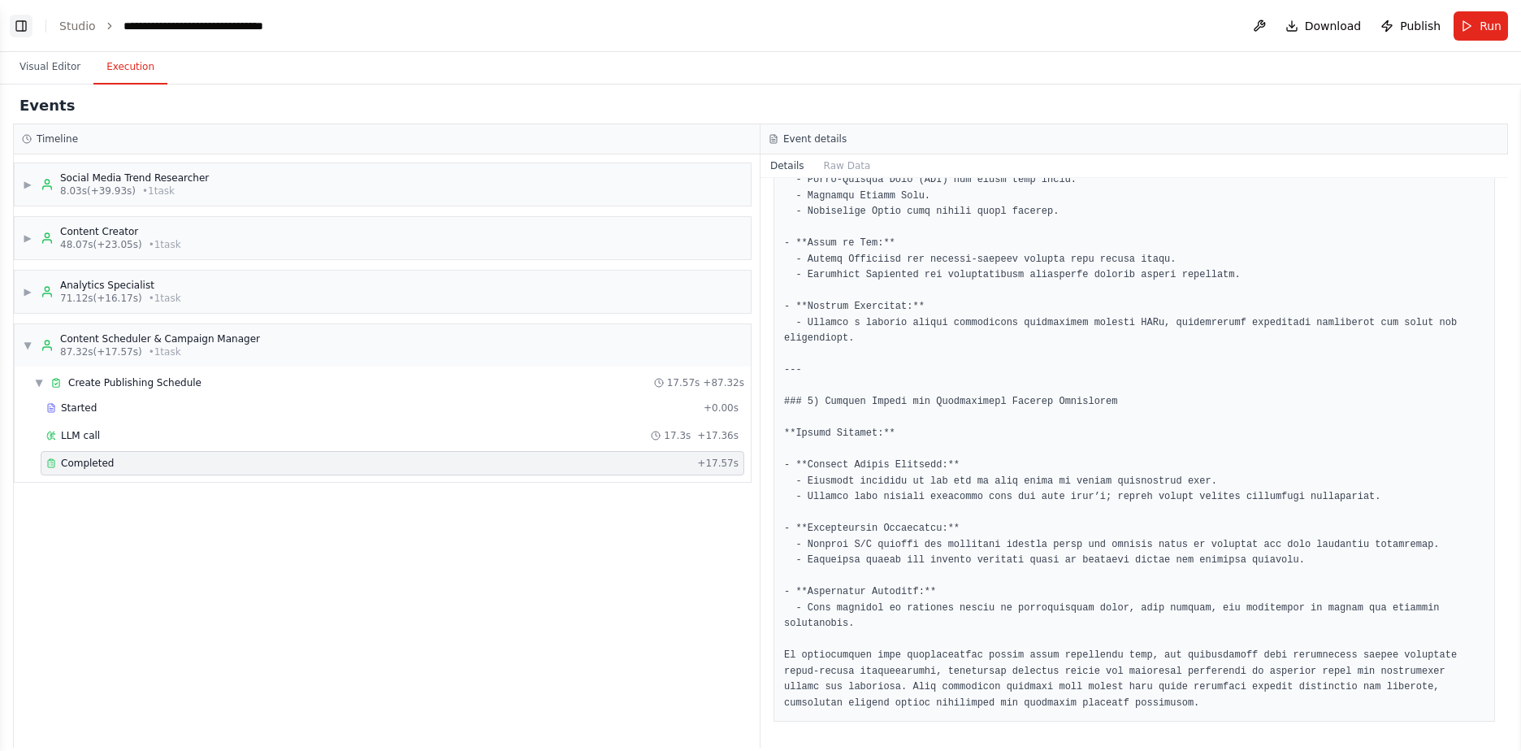
scroll to position [1625, 0]
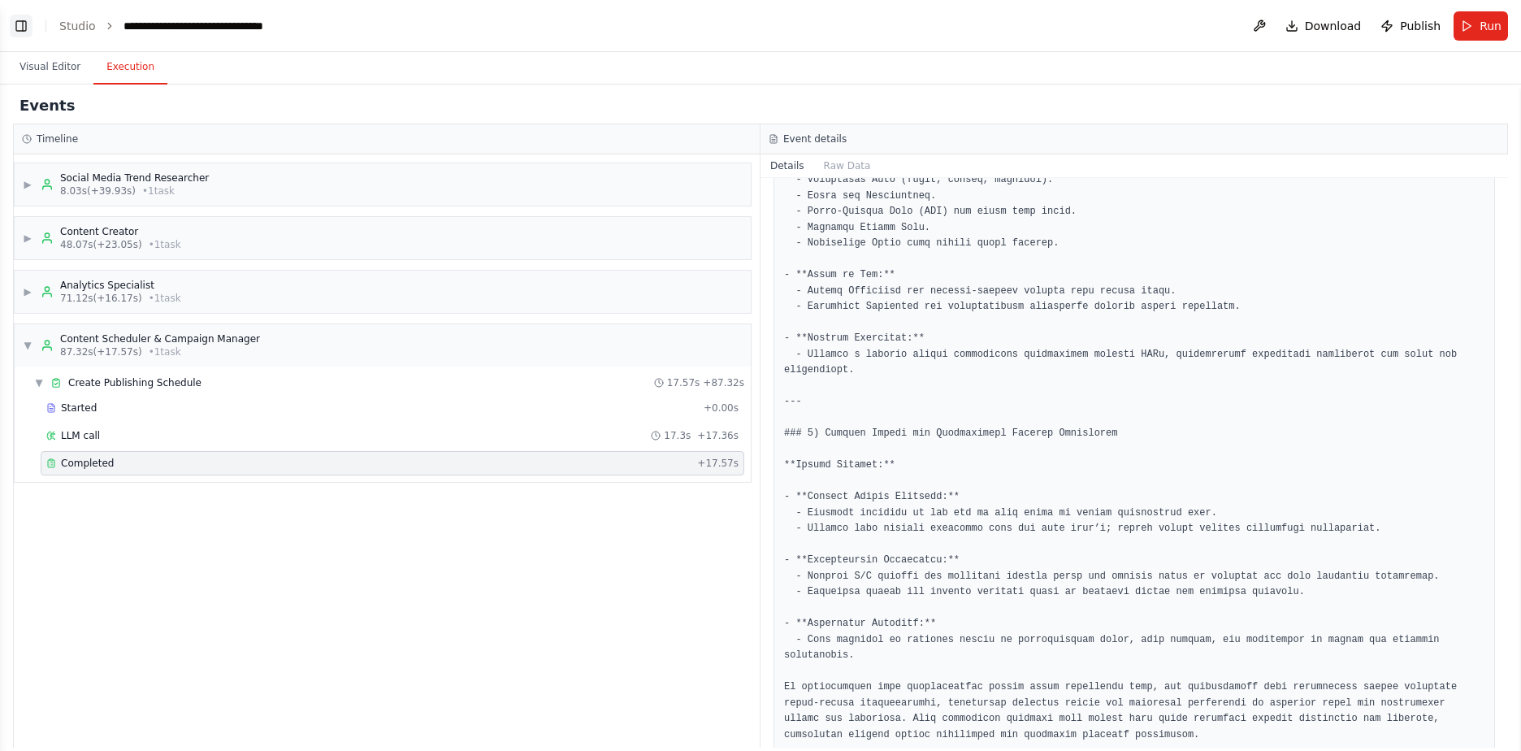
click at [24, 25] on button "Toggle Left Sidebar" at bounding box center [21, 26] width 23 height 23
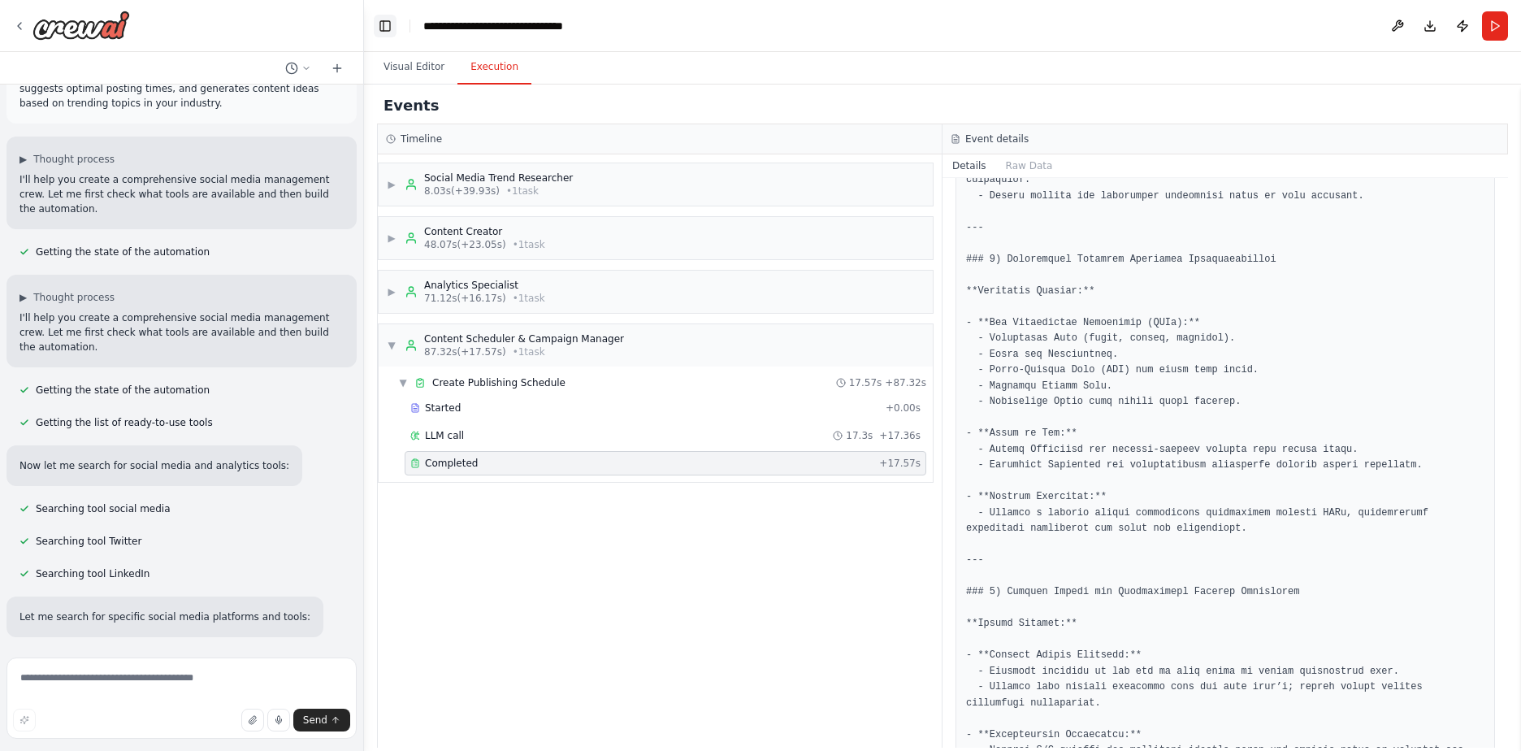
scroll to position [1815, 0]
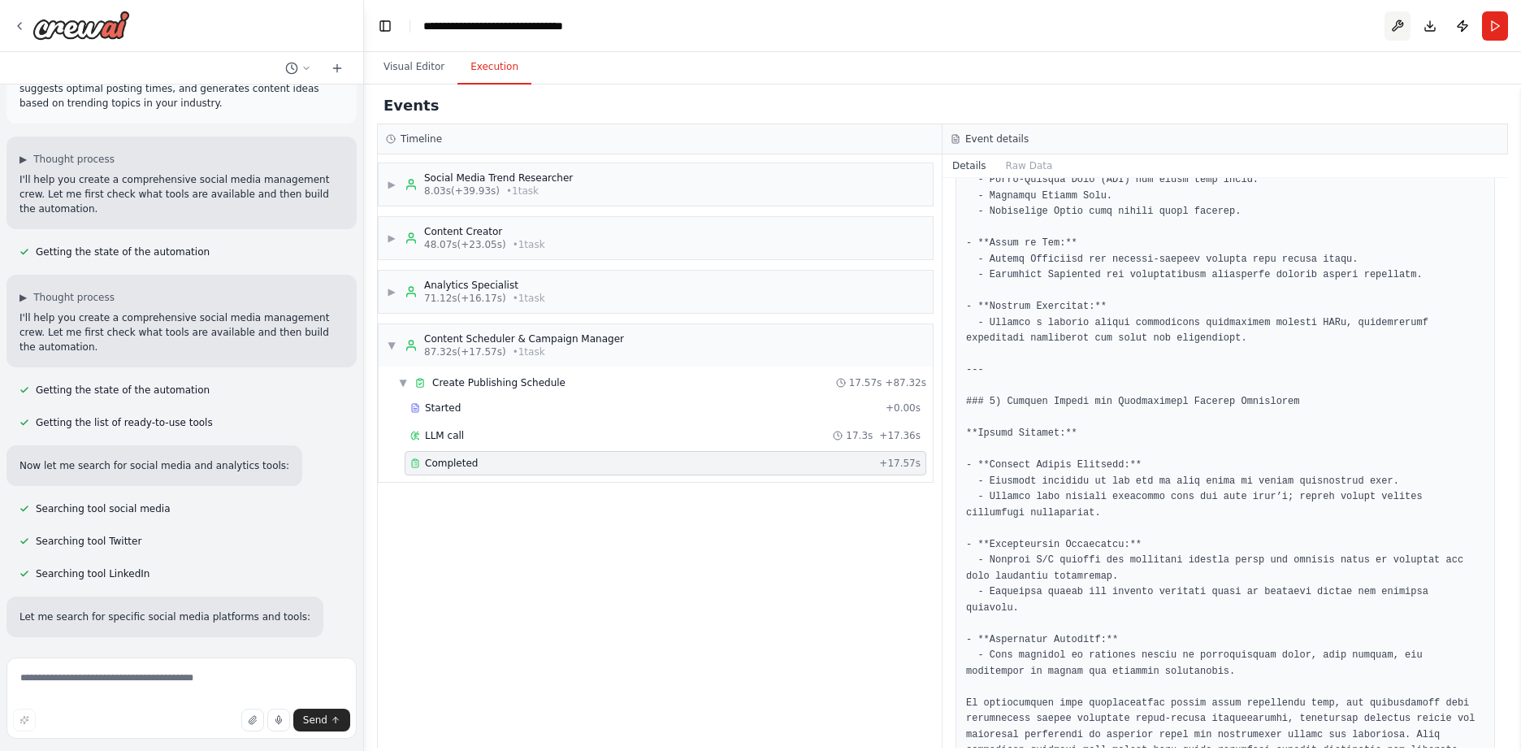
click at [1395, 30] on button at bounding box center [1397, 25] width 26 height 29
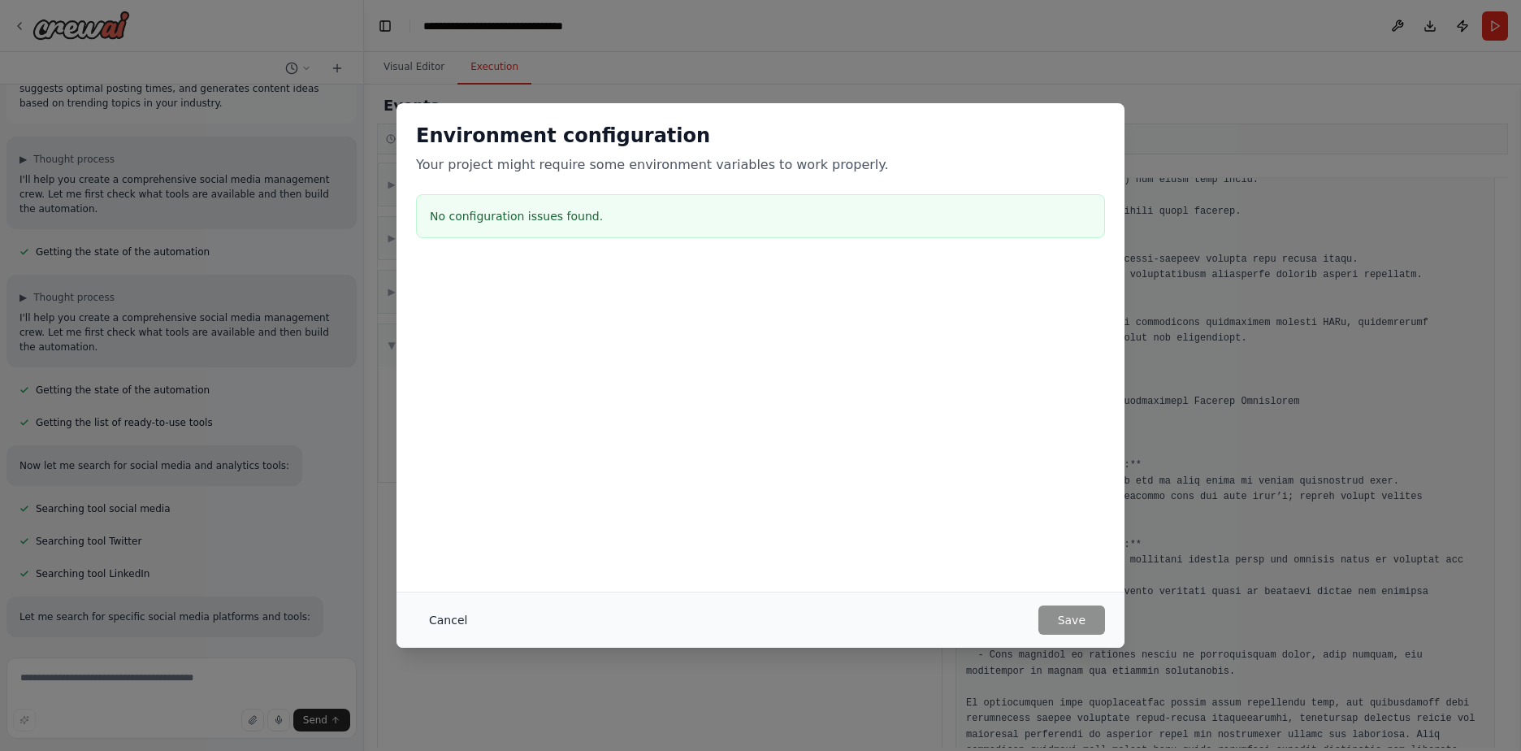
click at [447, 613] on button "Cancel" at bounding box center [448, 619] width 64 height 29
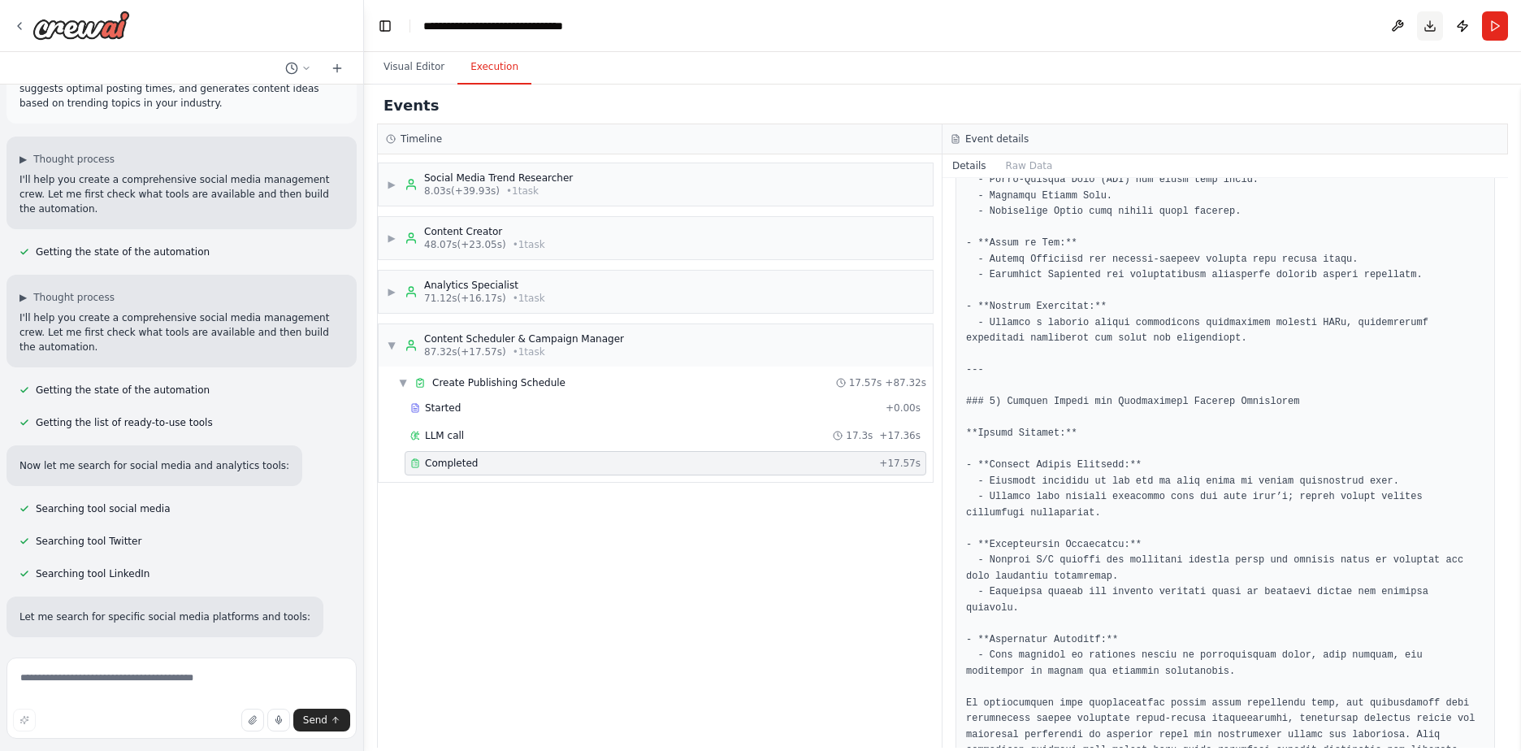
click at [1436, 27] on button "Download" at bounding box center [1430, 25] width 26 height 29
click at [634, 195] on div "▶ Social Media Trend Researcher 8.03s (+39.93s) • 1 task" at bounding box center [656, 184] width 554 height 42
